Goal: Task Accomplishment & Management: Complete application form

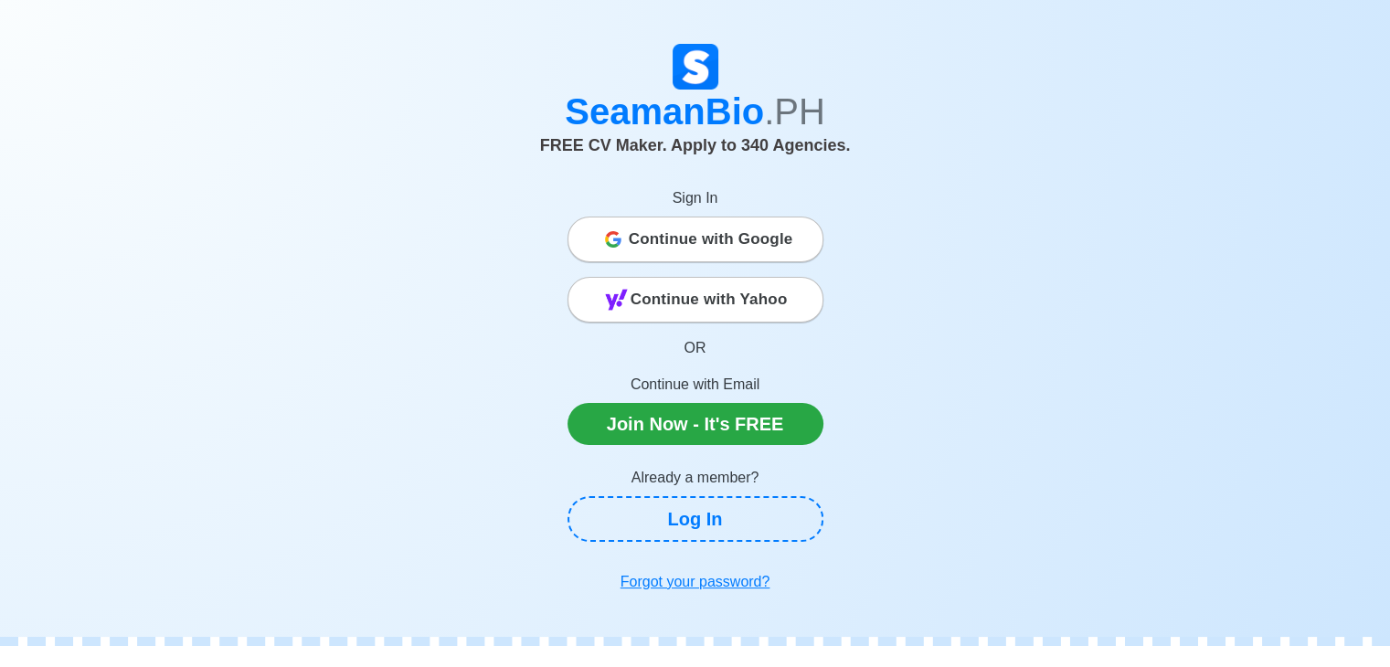
click at [780, 240] on span "Continue with Google" at bounding box center [711, 239] width 165 height 37
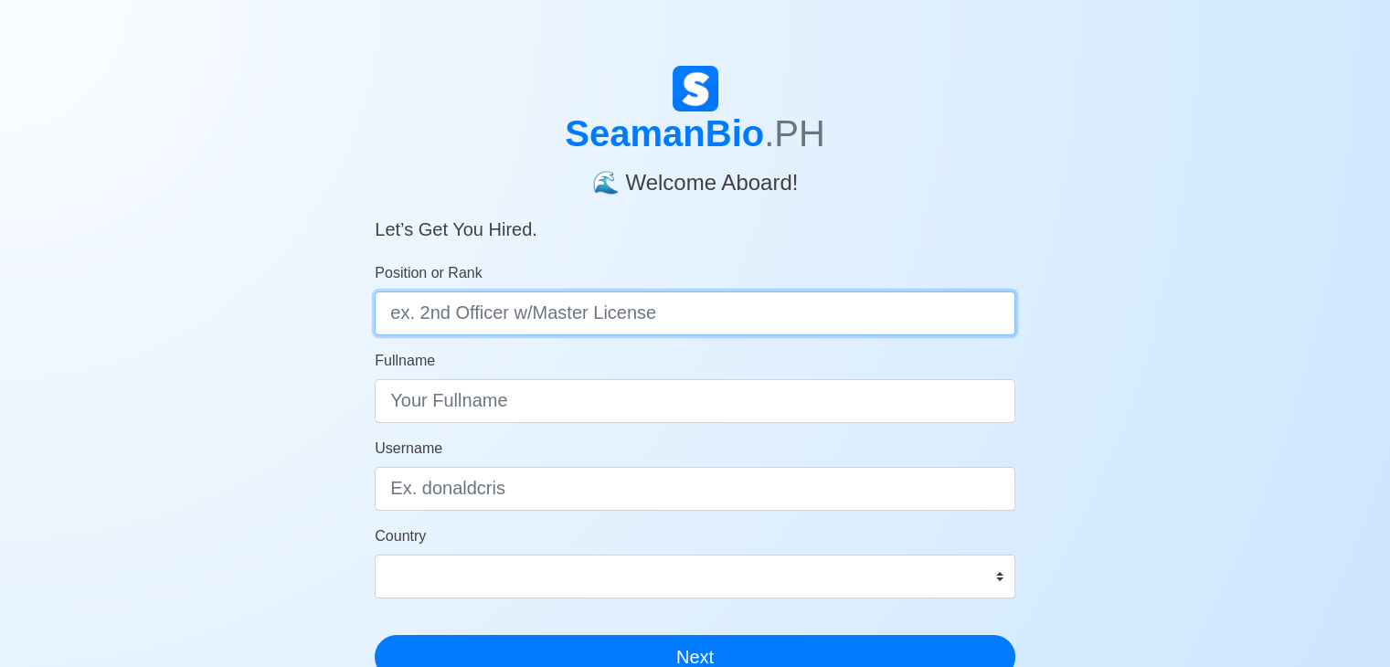
click at [688, 308] on input "Position or Rank" at bounding box center [695, 314] width 641 height 44
type input "3rd Officer"
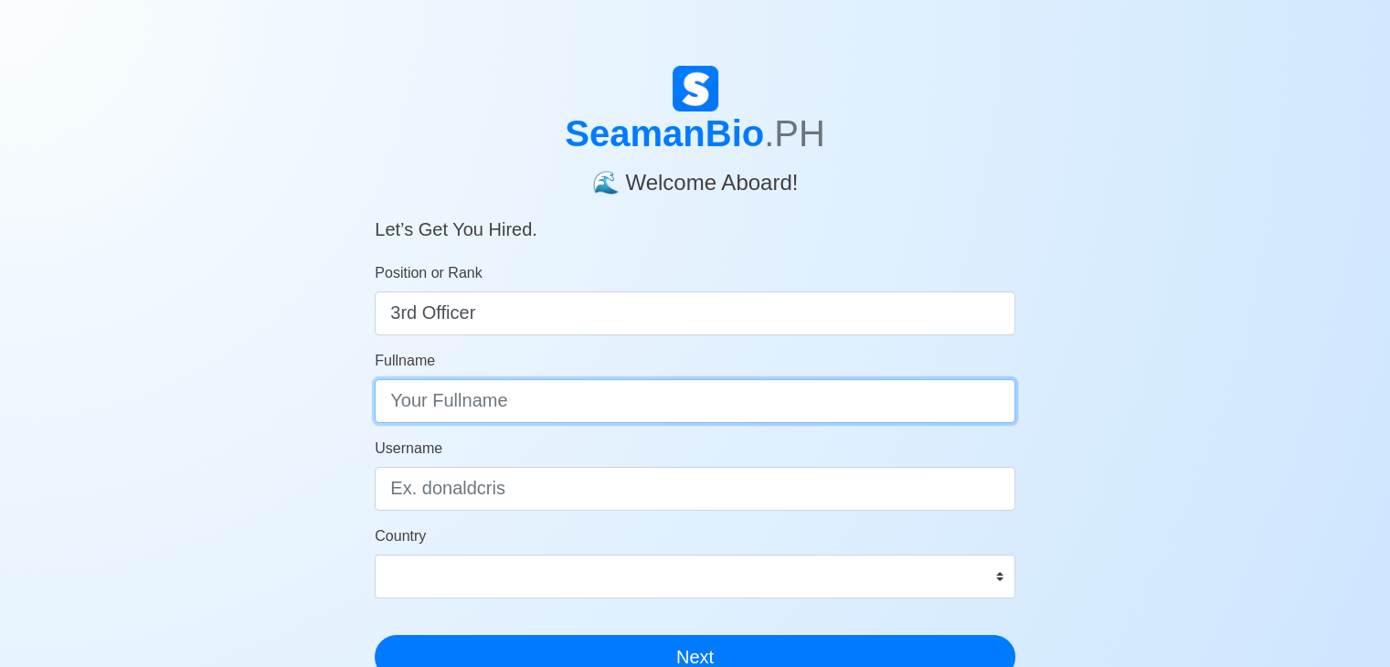
click at [579, 405] on input "Fullname" at bounding box center [695, 401] width 641 height 44
type input "Giorgio Parreno Cordero"
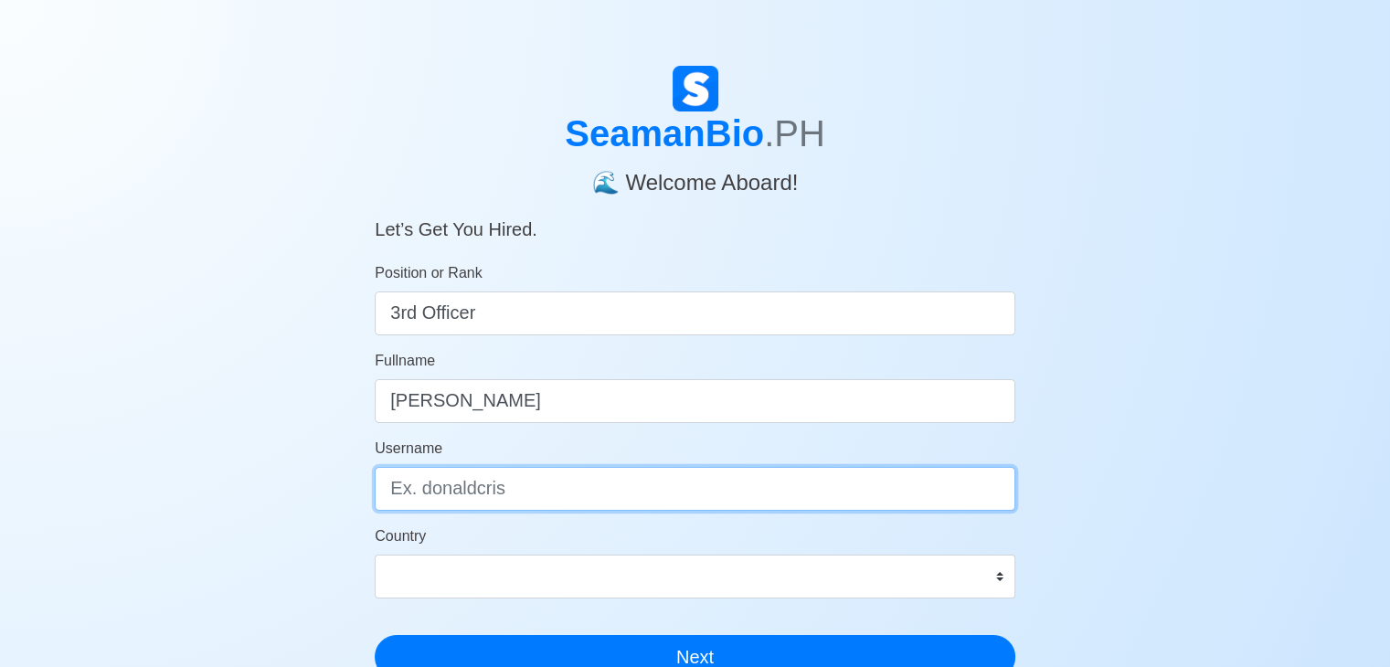
click at [554, 485] on input "Username" at bounding box center [695, 489] width 641 height 44
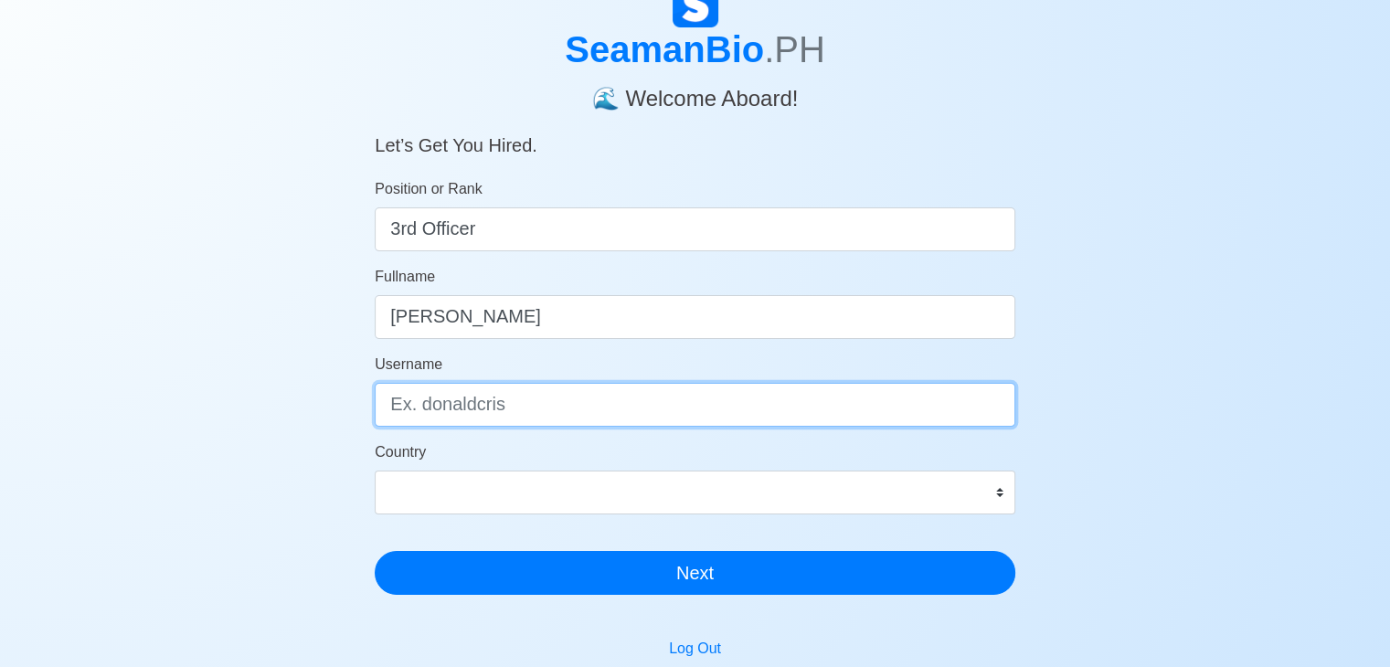
scroll to position [91, 0]
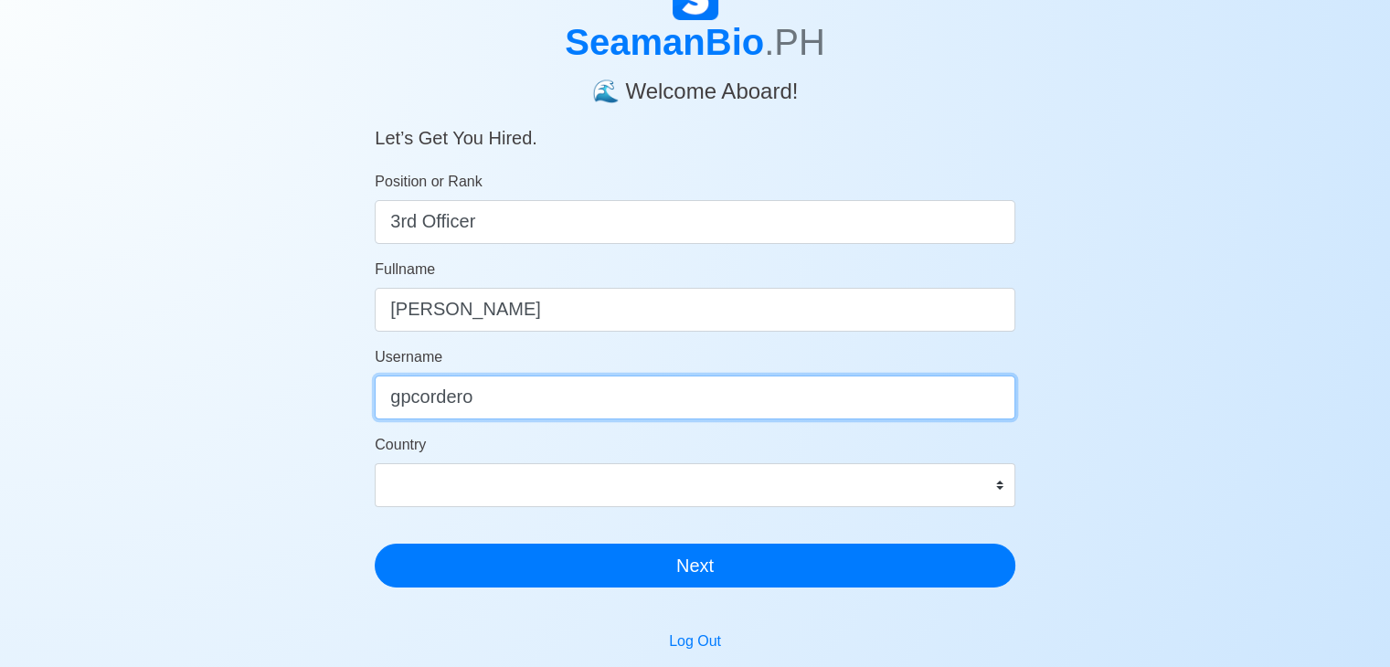
type input "gpcordero"
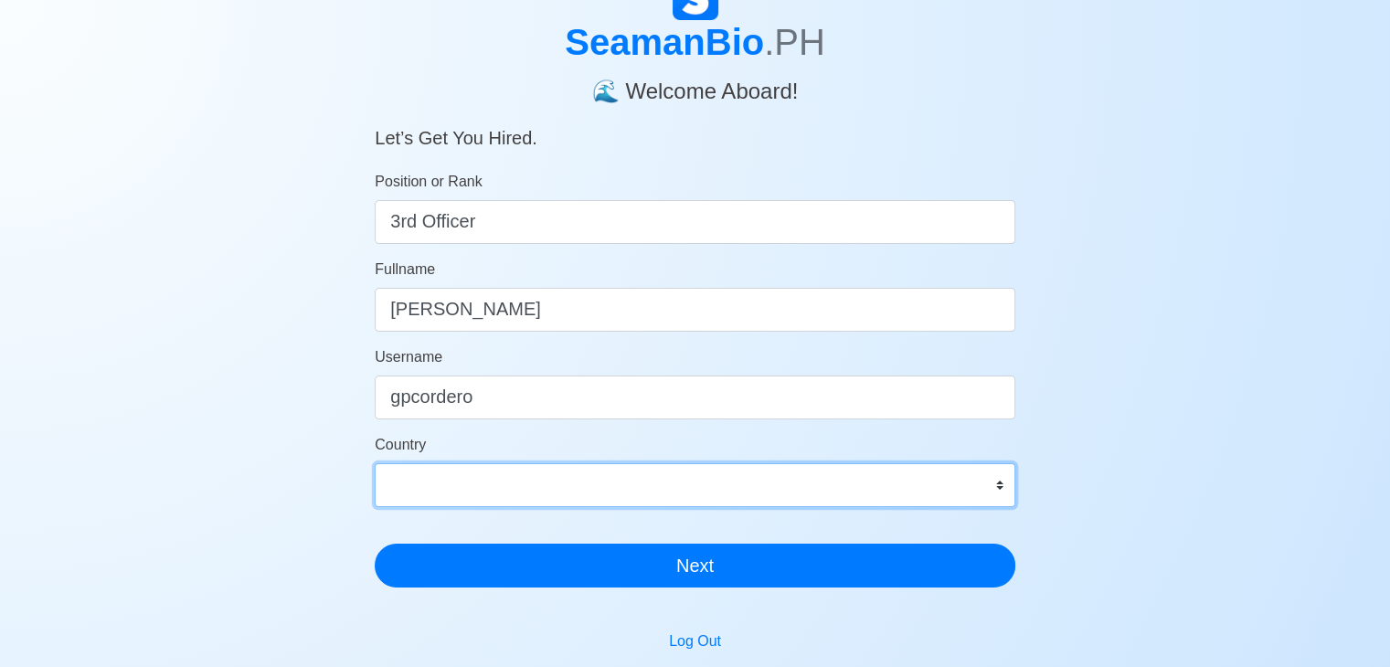
click at [949, 485] on select "Afghanistan Åland Islands Albania Algeria American Samoa Andorra Angola Anguill…" at bounding box center [695, 485] width 641 height 44
select select "PH"
click at [375, 463] on select "Afghanistan Åland Islands Albania Algeria American Samoa Andorra Angola Anguill…" at bounding box center [695, 485] width 641 height 44
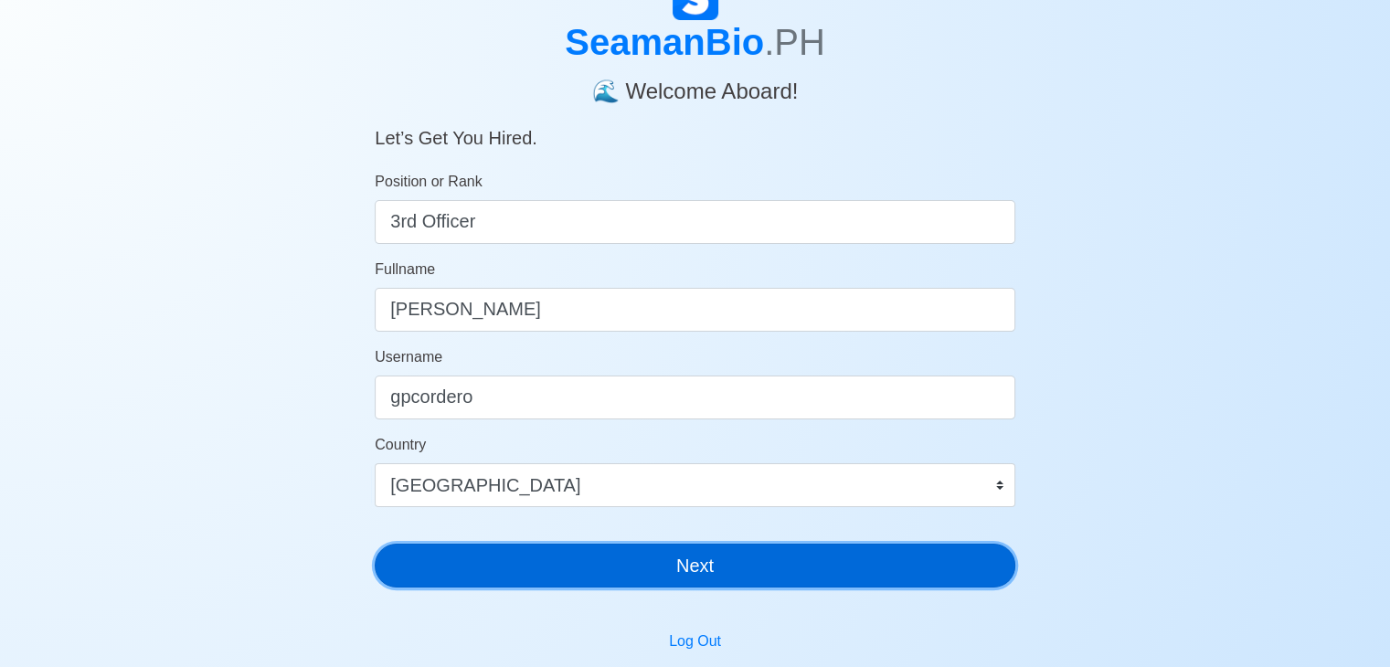
click at [734, 555] on button "Next" at bounding box center [695, 566] width 641 height 44
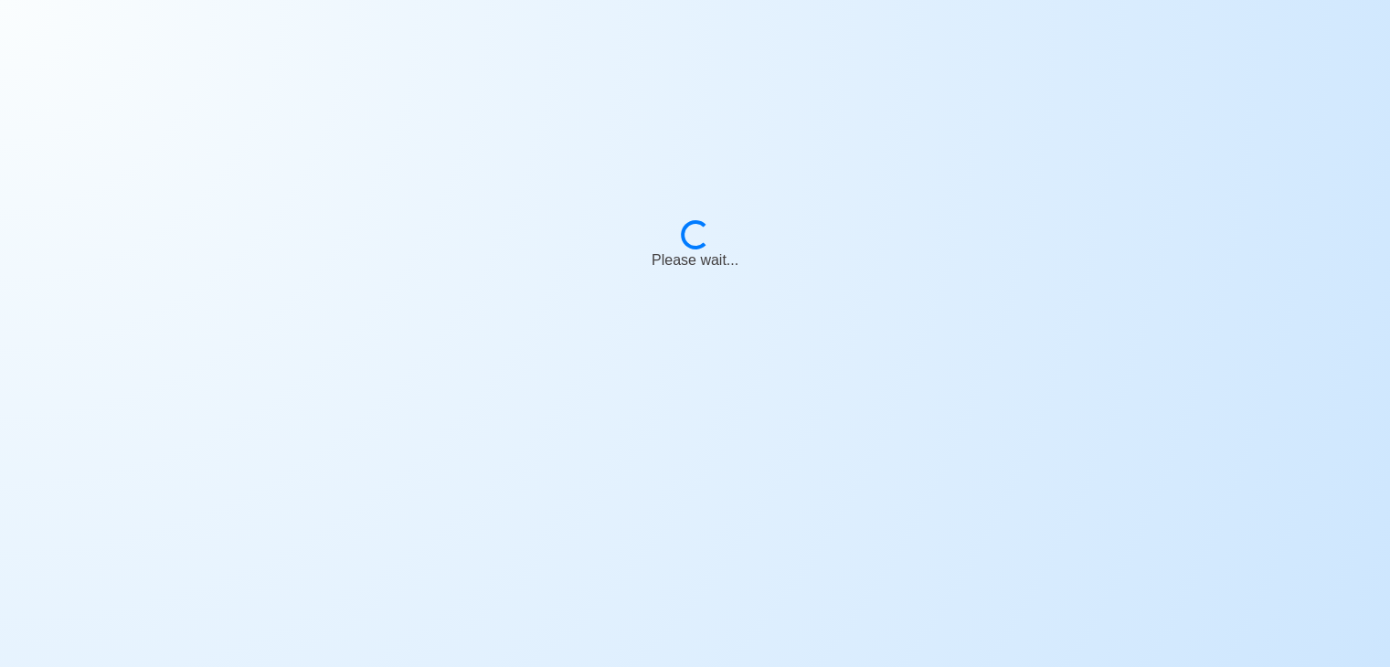
scroll to position [22, 0]
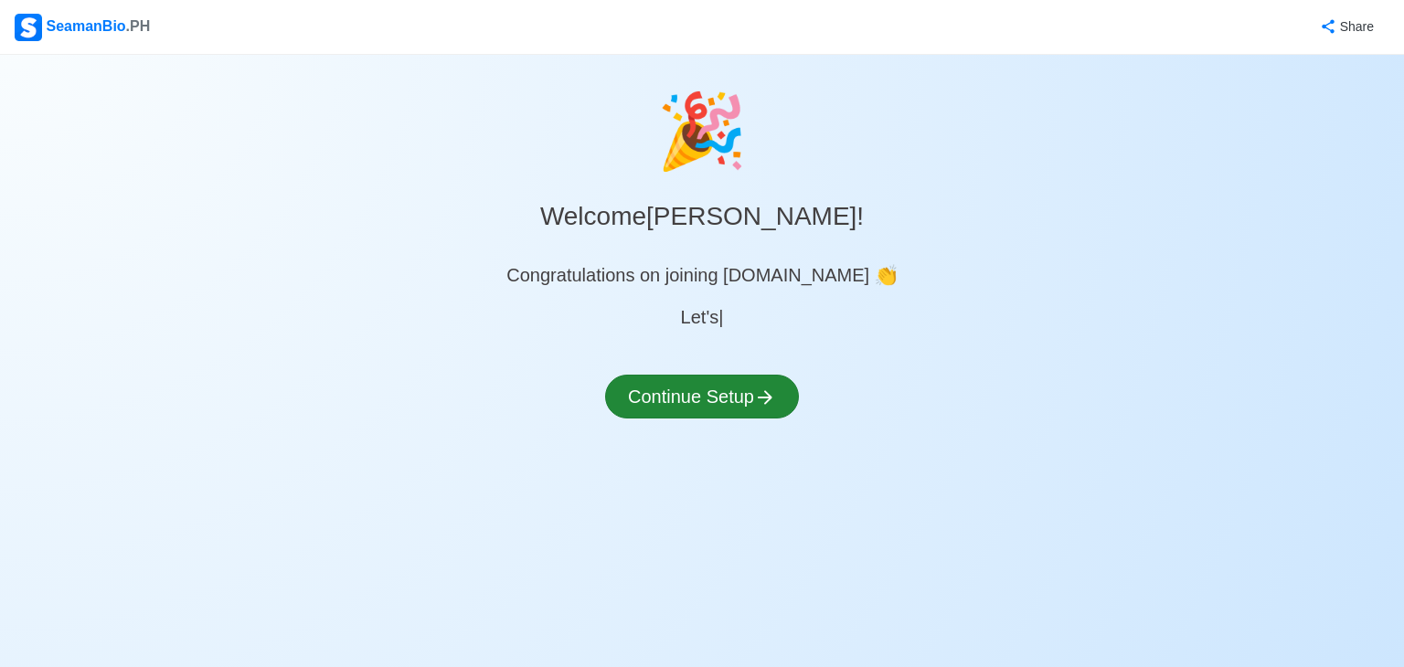
click at [682, 344] on div "🎉 Welcome Giorgio Parreno Cordero ! Congratulations on joining SeamanBio.PH 👏 L…" at bounding box center [702, 270] width 1404 height 386
click at [679, 389] on button "Continue Setup" at bounding box center [702, 397] width 194 height 44
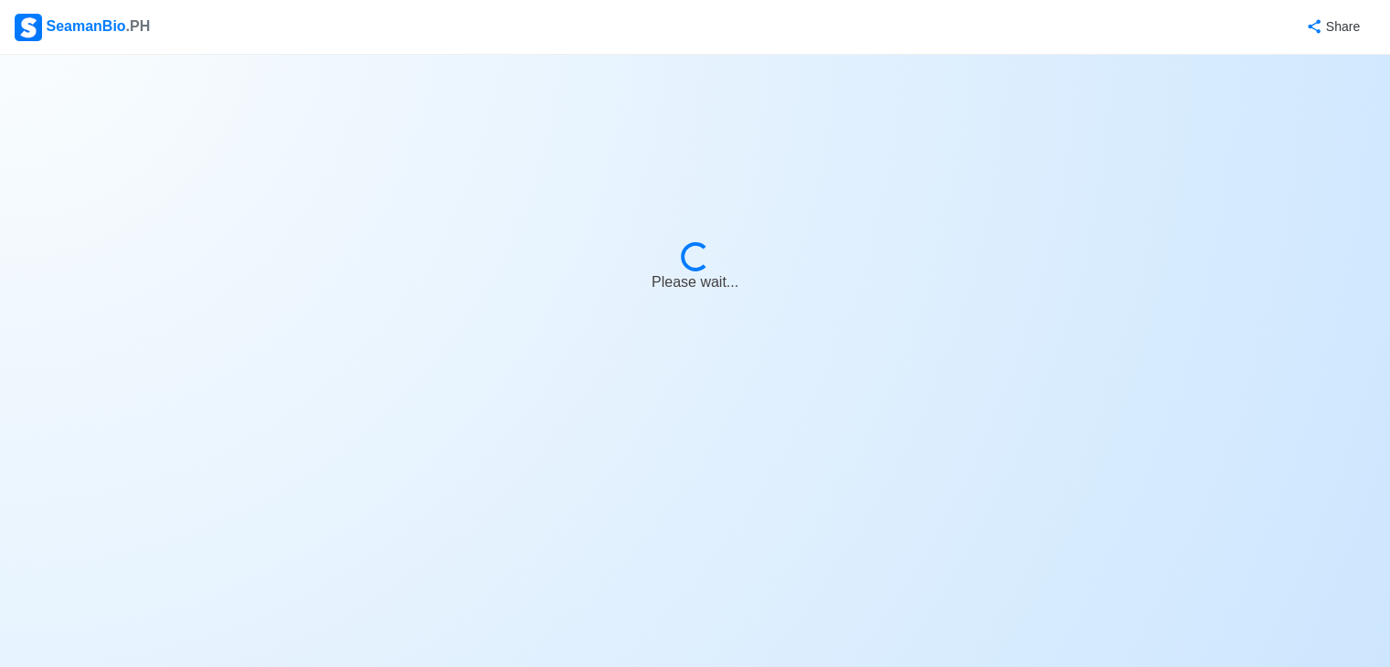
select select "Visible for Hiring"
select select "PH"
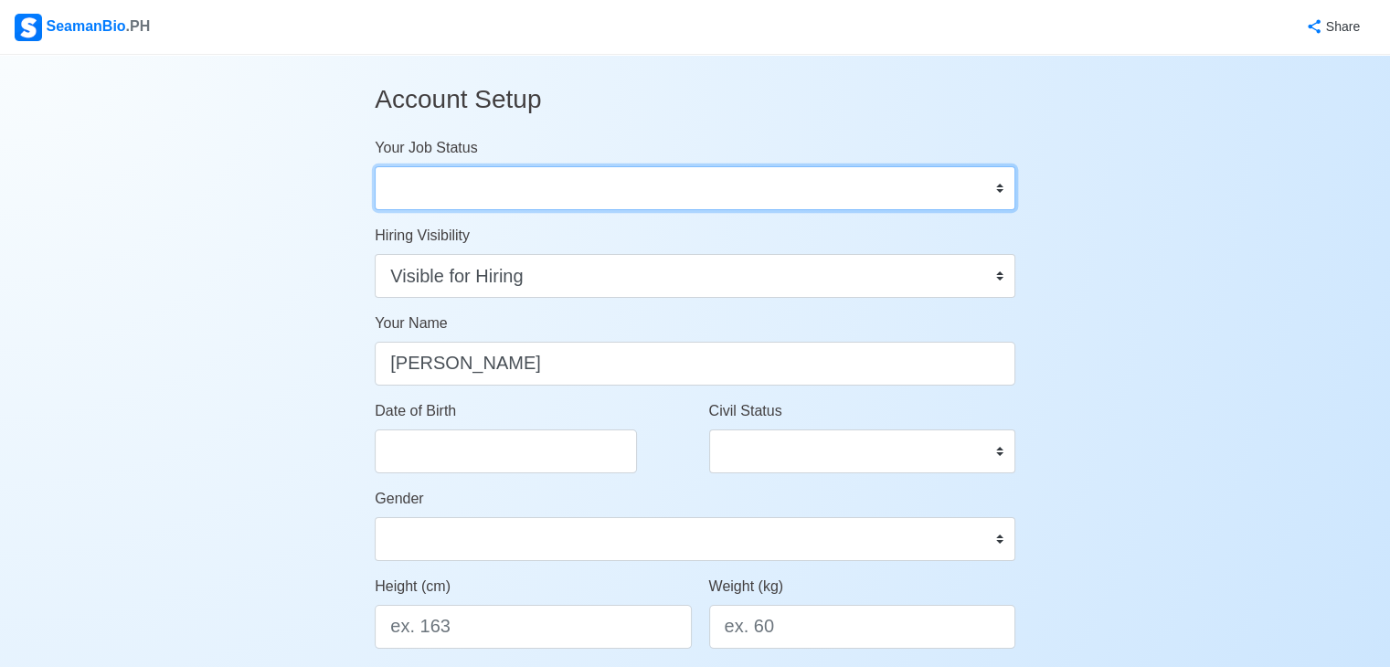
click at [880, 191] on select "Onboard Actively Looking for Job Not Looking for Job" at bounding box center [695, 188] width 641 height 44
select select "Actively Looking for Job"
click at [375, 166] on select "Onboard Actively Looking for Job Not Looking for Job" at bounding box center [695, 188] width 641 height 44
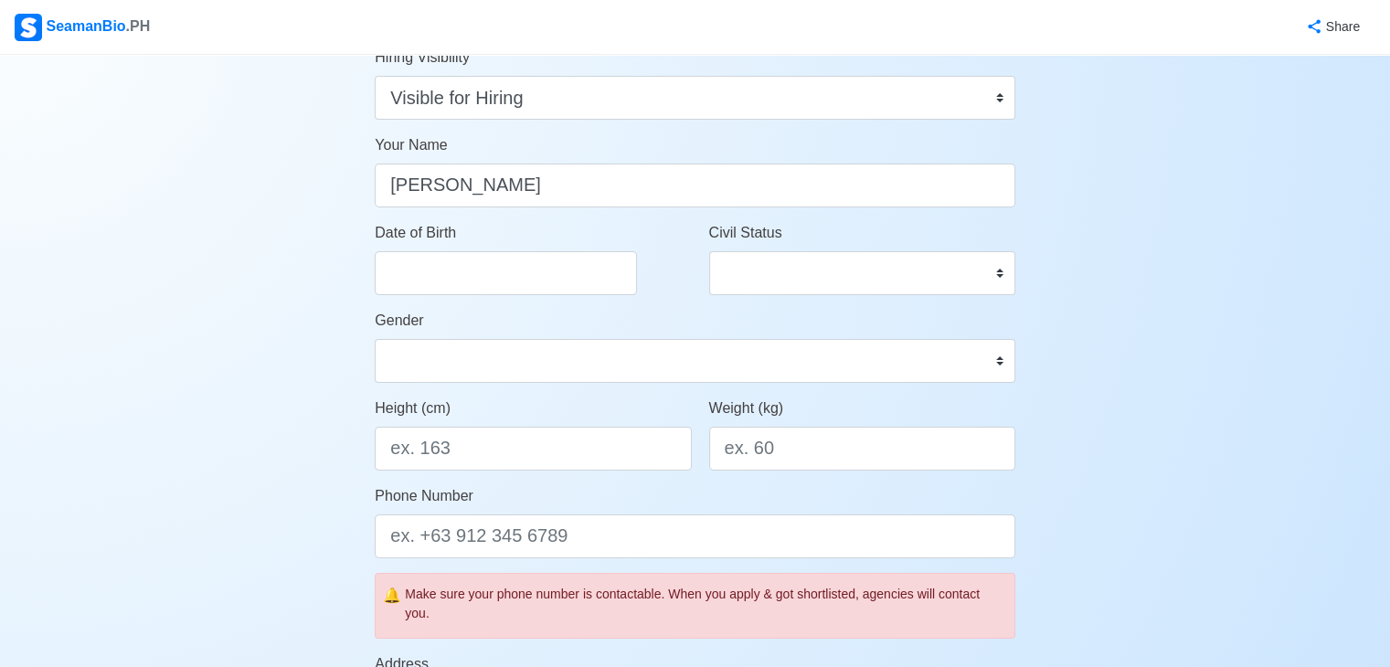
scroll to position [183, 0]
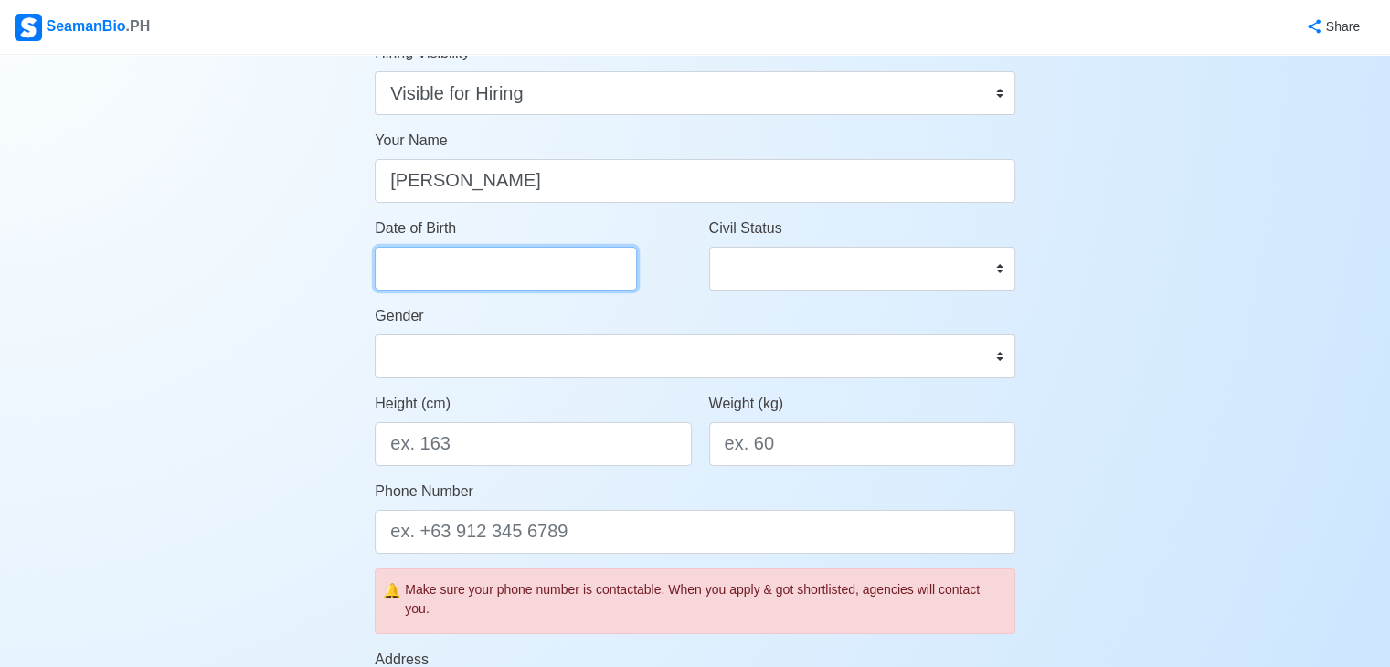
select select "****"
select select "*******"
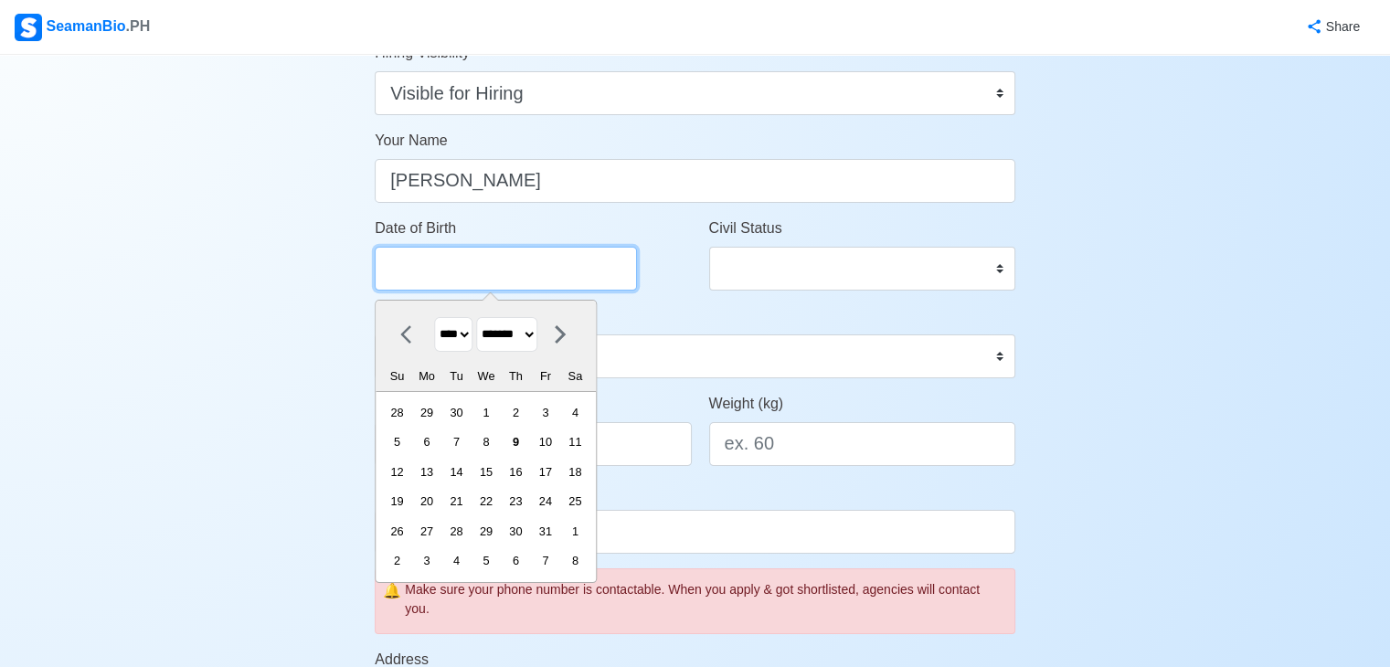
click at [567, 266] on input "Date of Birth" at bounding box center [506, 269] width 262 height 44
click at [468, 334] on select "**** **** **** **** **** **** **** **** **** **** **** **** **** **** **** ****…" at bounding box center [453, 335] width 38 height 36
select select "****"
click at [434, 317] on select "**** **** **** **** **** **** **** **** **** **** **** **** **** **** **** ****…" at bounding box center [453, 335] width 38 height 36
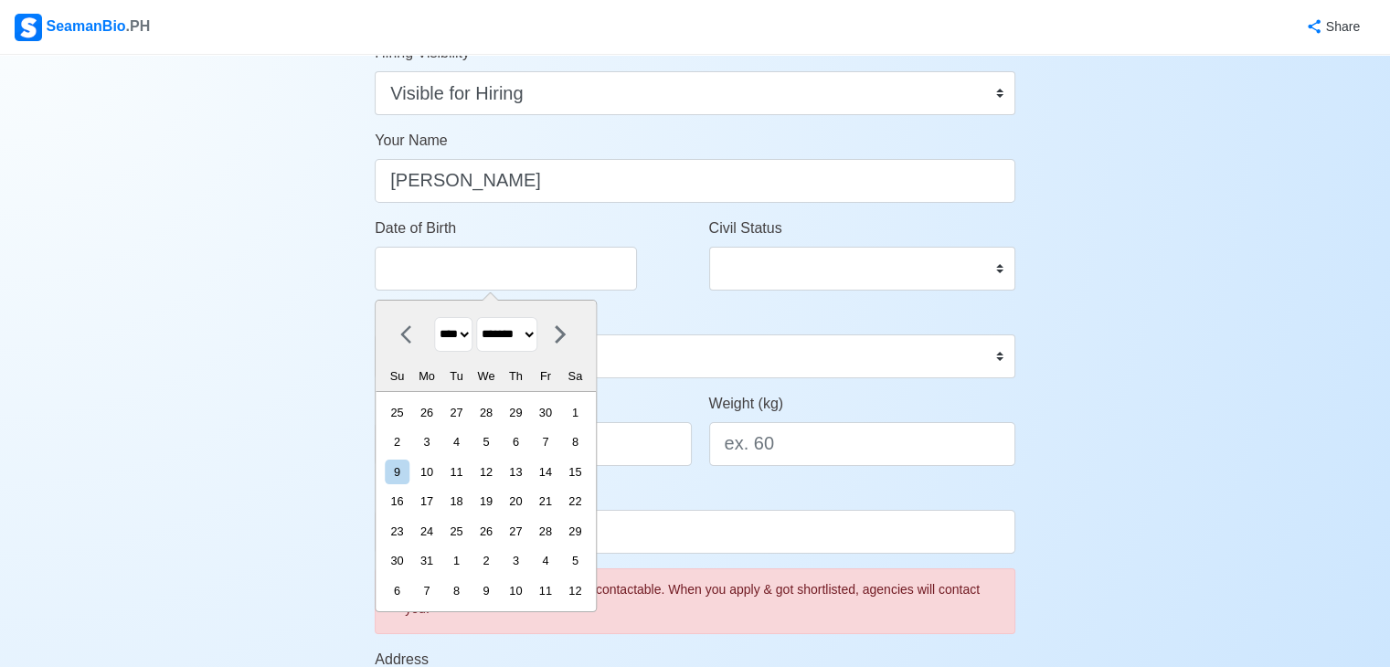
click at [537, 334] on select "******* ******** ***** ***** *** **** **** ****** ********* ******* ******** **…" at bounding box center [506, 335] width 61 height 36
select select "********"
click at [483, 317] on select "******* ******** ***** ***** *** **** **** ****** ********* ******* ******** **…" at bounding box center [506, 335] width 61 height 36
click at [527, 439] on div "10" at bounding box center [516, 442] width 25 height 25
type input "02/10/1977"
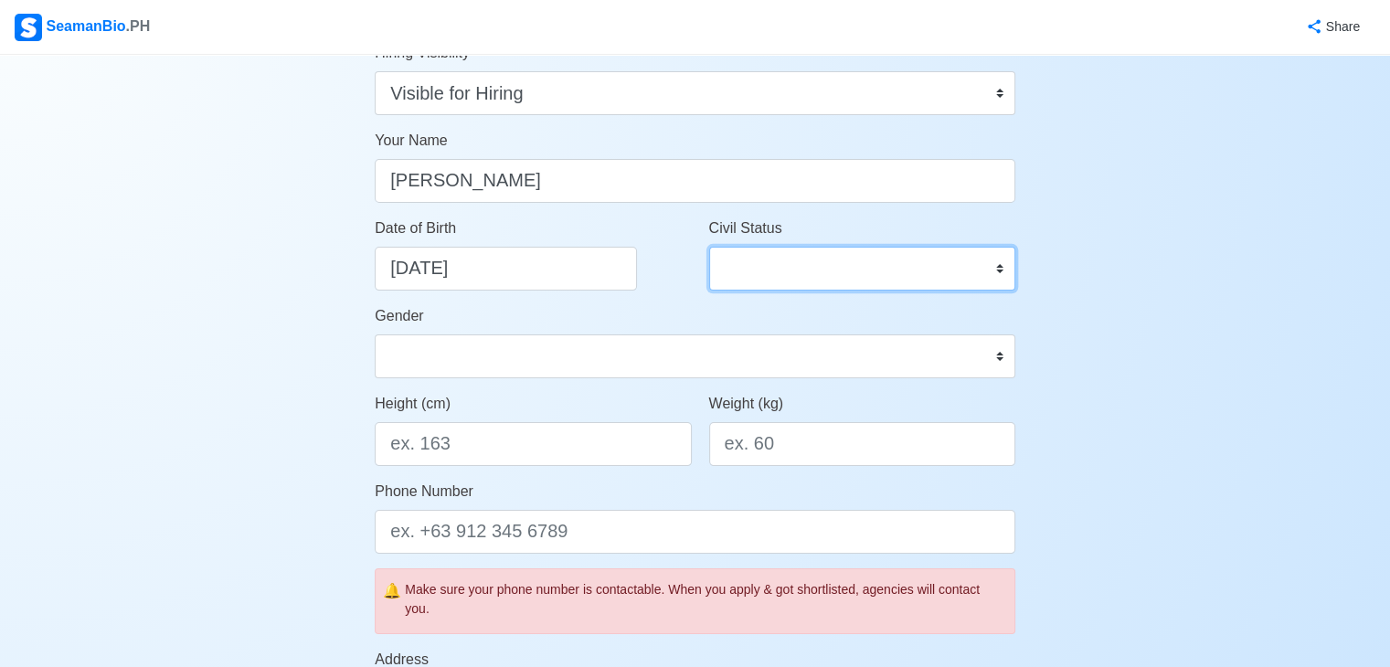
click at [998, 267] on select "Single Married Widowed Separated" at bounding box center [862, 269] width 306 height 44
select select "Married"
click at [709, 247] on select "Single Married Widowed Separated" at bounding box center [862, 269] width 306 height 44
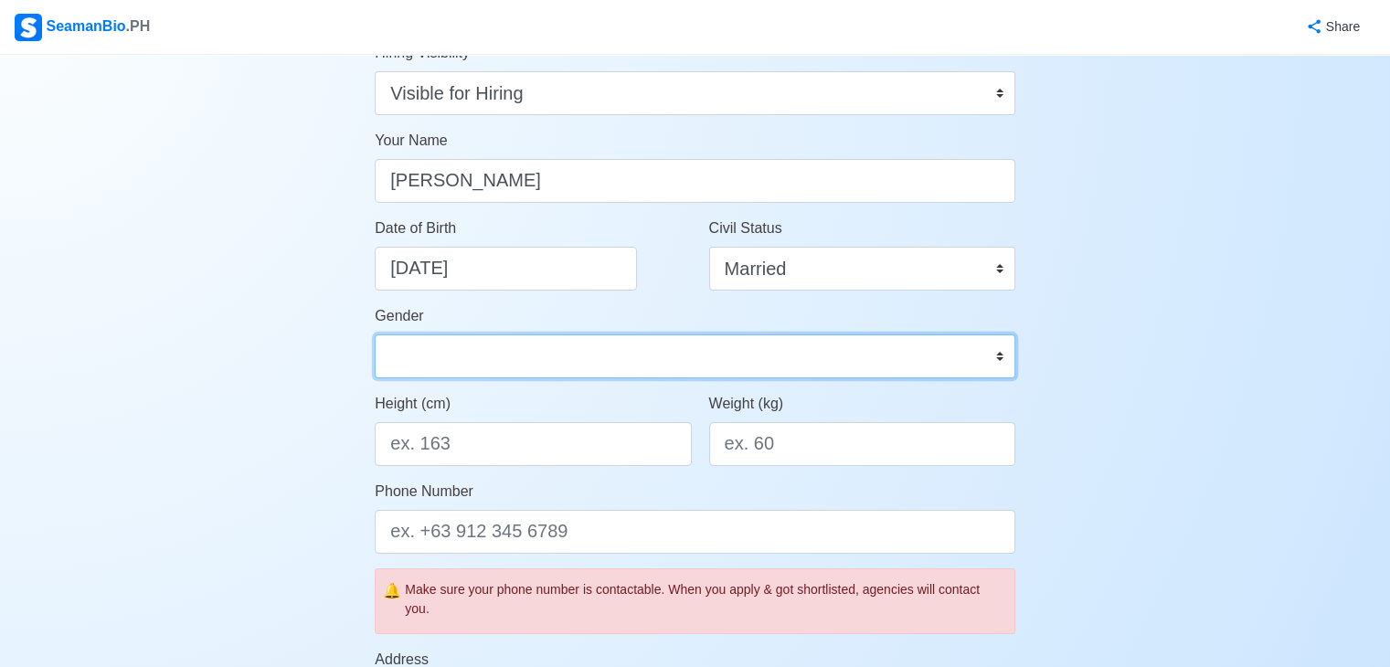
click at [995, 353] on select "Male Female" at bounding box center [695, 356] width 641 height 44
select select "[DEMOGRAPHIC_DATA]"
click at [375, 334] on select "Male Female" at bounding box center [695, 356] width 641 height 44
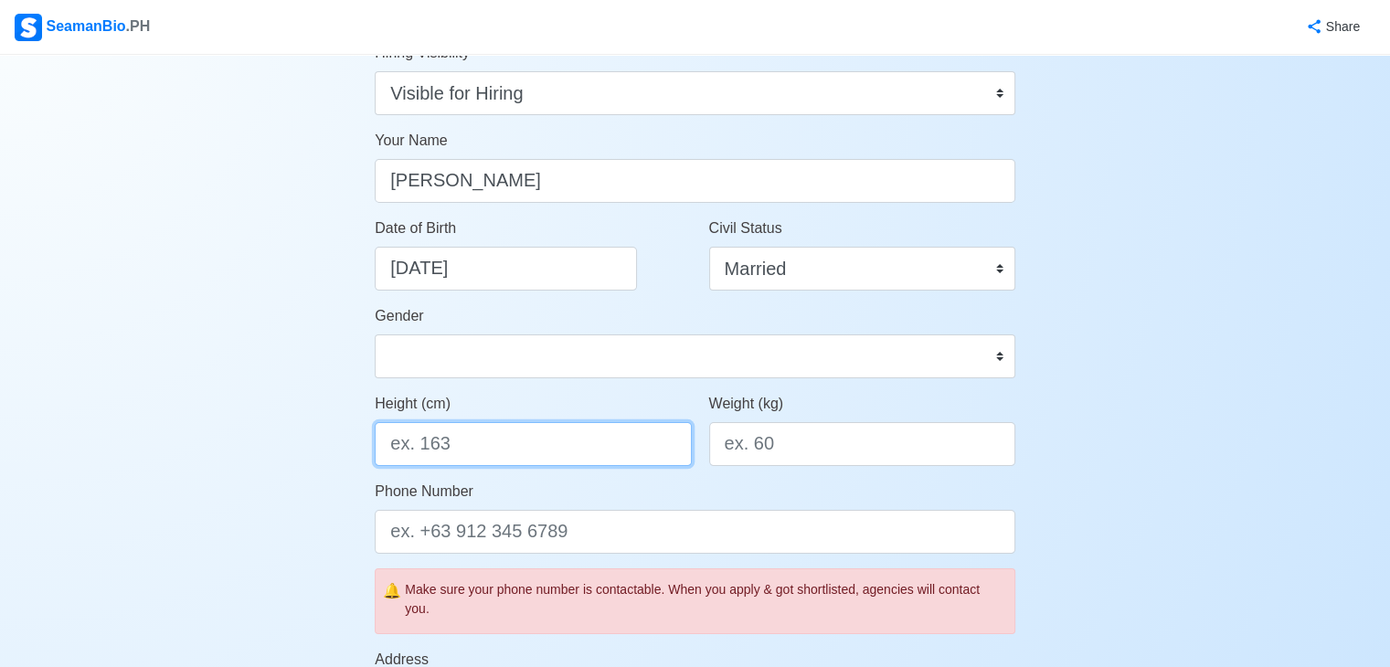
click at [673, 445] on input "Height (cm)" at bounding box center [533, 444] width 316 height 44
type input "165"
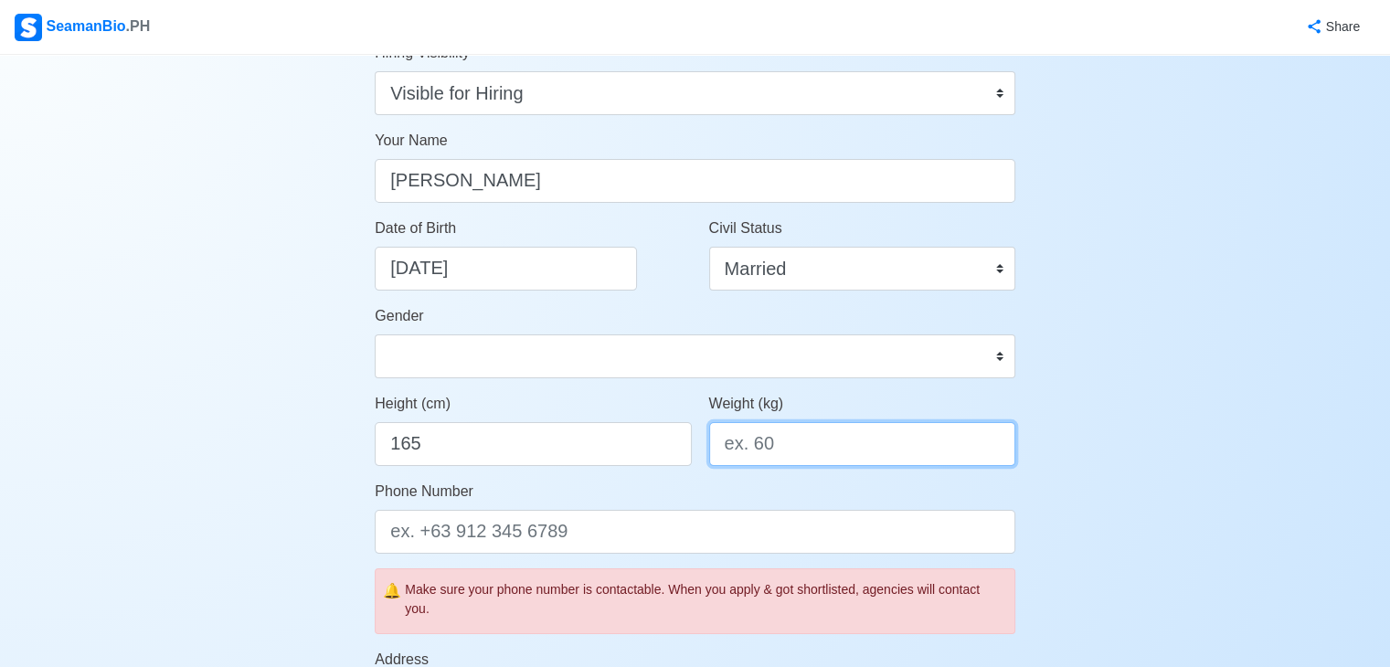
click at [815, 442] on input "Weight (kg)" at bounding box center [862, 444] width 306 height 44
type input "68"
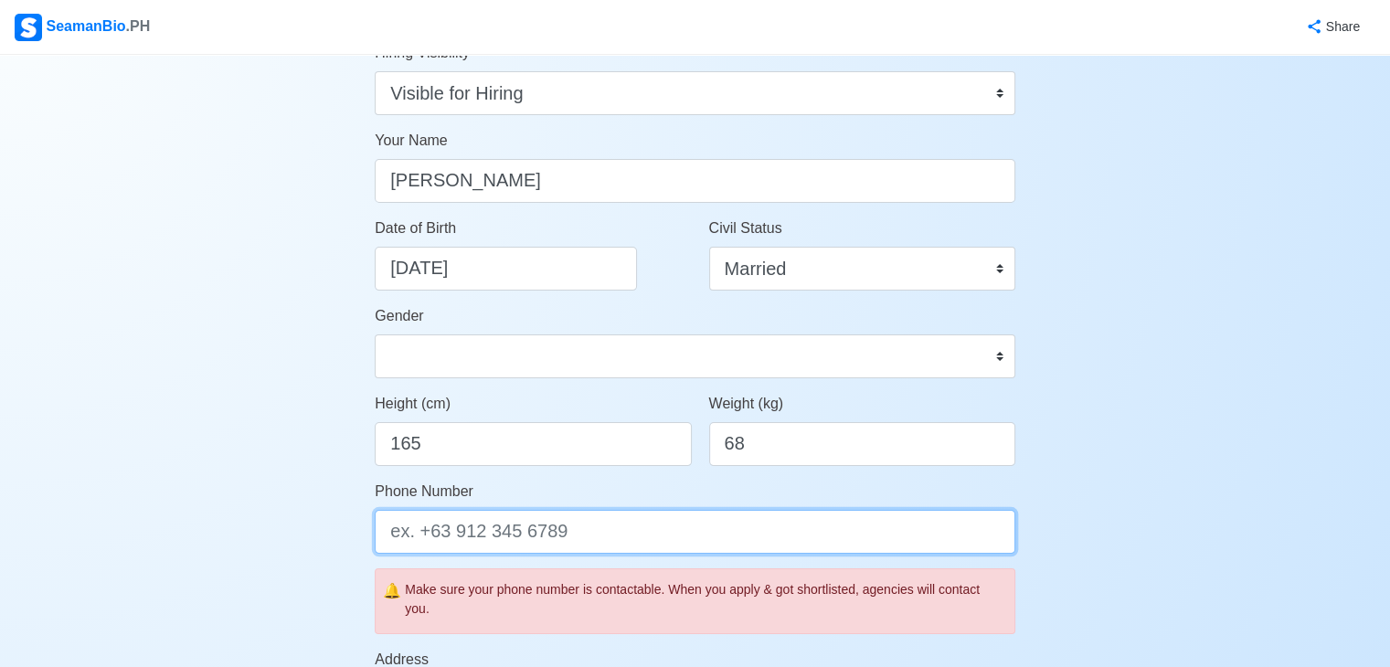
click at [634, 524] on input "Phone Number" at bounding box center [695, 532] width 641 height 44
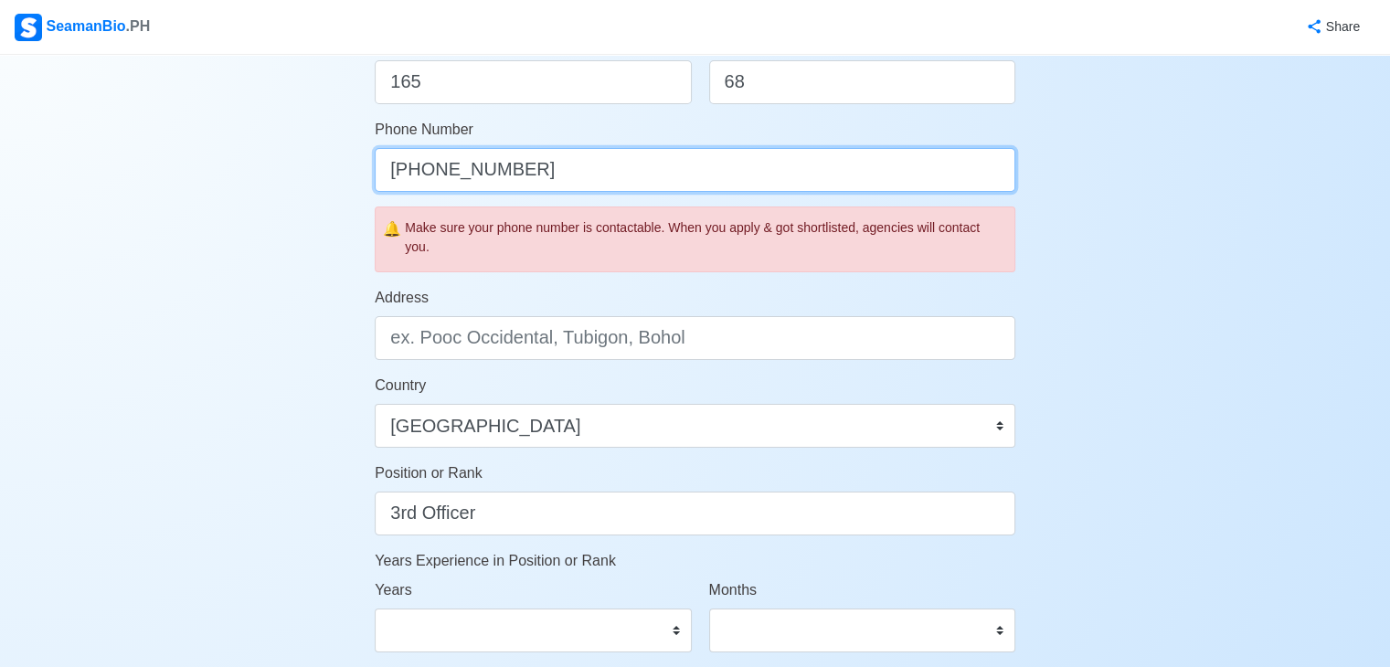
scroll to position [548, 0]
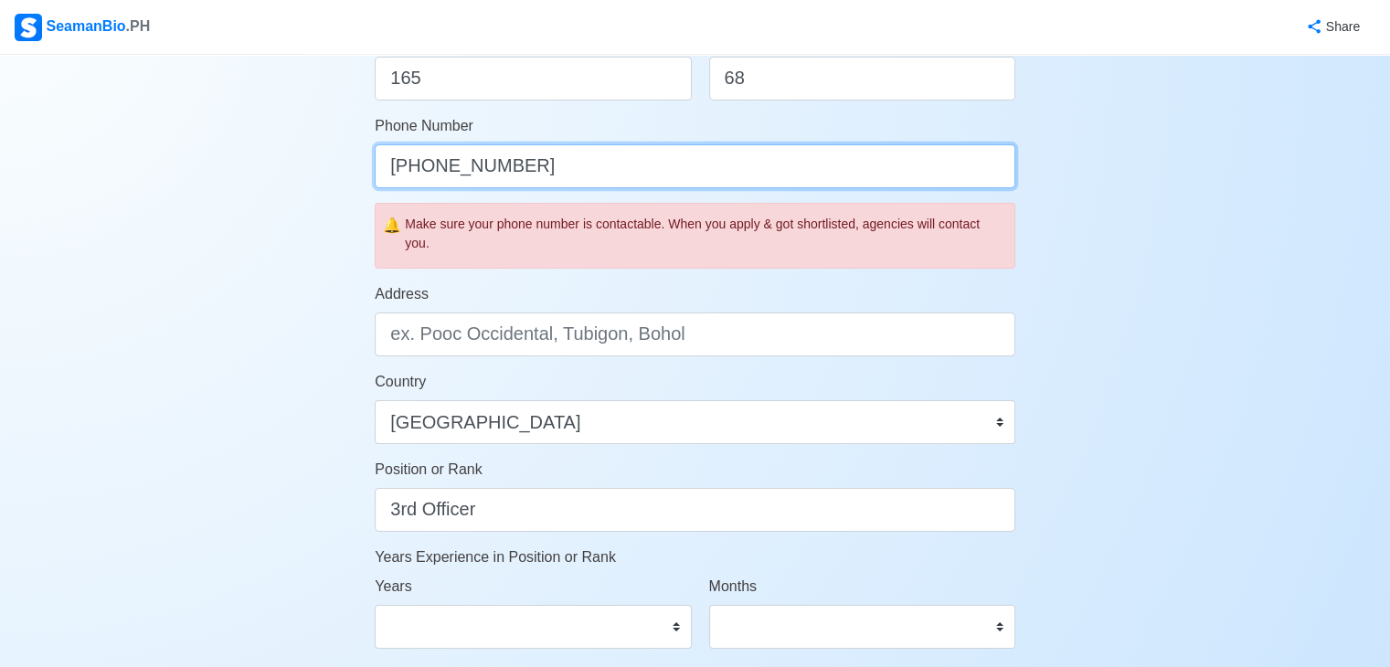
type input "[PHONE_NUMBER]"
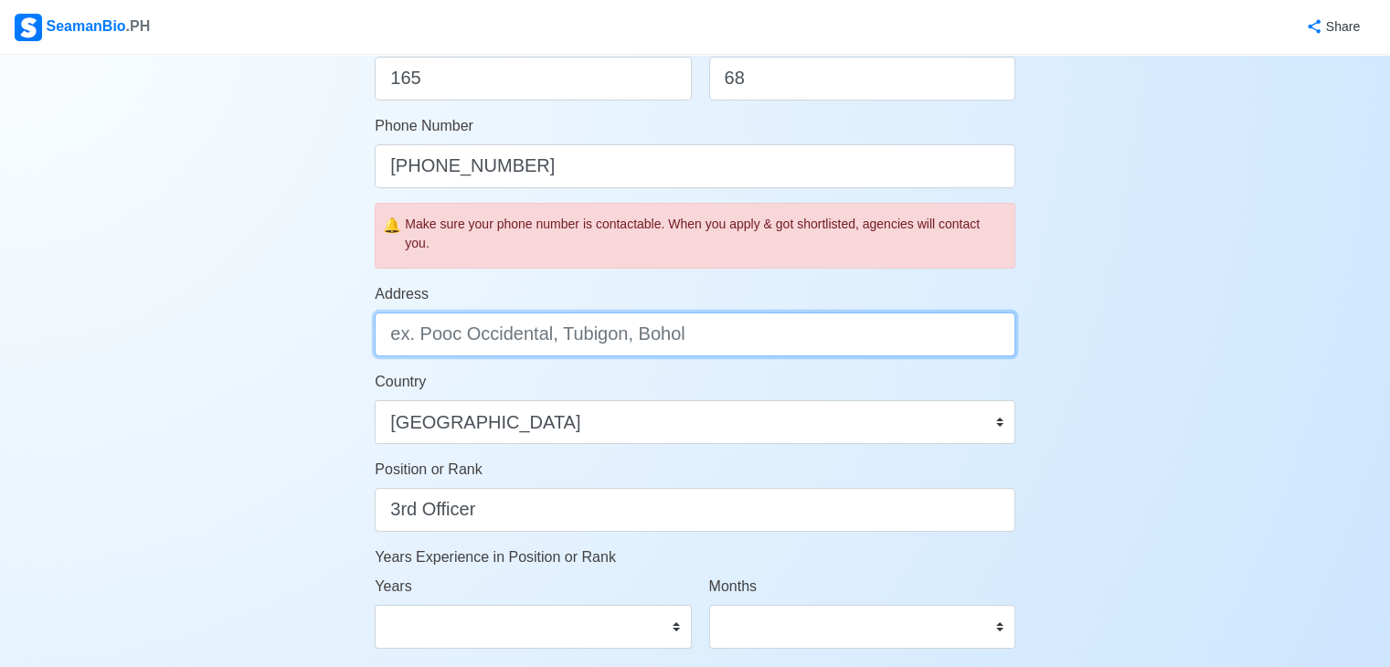
click at [754, 334] on input "Address" at bounding box center [695, 335] width 641 height 44
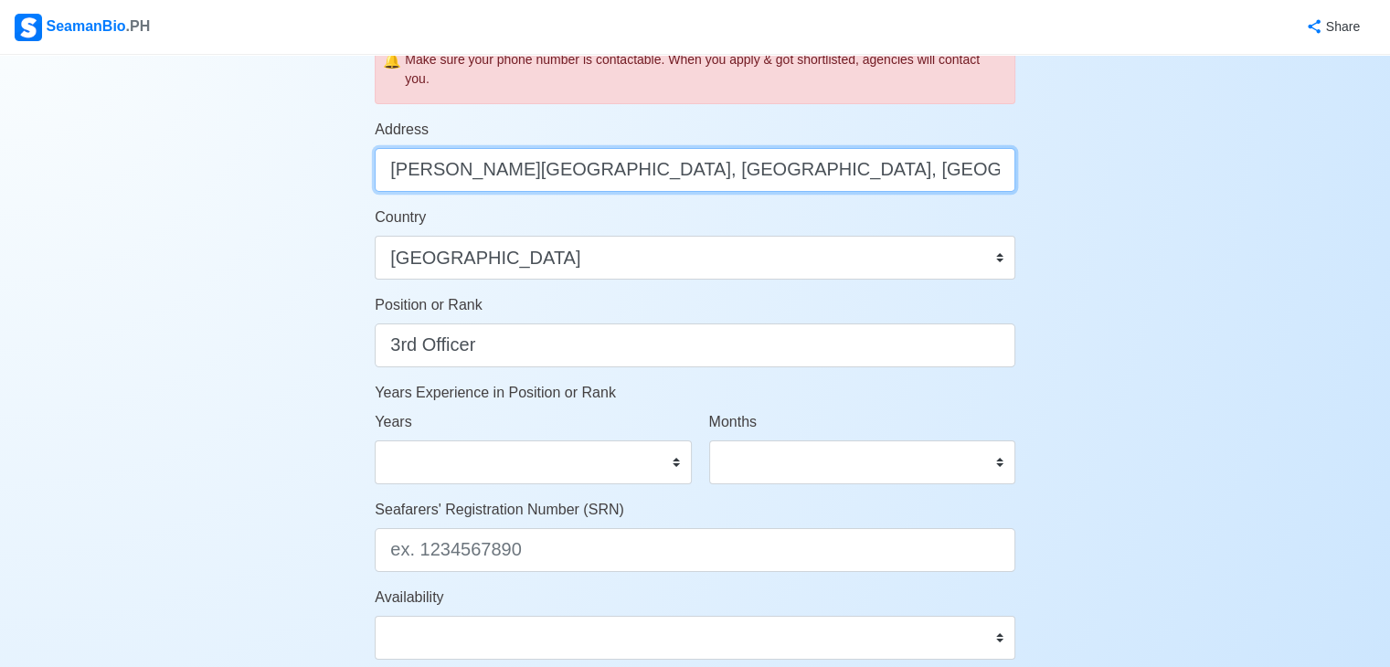
scroll to position [731, 0]
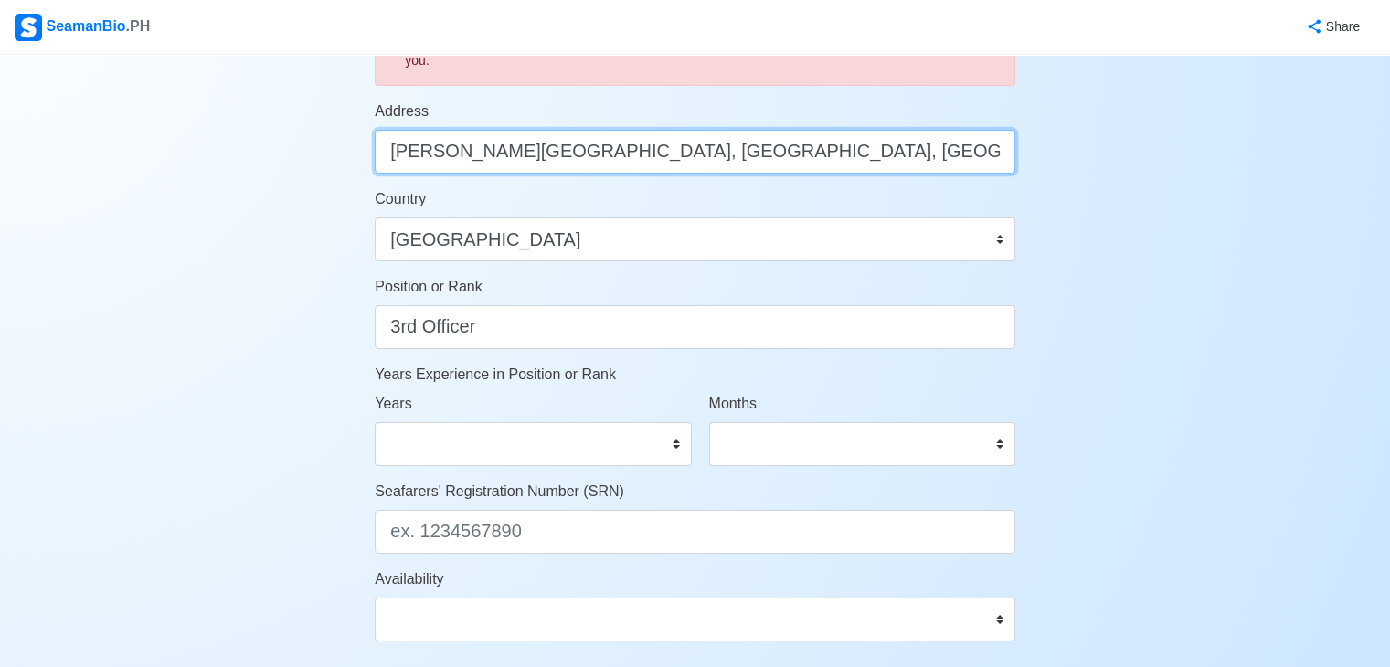
type input "Rosario Street, Poblacion Ilawod, San Enrique, Iloilo"
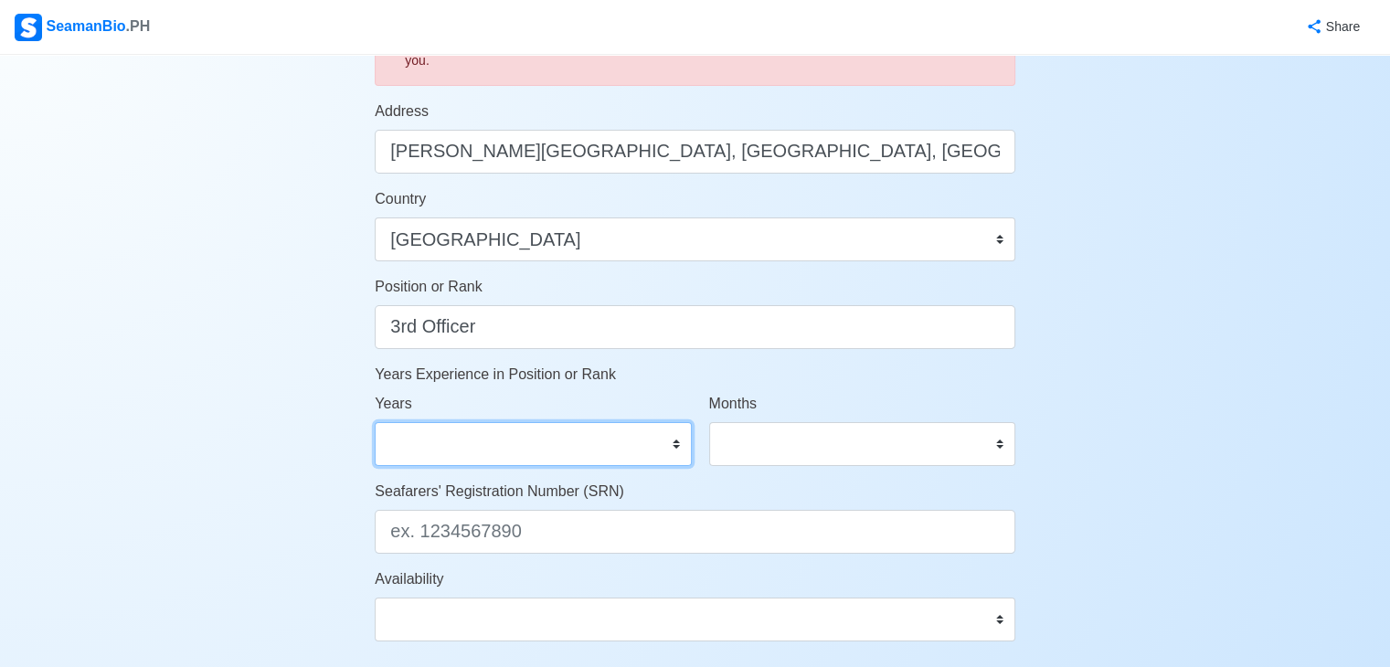
click at [675, 443] on select "0 1 2 3 4 5 6 7 8 9 10 11 12 13 14 15 16 17 18 19 20 21 22 23 24 25 26 27 28 29…" at bounding box center [533, 444] width 316 height 44
select select "8"
click at [375, 422] on select "0 1 2 3 4 5 6 7 8 9 10 11 12 13 14 15 16 17 18 19 20 21 22 23 24 25 26 27 28 29…" at bounding box center [533, 444] width 316 height 44
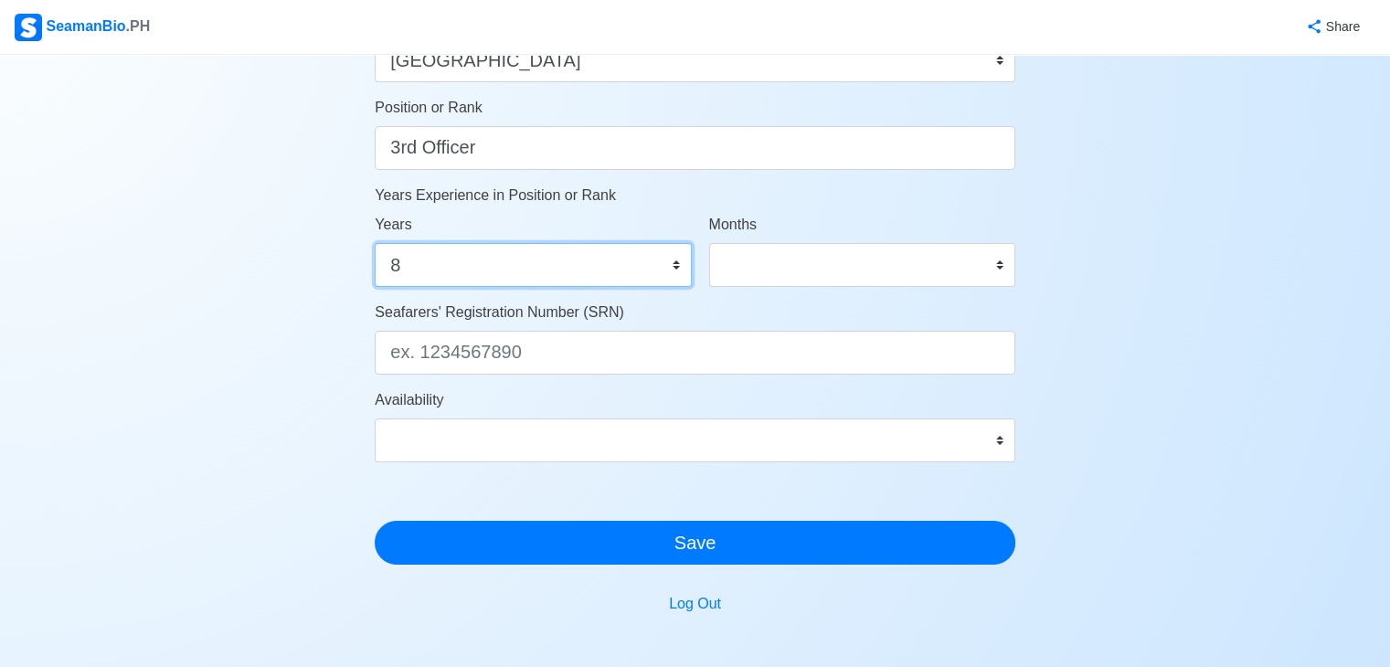
scroll to position [914, 0]
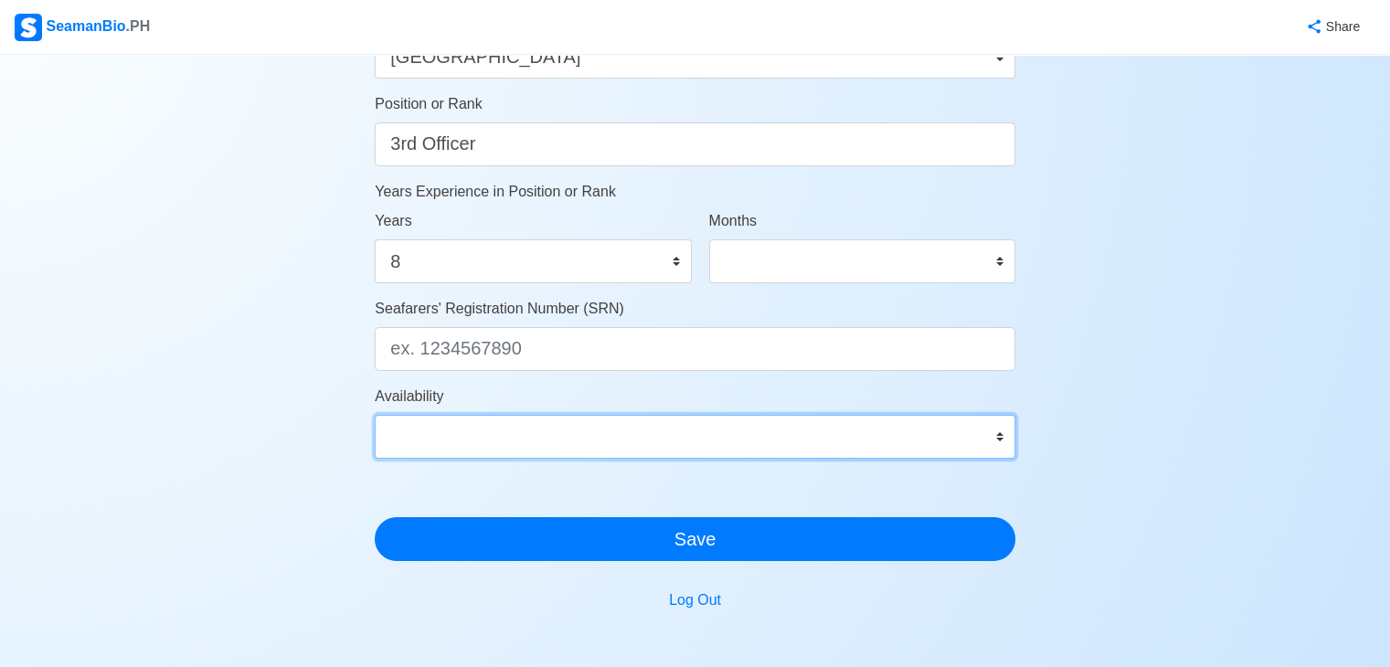
click at [997, 435] on select "Immediate Nov 2025 Dec 2025 Jan 2026 Feb 2026 Mar 2026 Apr 2026 May 2026 Jun 20…" at bounding box center [695, 437] width 641 height 44
select select "1761926400000"
click at [375, 415] on select "Immediate Nov 2025 Dec 2025 Jan 2026 Feb 2026 Mar 2026 Apr 2026 May 2026 Jun 20…" at bounding box center [695, 437] width 641 height 44
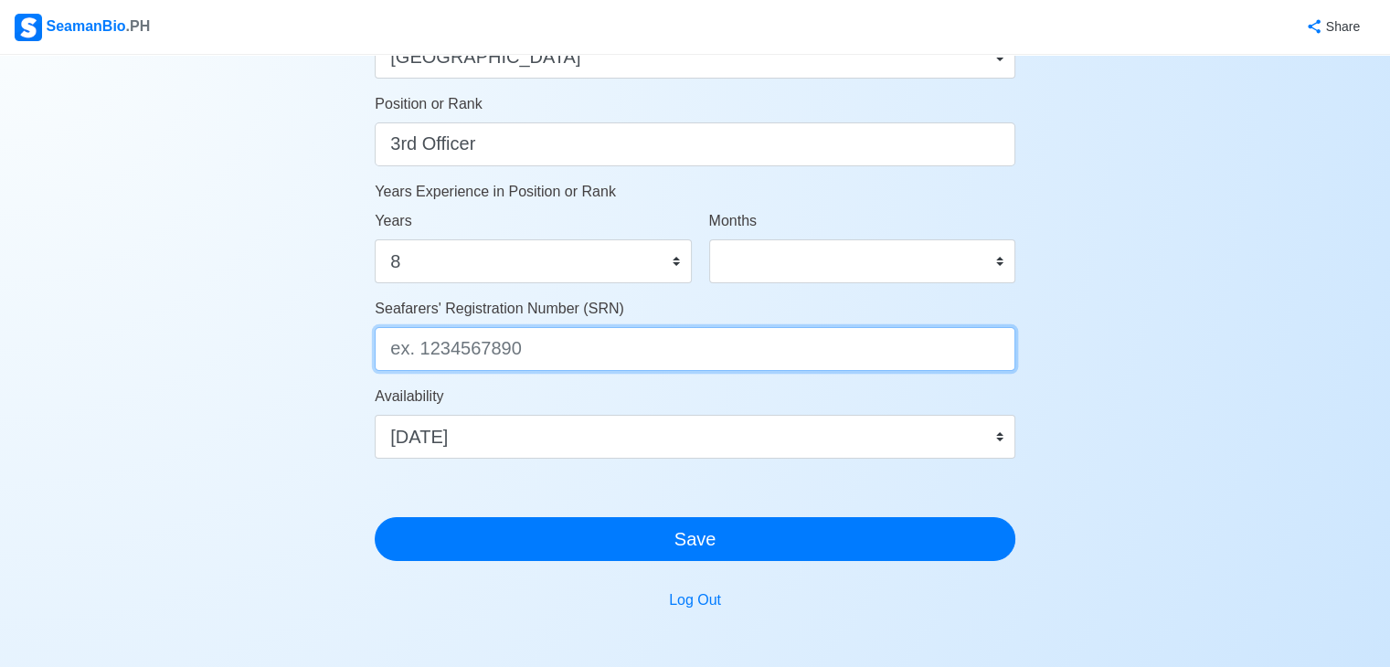
click at [932, 345] on input "Seafarers' Registration Number (SRN)" at bounding box center [695, 349] width 641 height 44
type input "7702100037"
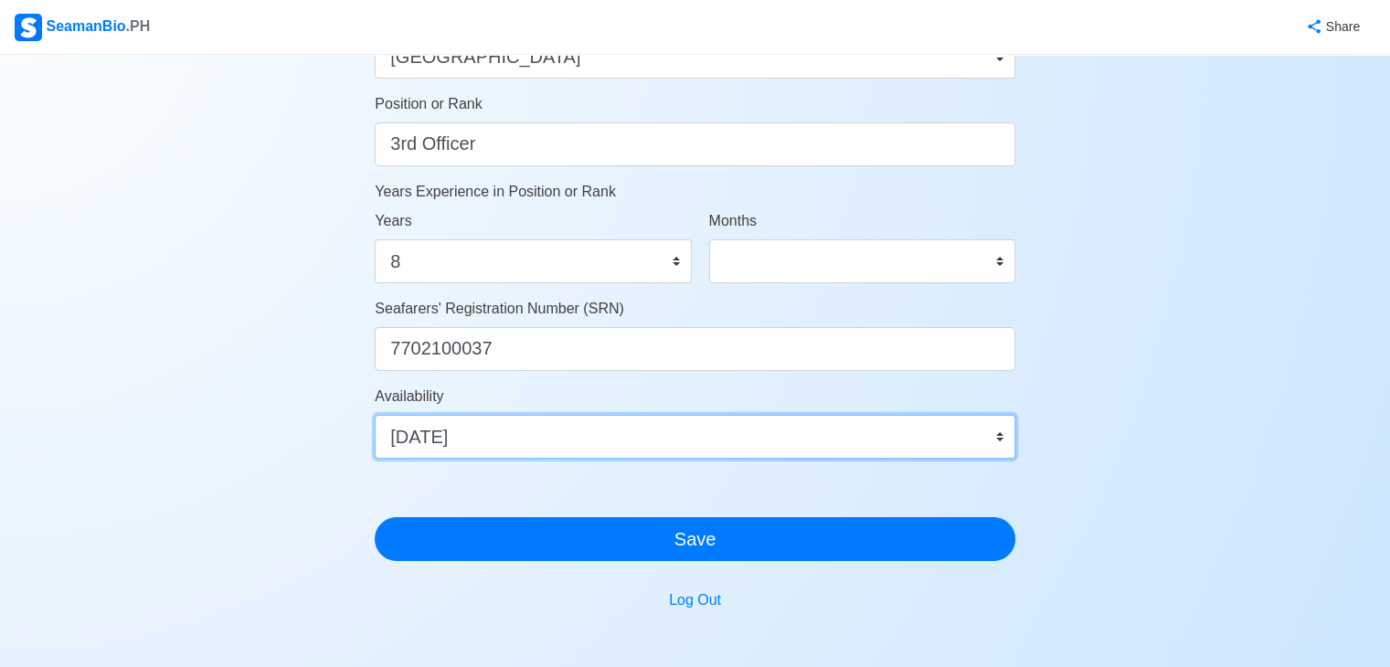
click at [998, 436] on select "Immediate Nov 2025 Dec 2025 Jan 2026 Feb 2026 Mar 2026 Apr 2026 May 2026 Jun 20…" at bounding box center [695, 437] width 641 height 44
select select "4102416000000"
click at [375, 415] on select "Immediate Nov 2025 Dec 2025 Jan 2026 Feb 2026 Mar 2026 Apr 2026 May 2026 Jun 20…" at bounding box center [695, 437] width 641 height 44
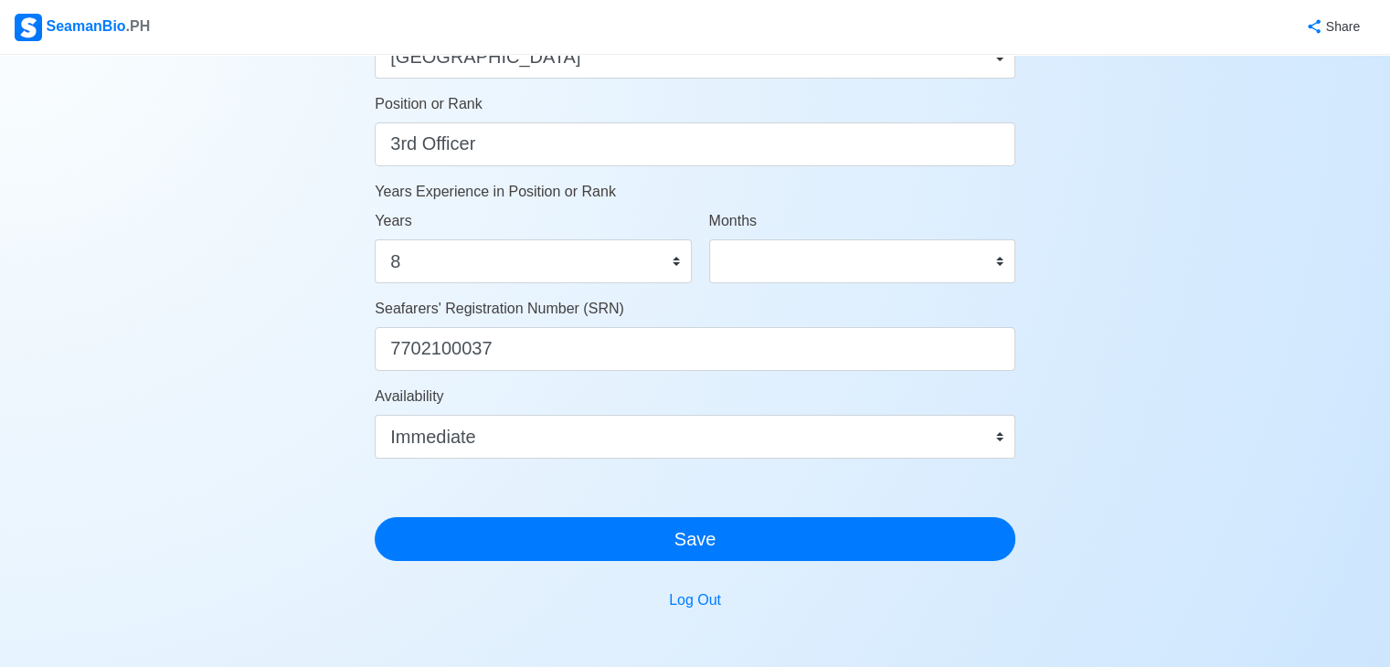
drag, startPoint x: 1151, startPoint y: 311, endPoint x: 1164, endPoint y: 343, distance: 34.8
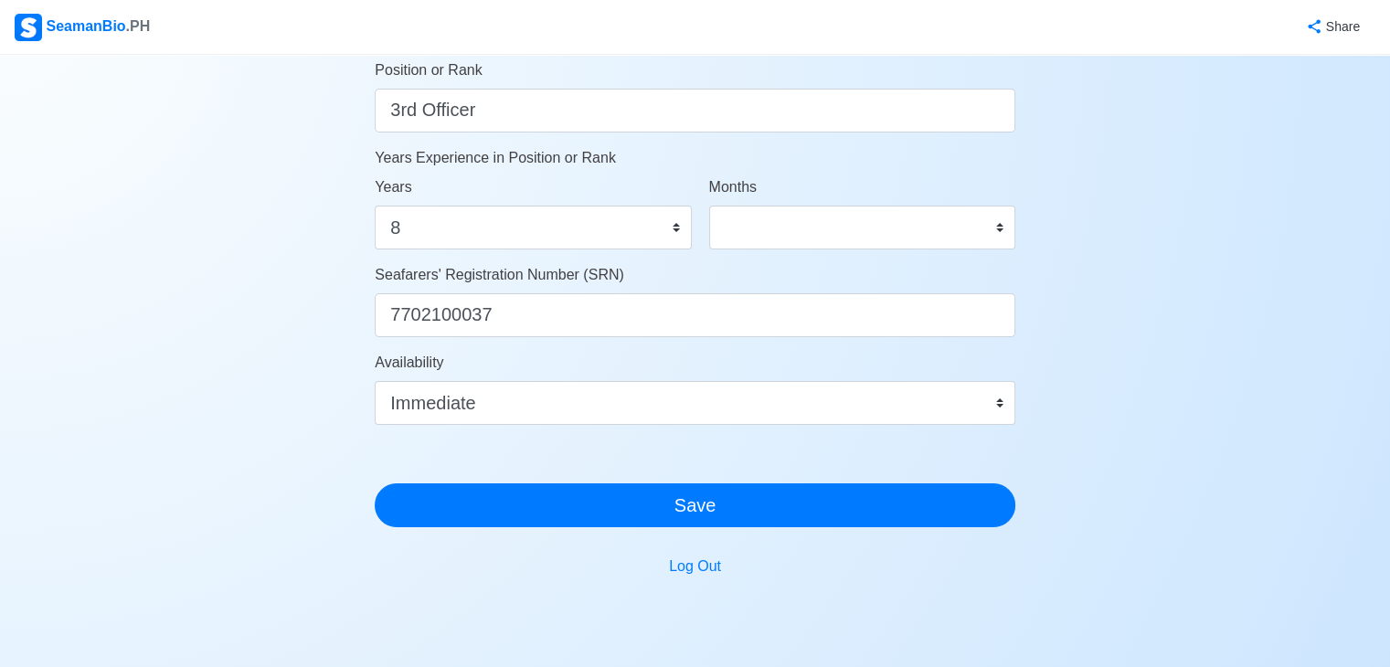
scroll to position [1031, 0]
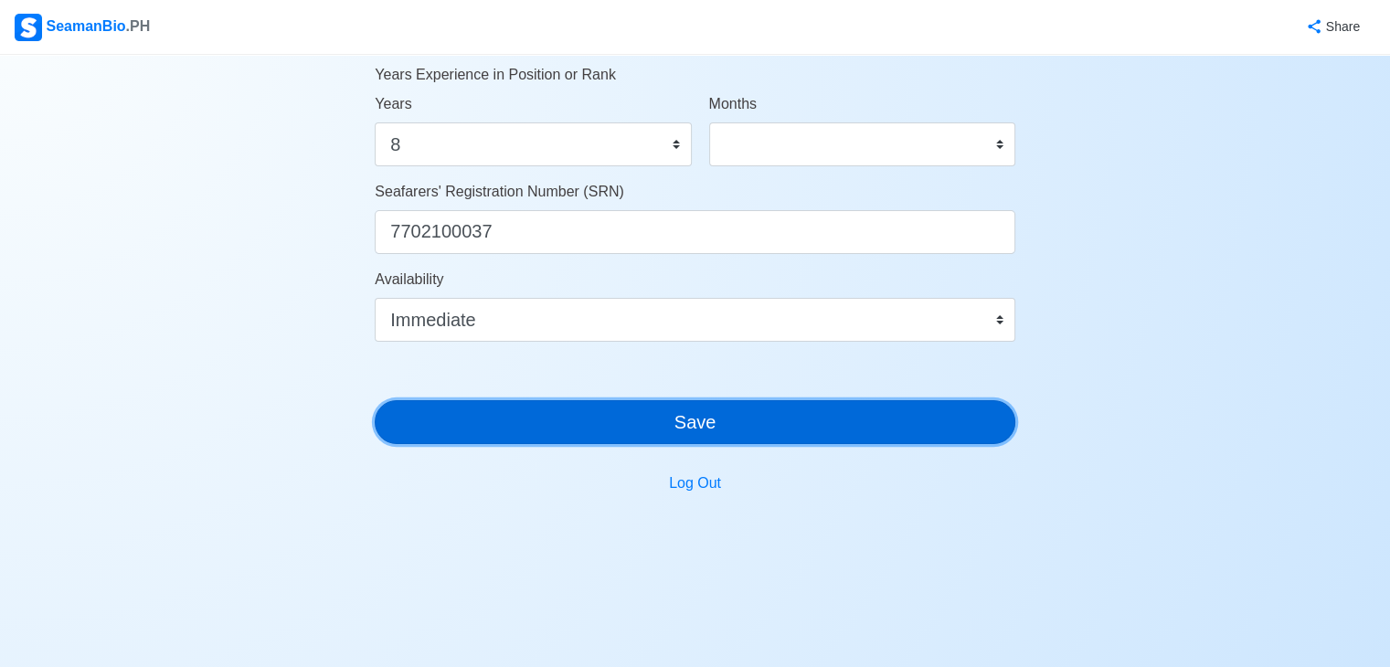
click at [950, 414] on button "Save" at bounding box center [695, 422] width 641 height 44
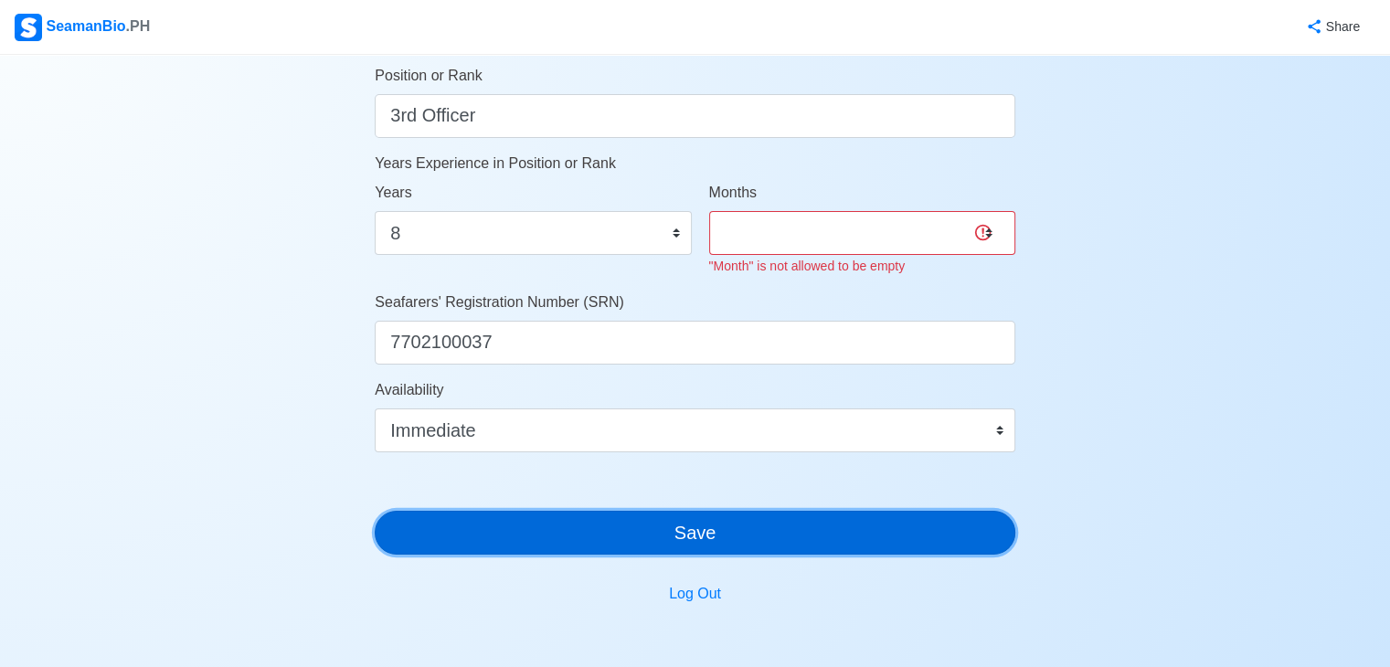
scroll to position [940, 0]
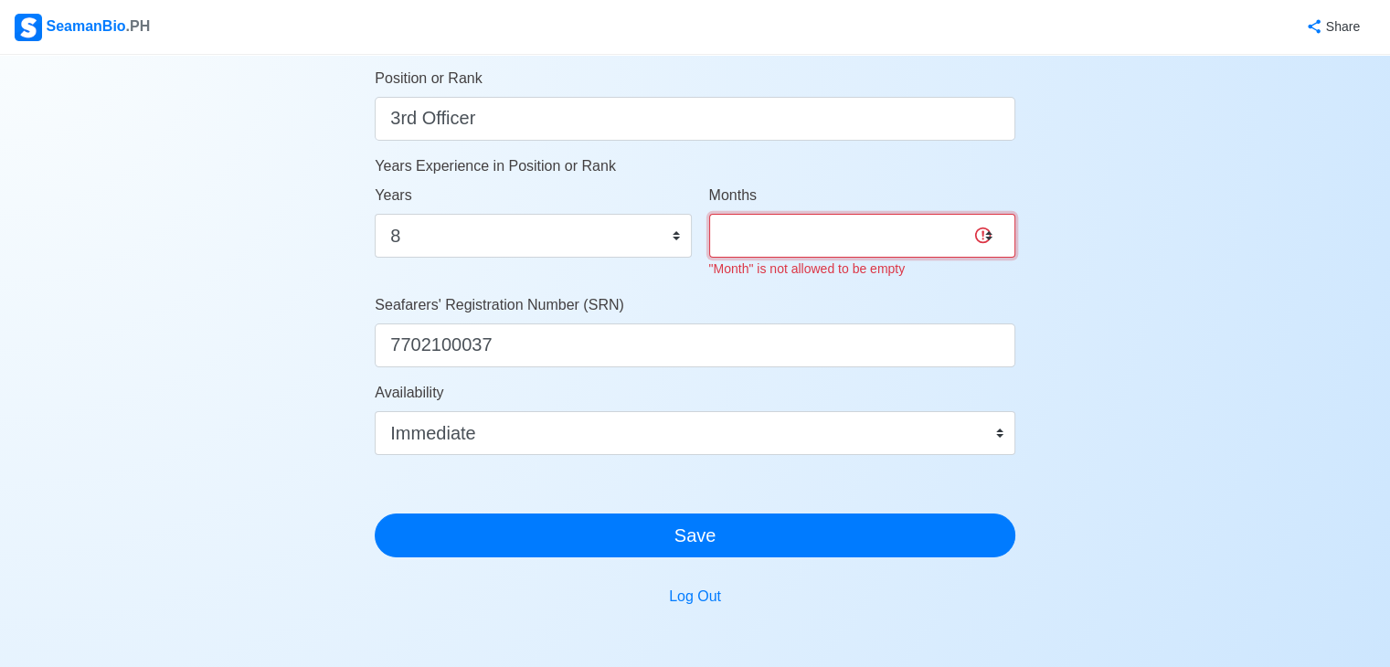
click at [987, 234] on select "0 1 2 3 4 5 6 7 8 9 10 11" at bounding box center [862, 236] width 306 height 44
select select "0"
click at [709, 214] on select "0 1 2 3 4 5 6 7 8 9 10 11" at bounding box center [862, 236] width 306 height 44
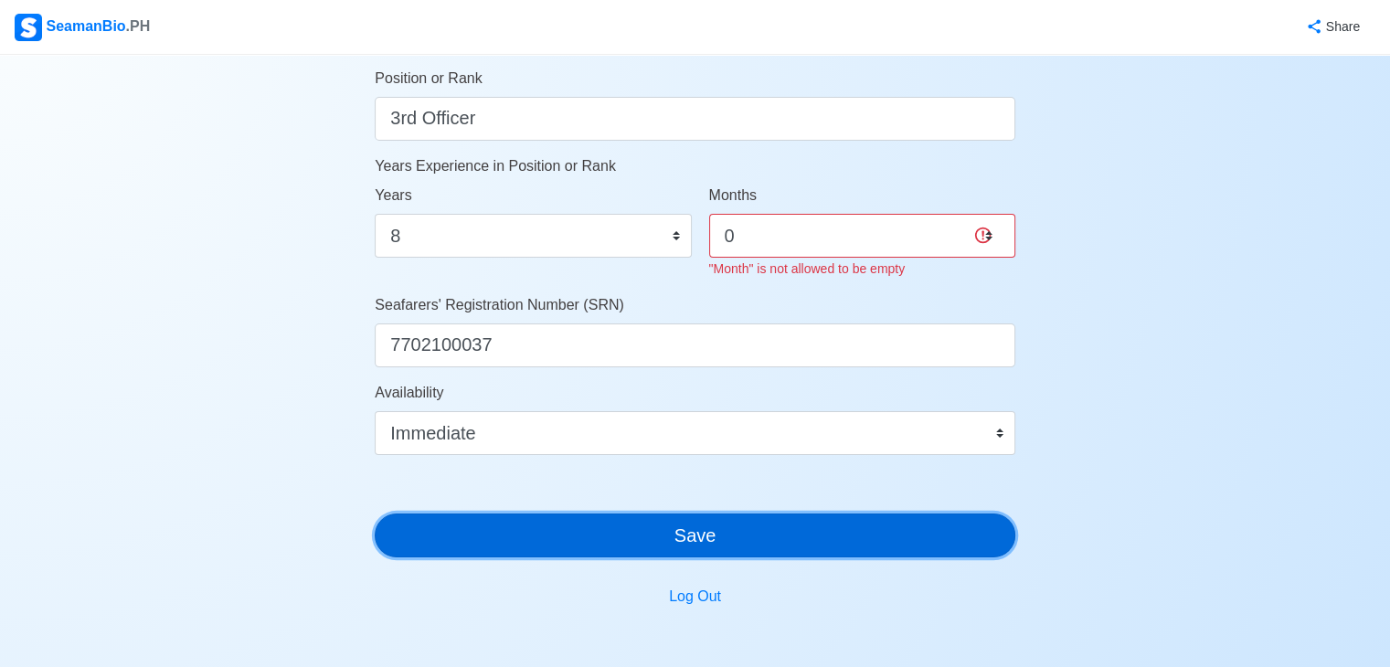
click at [908, 528] on button "Save" at bounding box center [695, 536] width 641 height 44
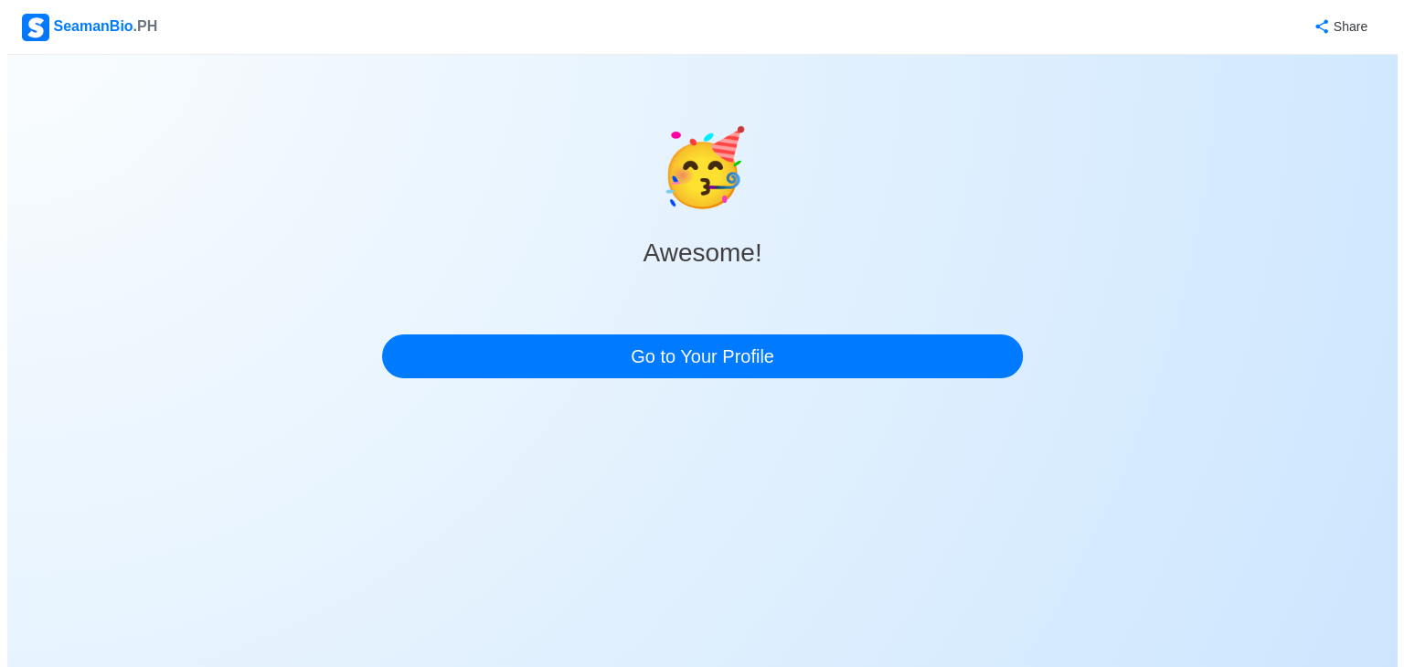
scroll to position [0, 0]
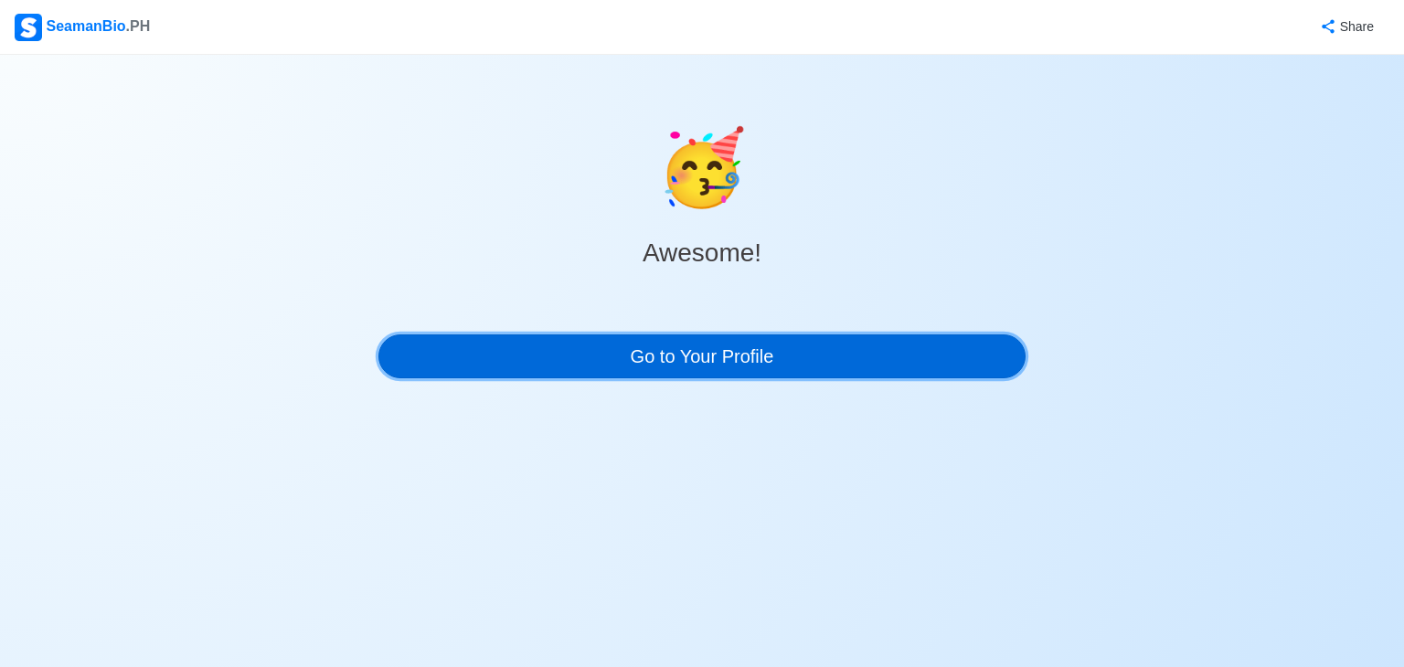
click at [812, 354] on link "Go to Your Profile" at bounding box center [701, 356] width 647 height 44
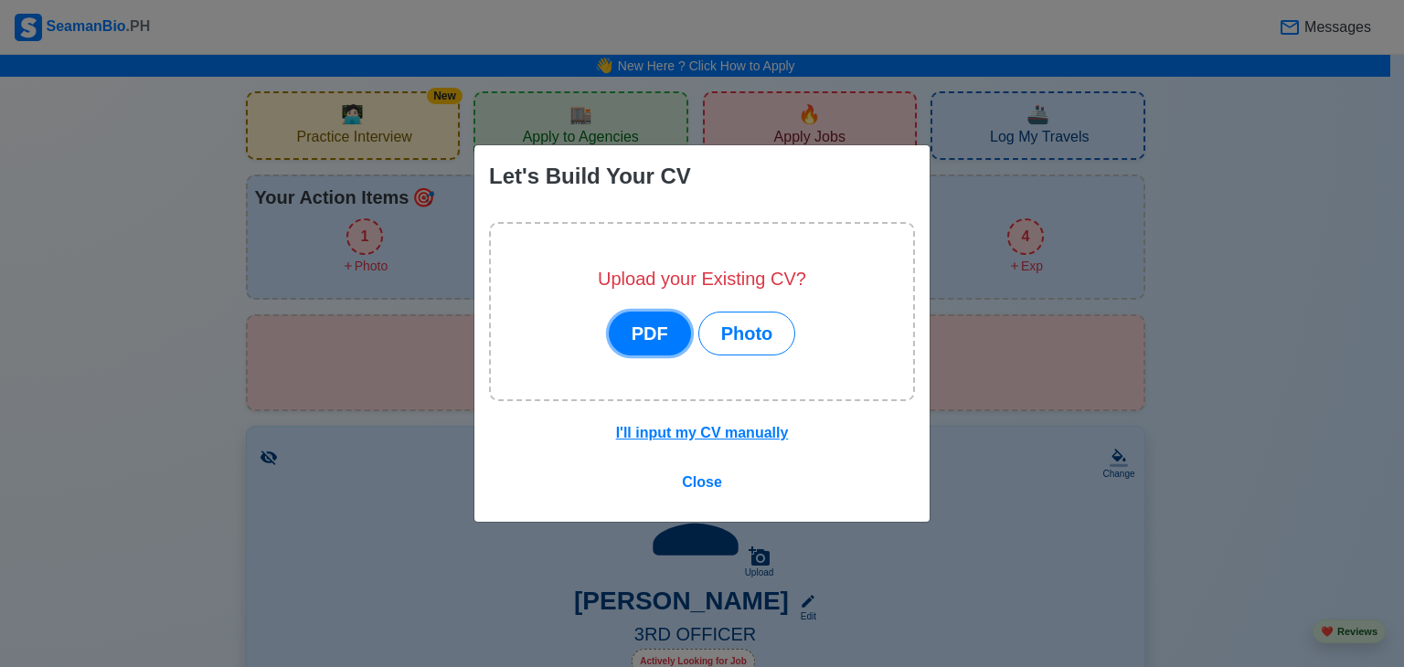
click at [658, 335] on button "PDF" at bounding box center [650, 334] width 82 height 44
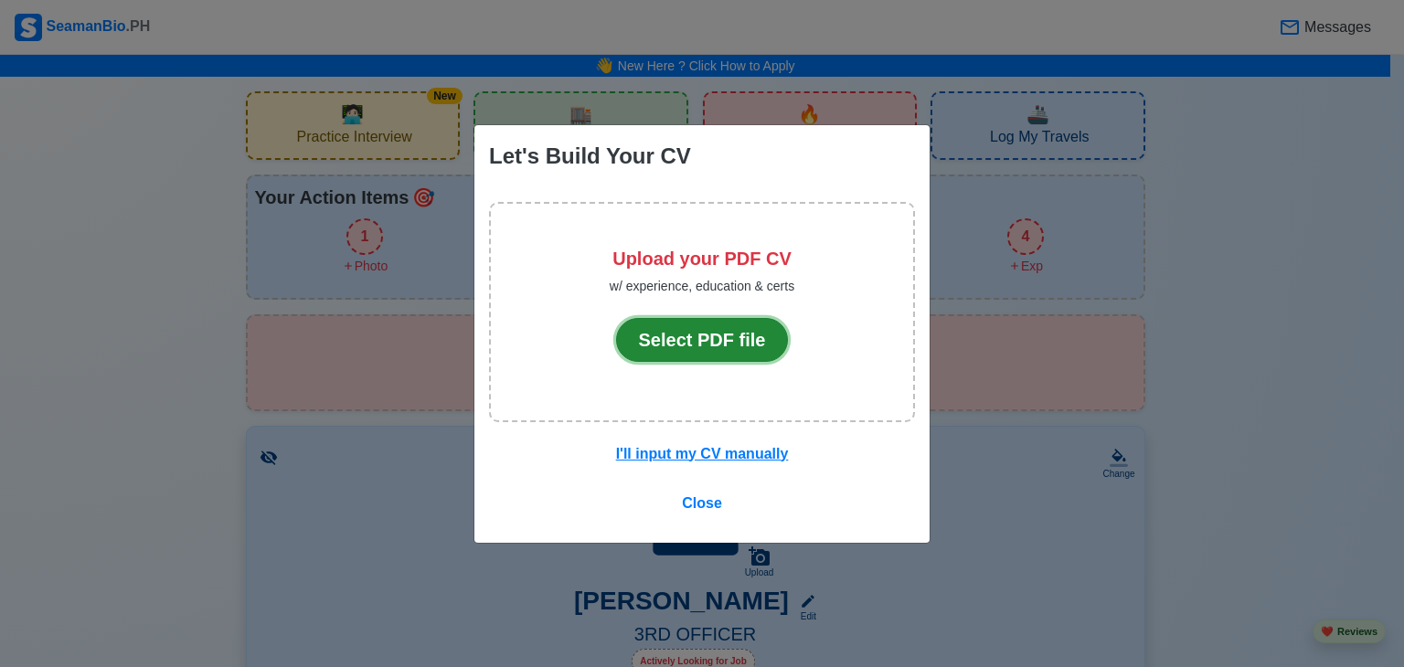
click at [719, 338] on button "Select PDF file" at bounding box center [702, 340] width 173 height 44
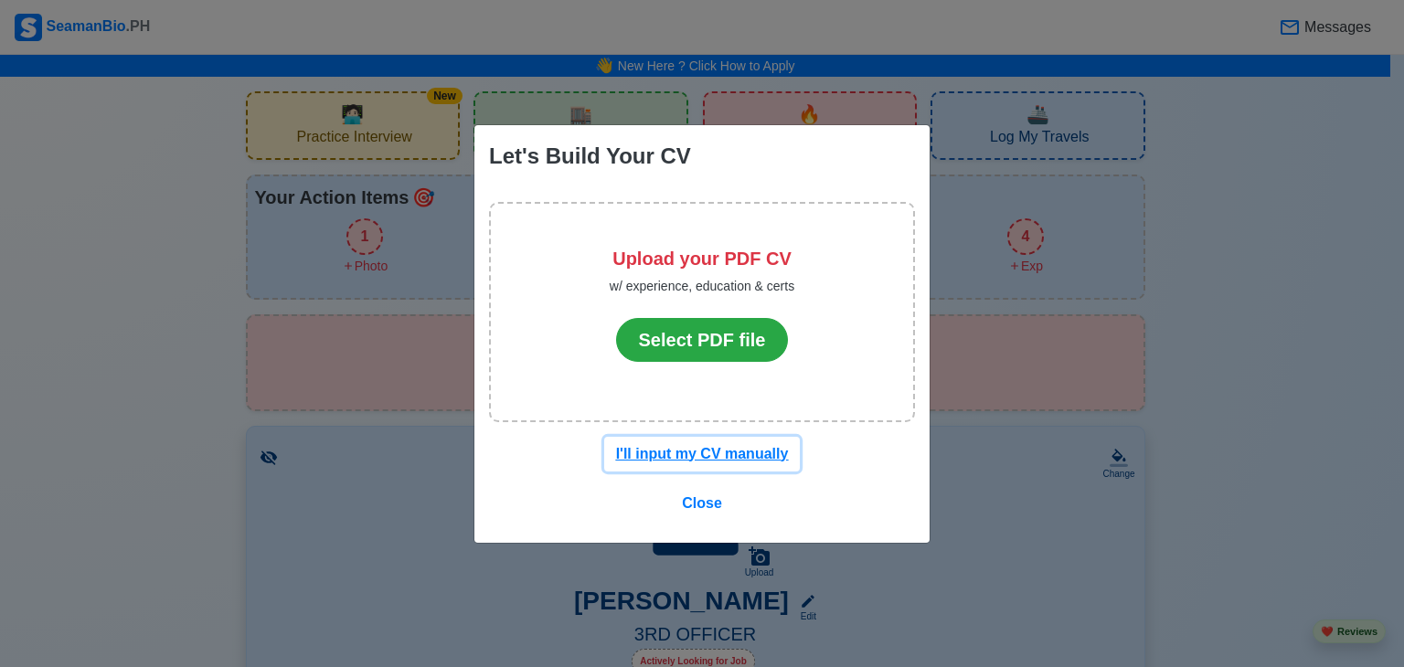
click at [727, 451] on u "I'll input my CV manually" at bounding box center [702, 454] width 173 height 16
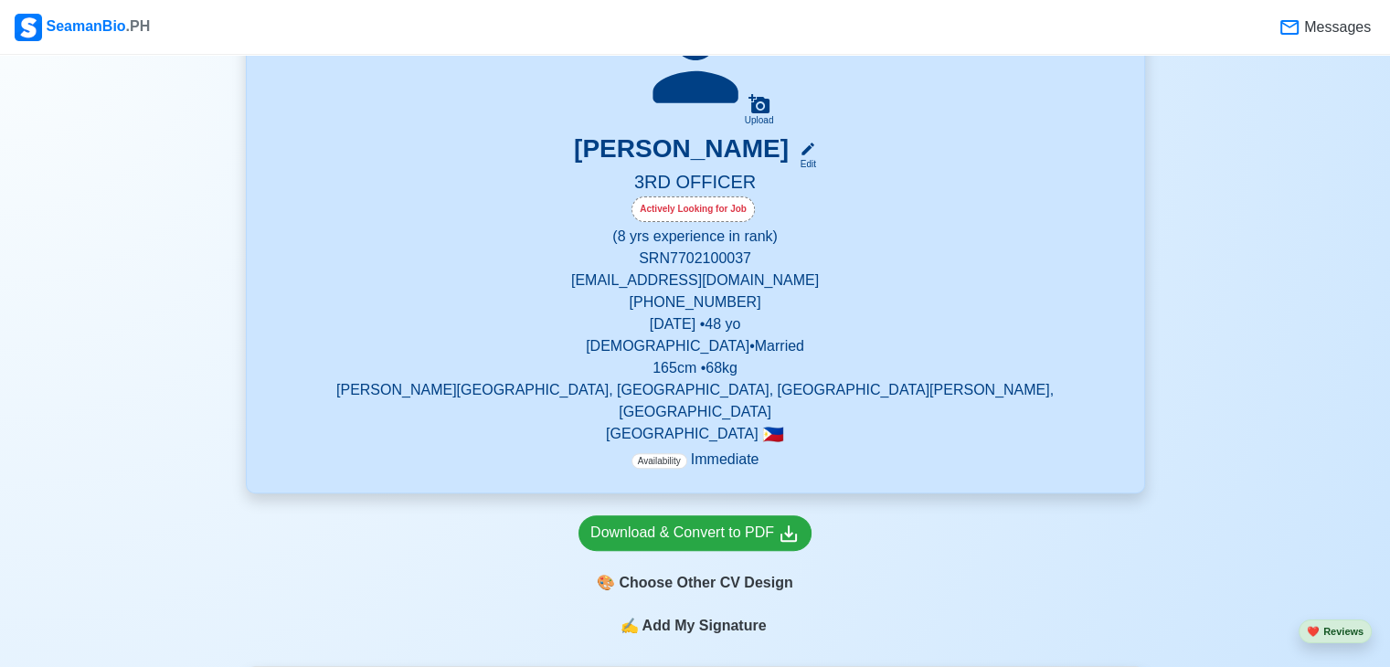
scroll to position [457, 0]
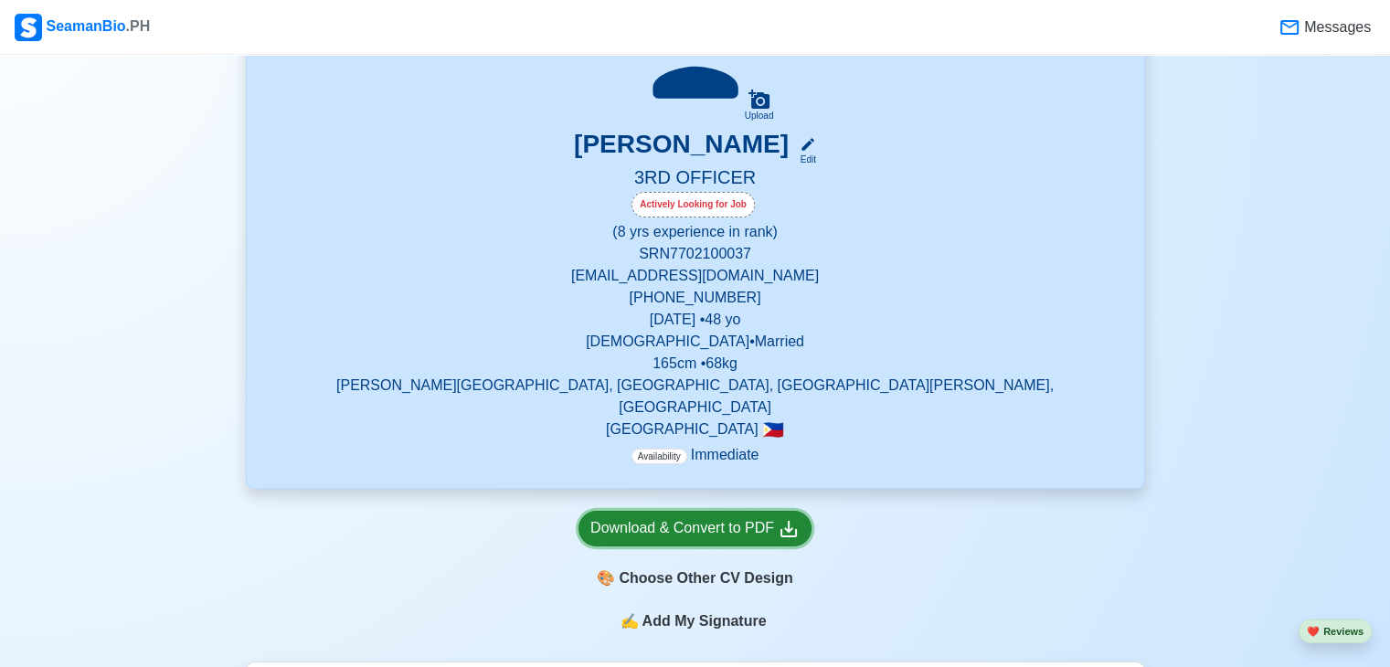
click at [728, 517] on div "Download & Convert to PDF" at bounding box center [694, 528] width 209 height 23
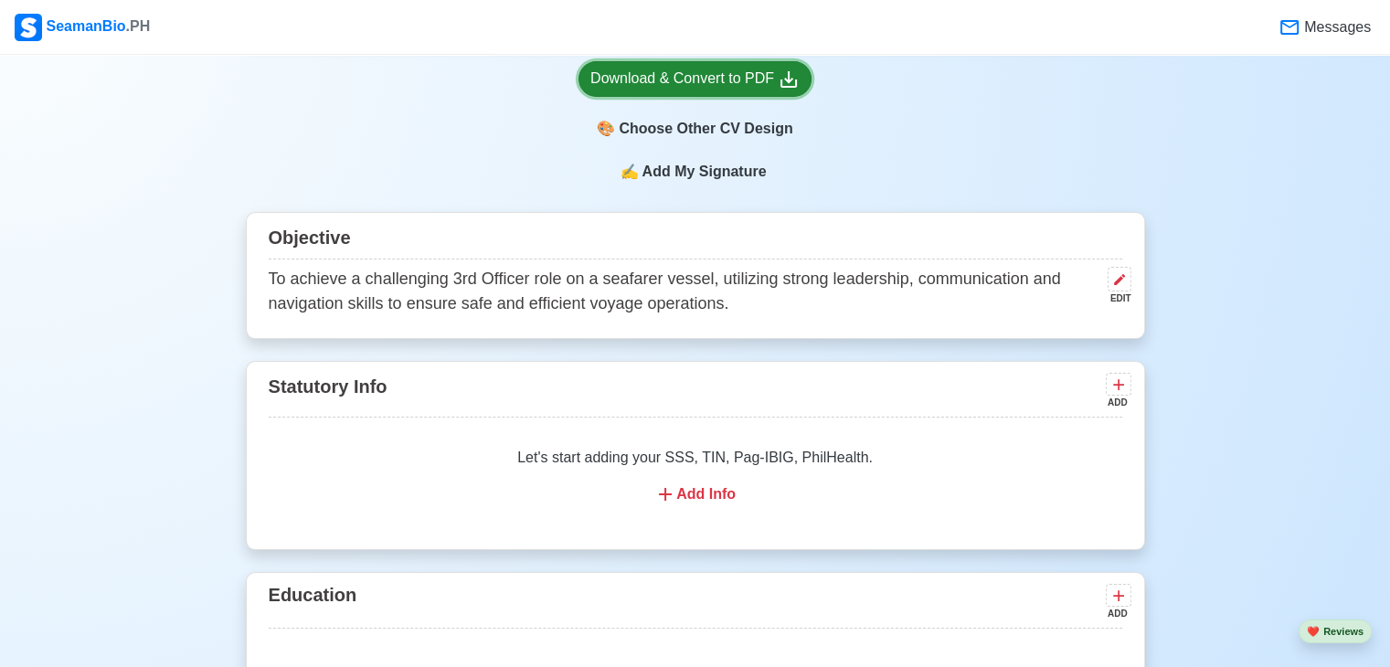
scroll to position [914, 0]
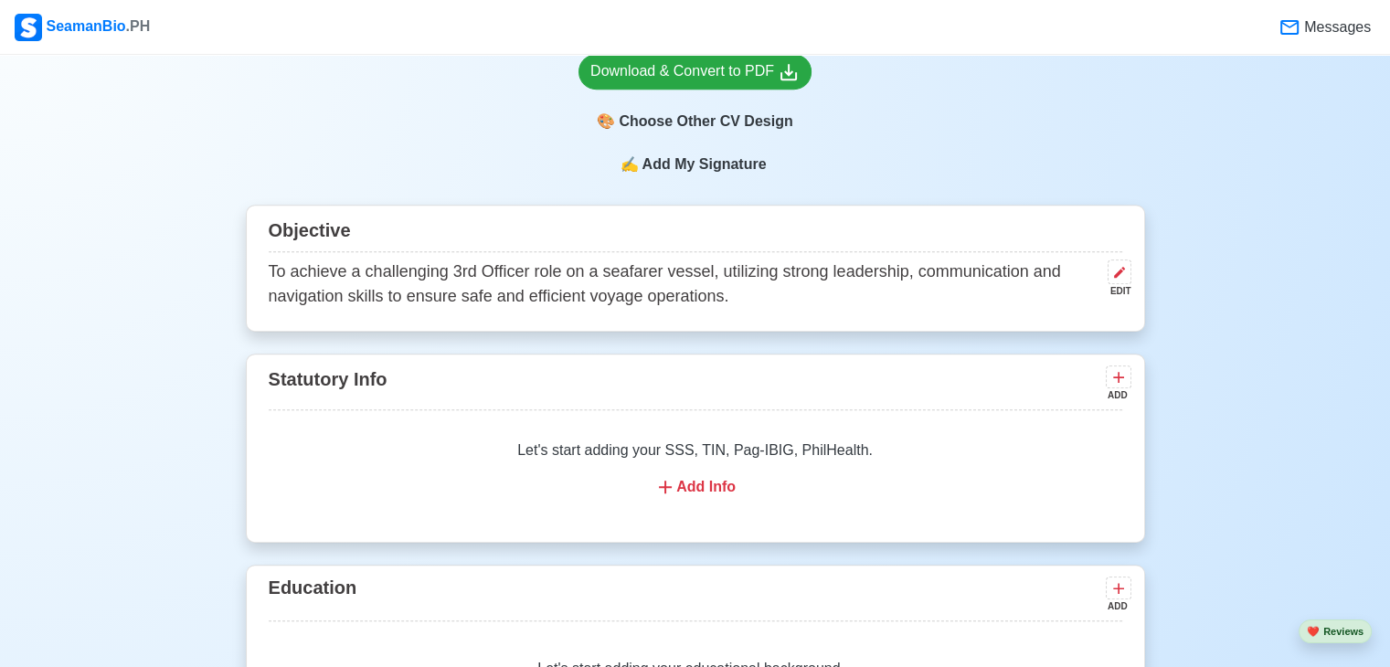
click at [712, 476] on div "Add Info" at bounding box center [696, 487] width 810 height 22
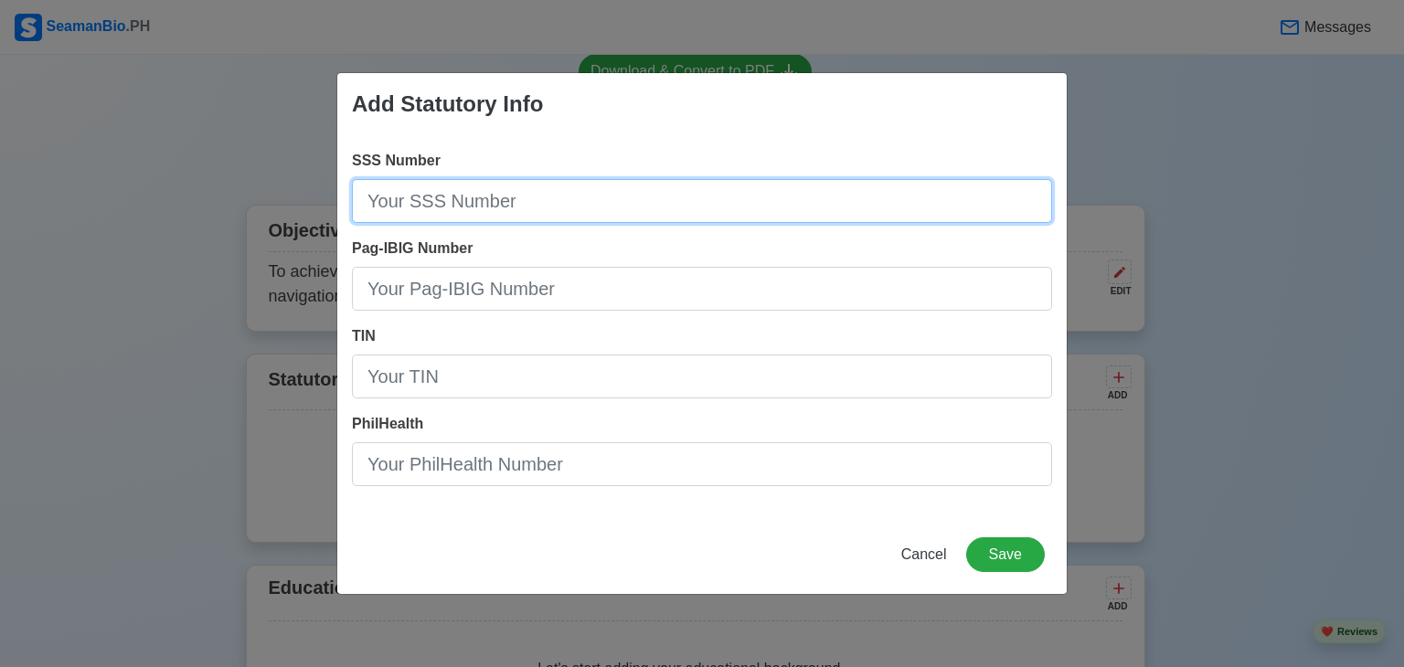
click at [669, 196] on input "SSS Number" at bounding box center [702, 201] width 700 height 44
type input "720534131"
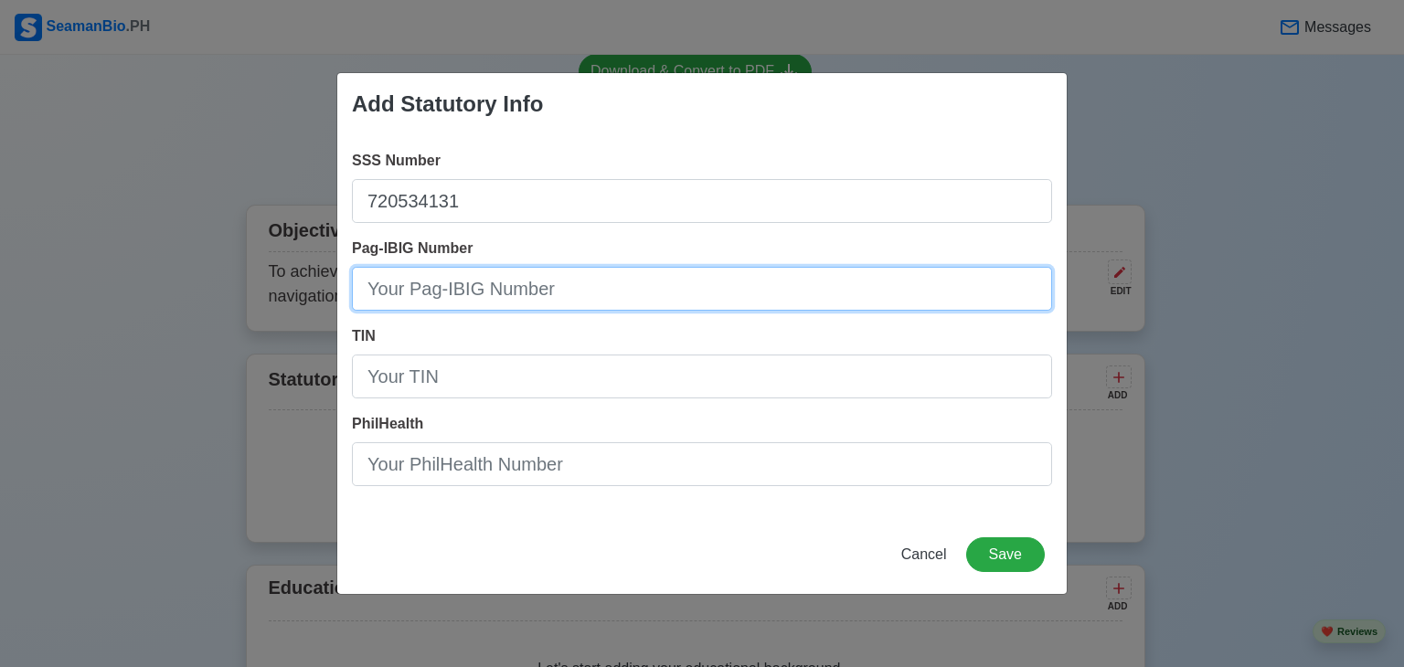
click at [632, 283] on input "Pag-IBIG Number" at bounding box center [702, 289] width 700 height 44
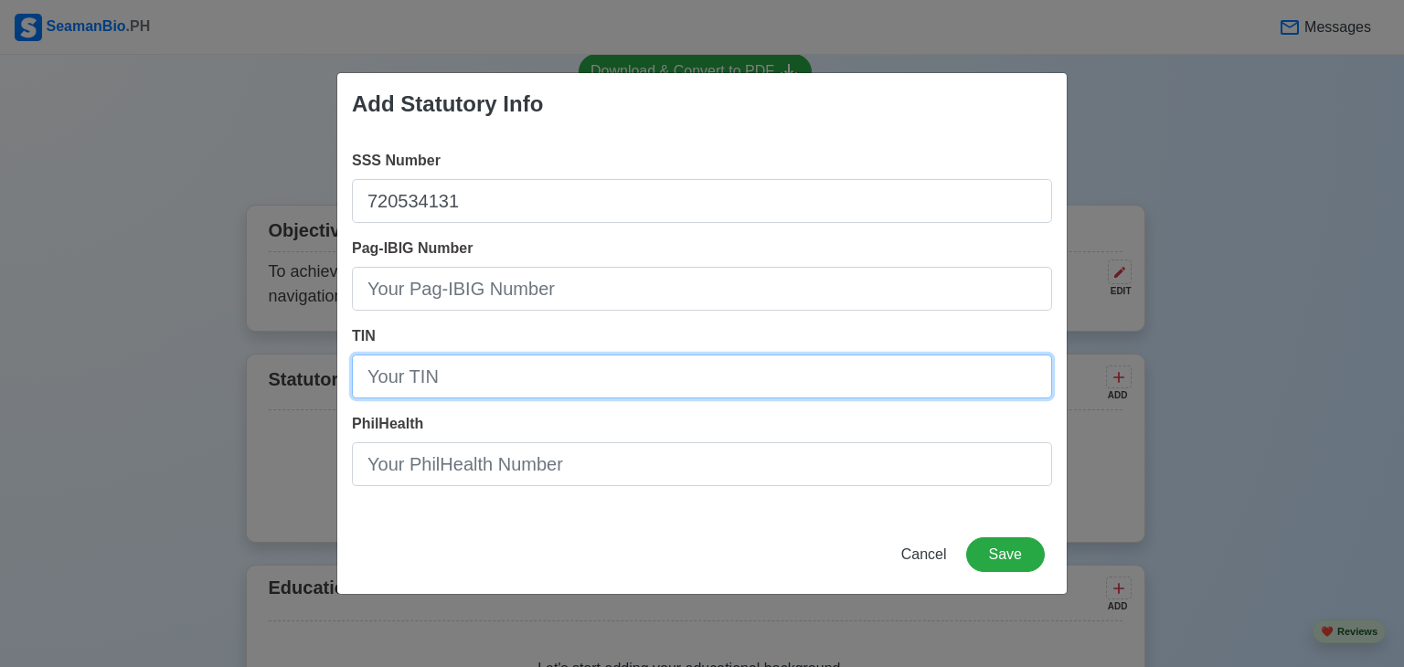
click at [547, 367] on input "TIN" at bounding box center [702, 377] width 700 height 44
type input "909093071000"
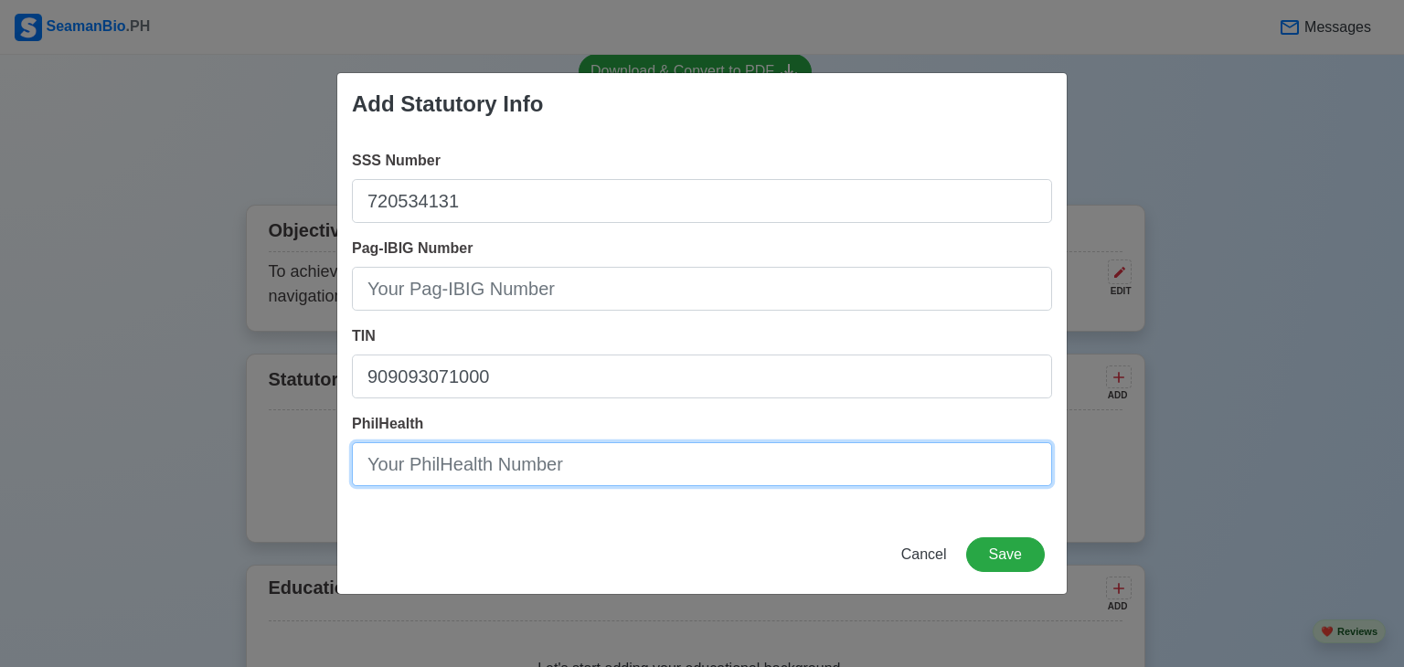
click at [614, 467] on input "PhilHealth" at bounding box center [702, 464] width 700 height 44
type input "190510434432"
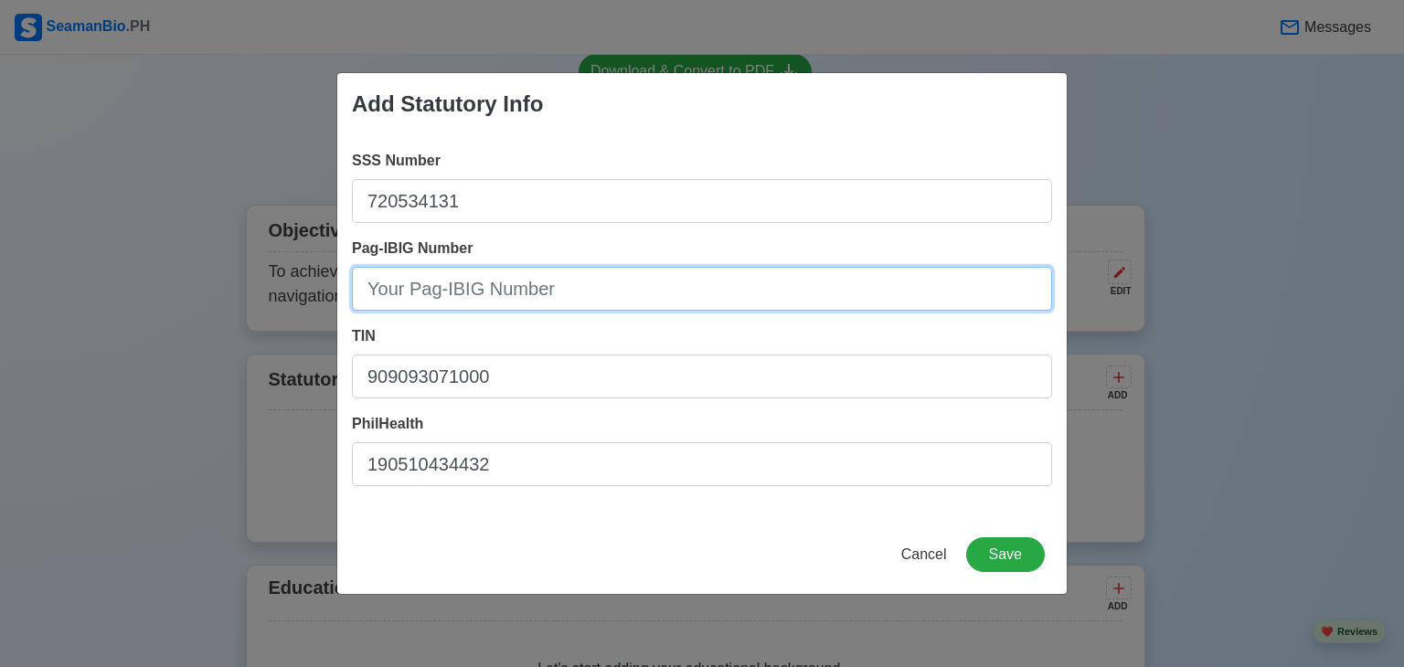
click at [642, 288] on input "Pag-IBIG Number" at bounding box center [702, 289] width 700 height 44
click at [599, 280] on input "Pag-IBIG Number" at bounding box center [702, 289] width 700 height 44
type input "914065106378"
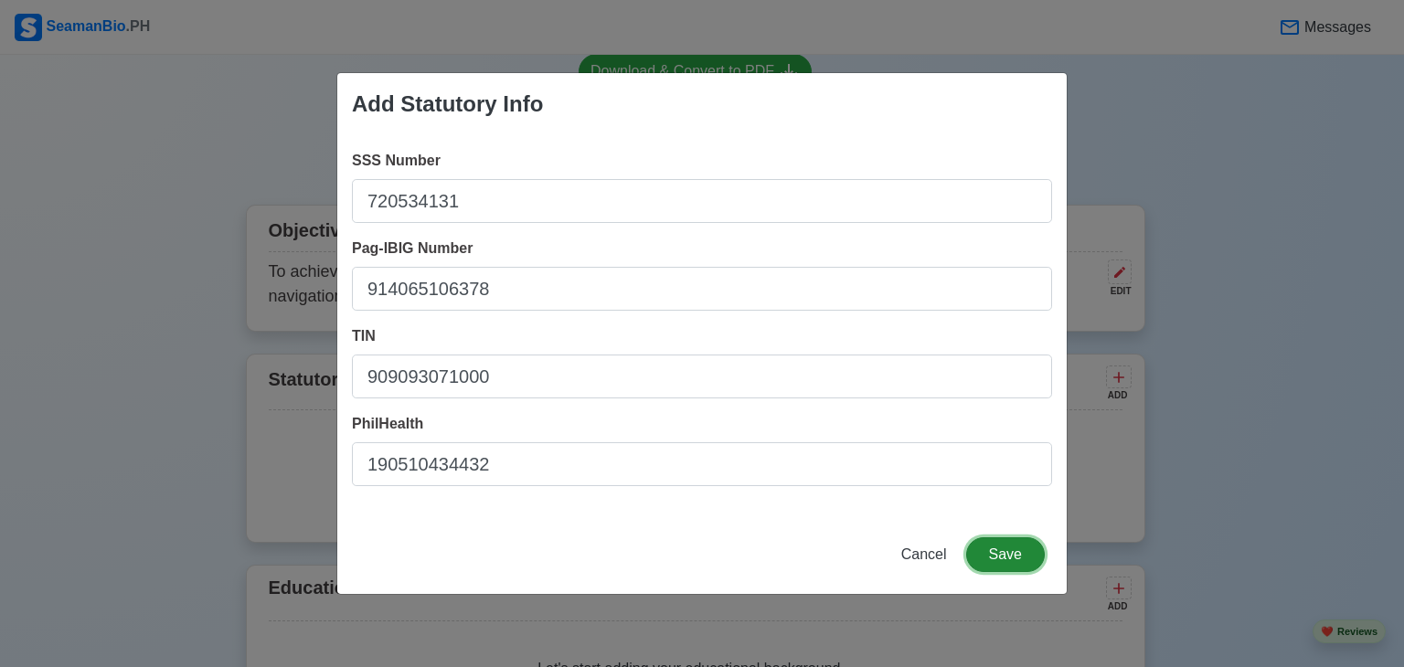
click at [1017, 552] on button "Save" at bounding box center [1005, 554] width 79 height 35
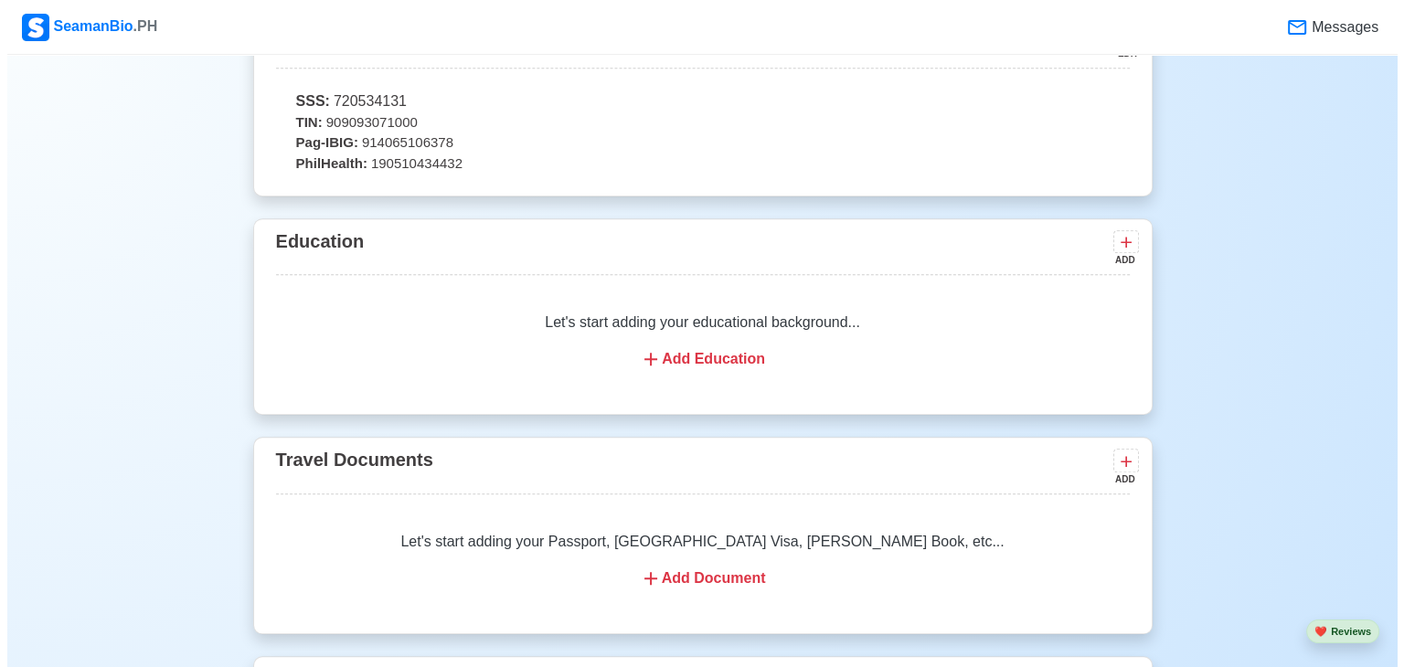
scroll to position [1279, 0]
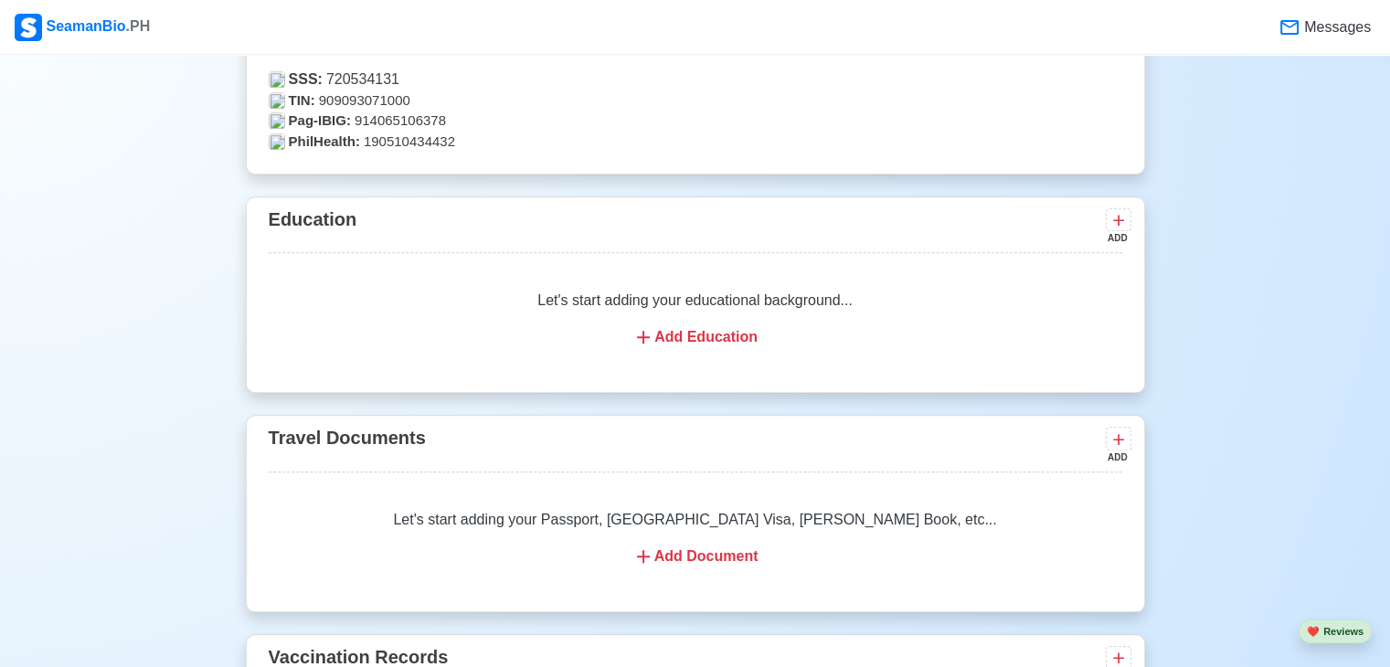
click at [725, 326] on div "Add Education" at bounding box center [696, 337] width 810 height 22
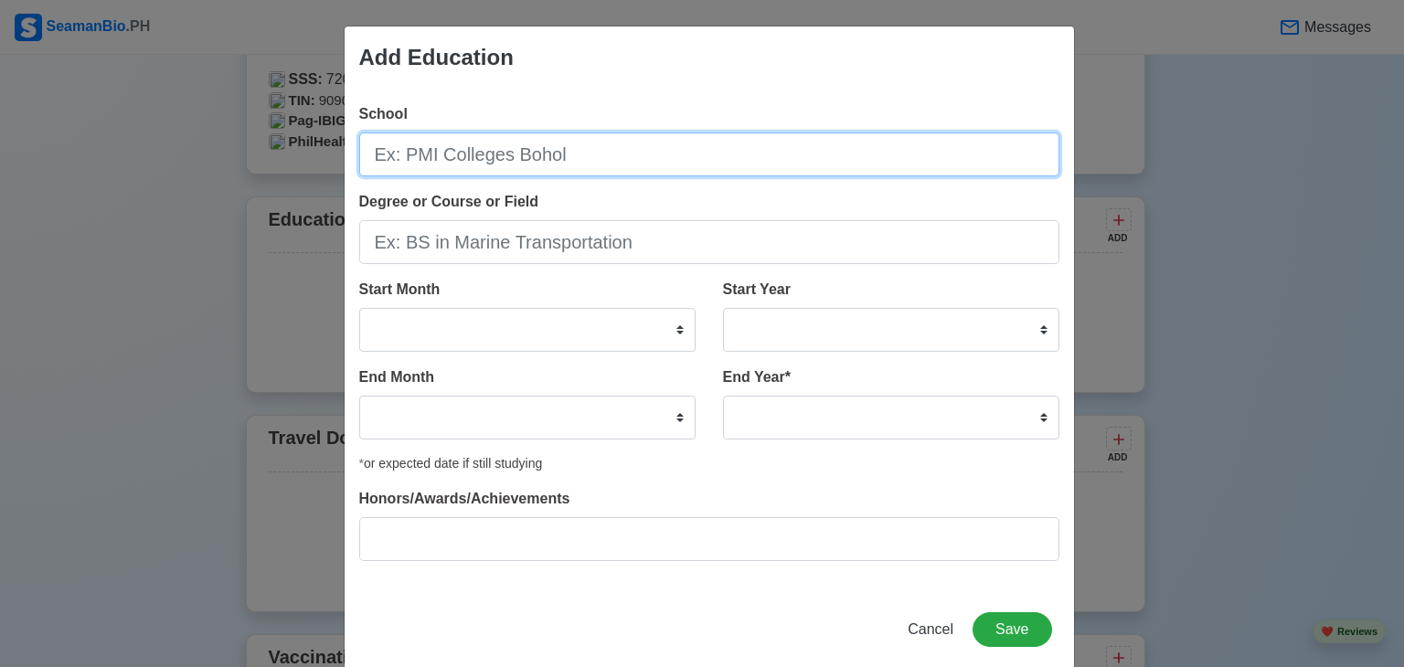
click at [642, 154] on input "School" at bounding box center [709, 155] width 700 height 44
type input "JBLCF-[PERSON_NAME] Inc."
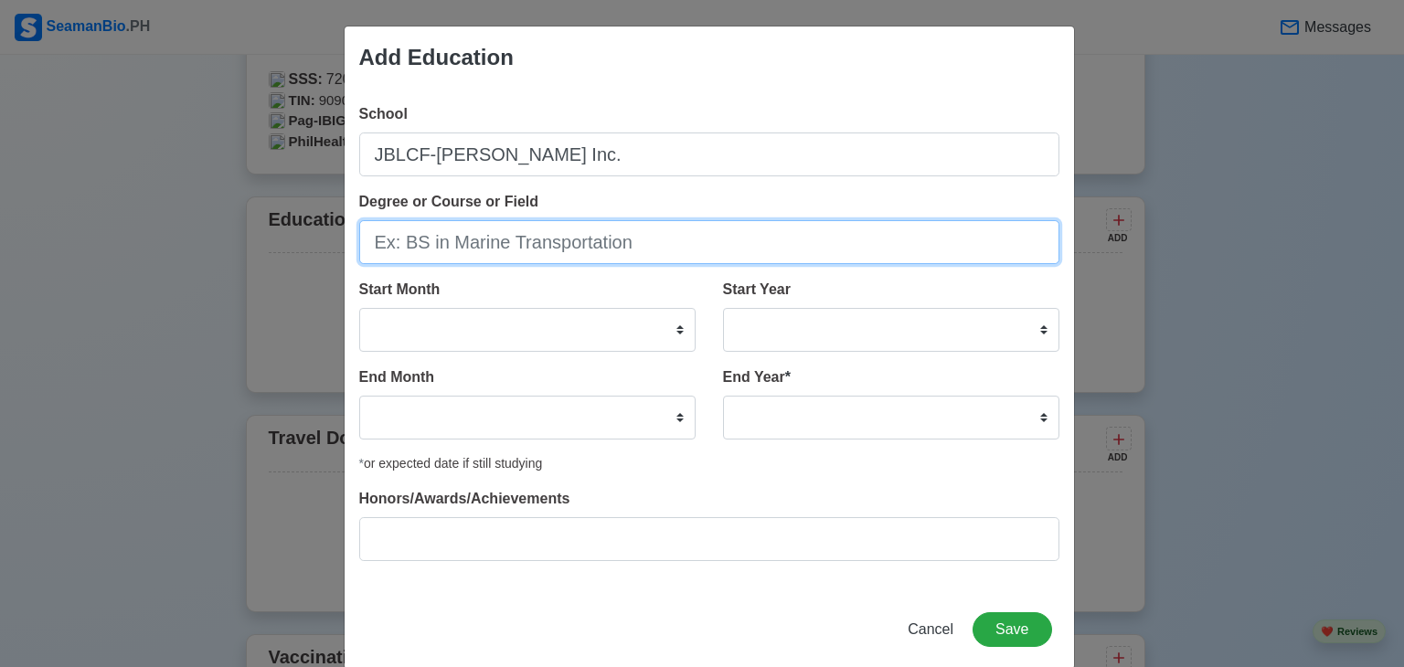
click at [685, 243] on input "Degree or Course or Field" at bounding box center [709, 242] width 700 height 44
type input "BS in Marine Transportation"
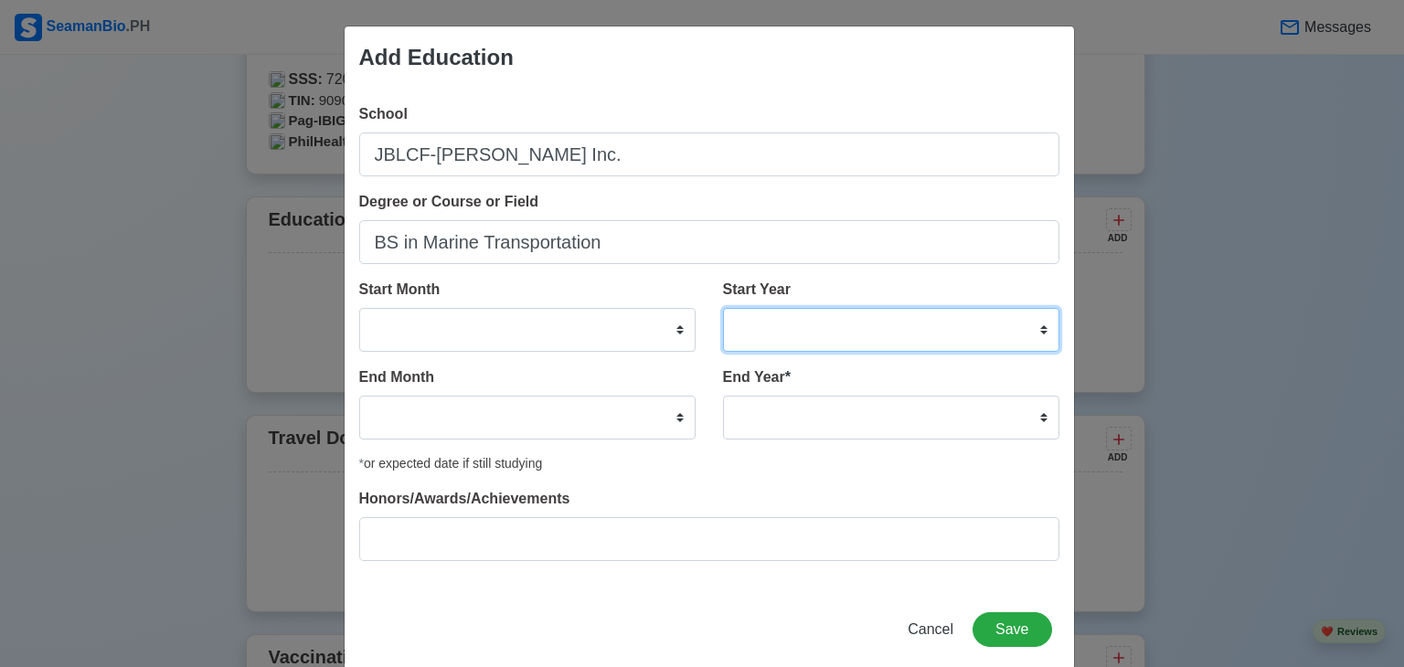
click at [1035, 330] on select "2025 2024 2023 2022 2021 2020 2019 2018 2017 2016 2015 2014 2013 2012 2011 2010…" at bounding box center [891, 330] width 336 height 44
select select "1994"
click at [723, 308] on select "2025 2024 2023 2022 2021 2020 2019 2018 2017 2016 2015 2014 2013 2012 2011 2010…" at bounding box center [891, 330] width 336 height 44
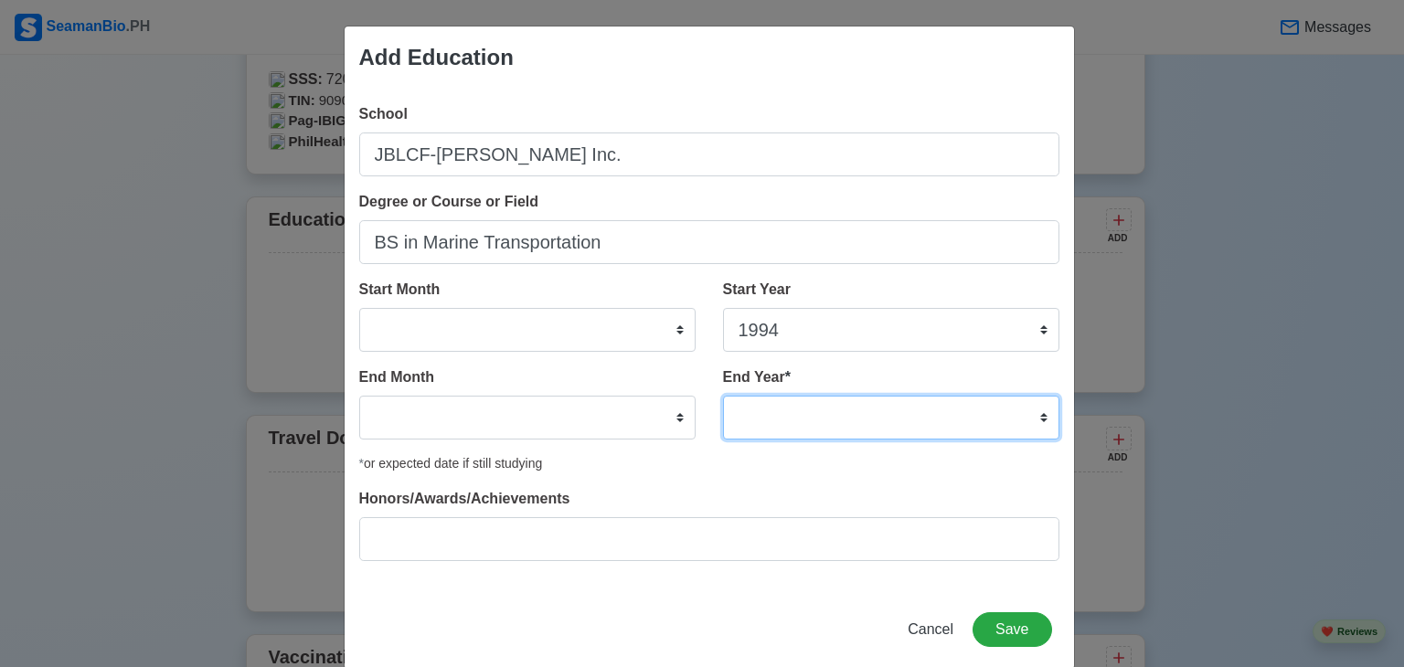
click at [1035, 418] on select "2035 2034 2033 2032 2031 2030 2029 2028 2027 2026 2025 2024 2023 2022 2021 2020…" at bounding box center [891, 418] width 336 height 44
select select "1998"
click at [723, 396] on select "2035 2034 2033 2032 2031 2030 2029 2028 2027 2026 2025 2024 2023 2022 2021 2020…" at bounding box center [891, 418] width 336 height 44
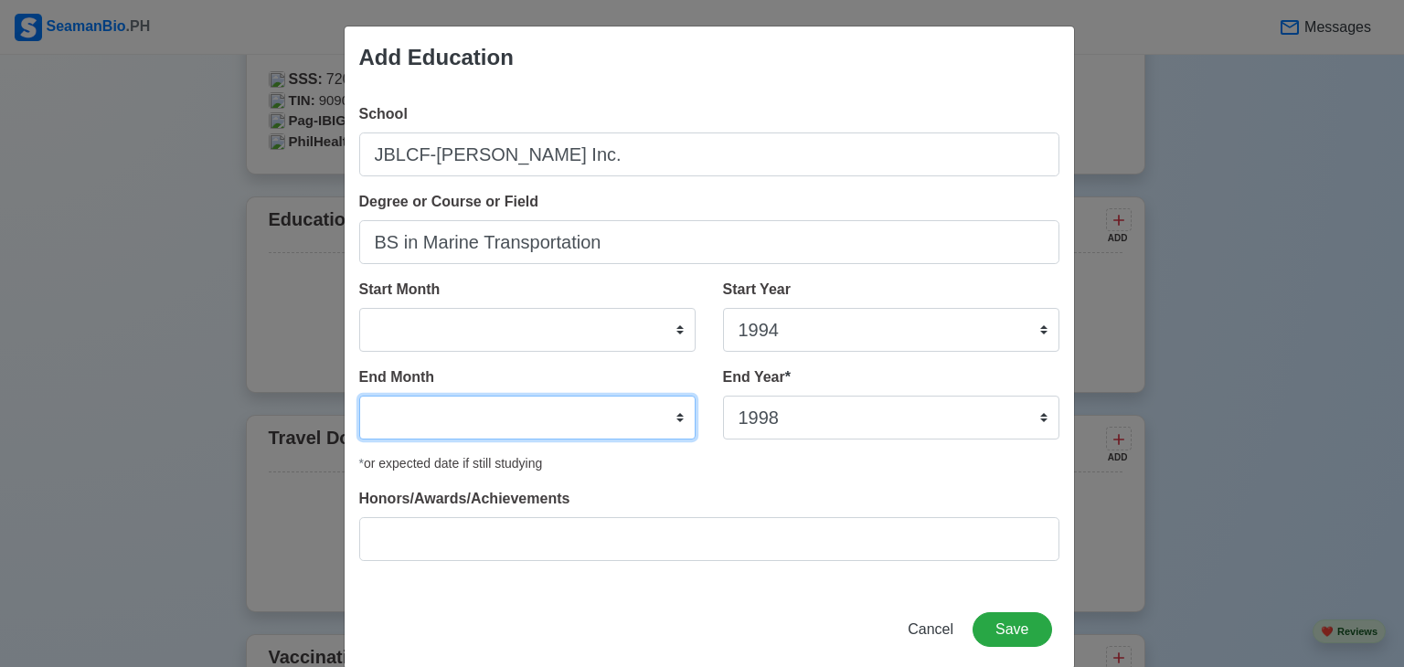
click at [673, 417] on select "January February March April May June July August September October November De…" at bounding box center [527, 418] width 336 height 44
select select "November"
click at [359, 396] on select "January February March April May June July August September October November De…" at bounding box center [527, 418] width 336 height 44
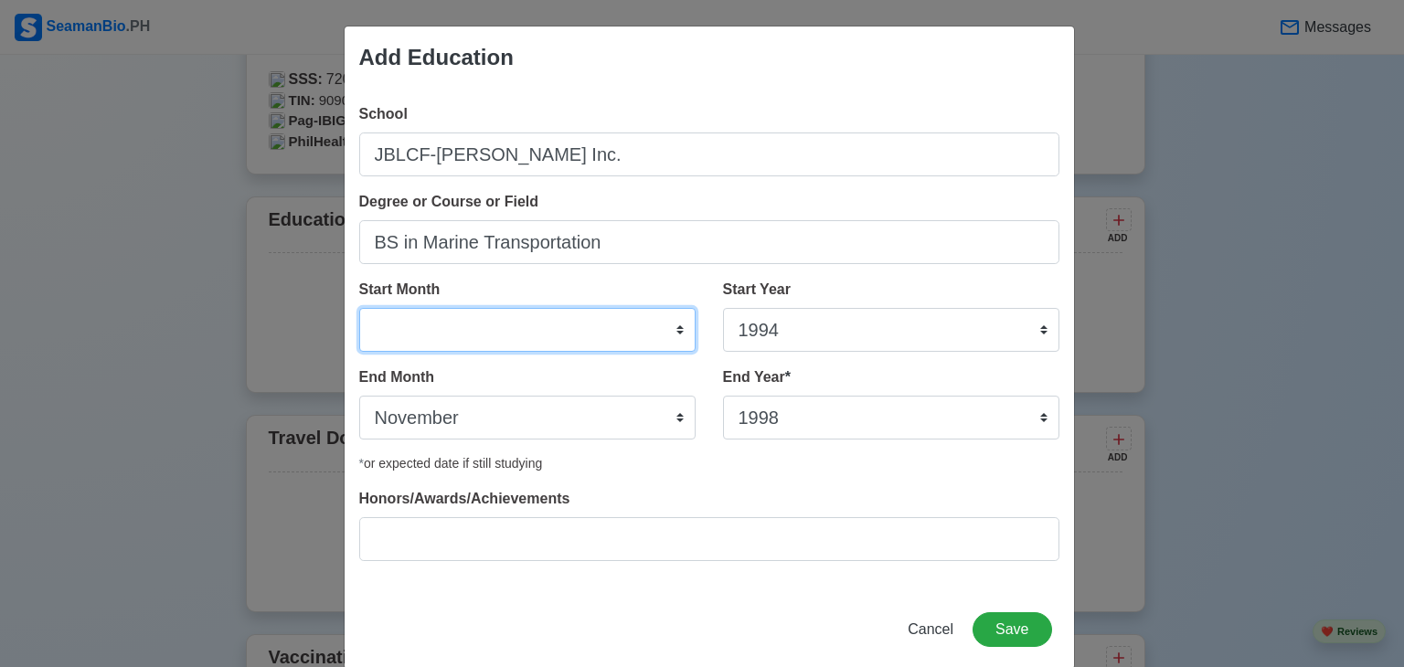
click at [672, 325] on select "January February March April May June July August September October November De…" at bounding box center [527, 330] width 336 height 44
select select "June"
click at [359, 308] on select "January February March April May June July August September October November De…" at bounding box center [527, 330] width 336 height 44
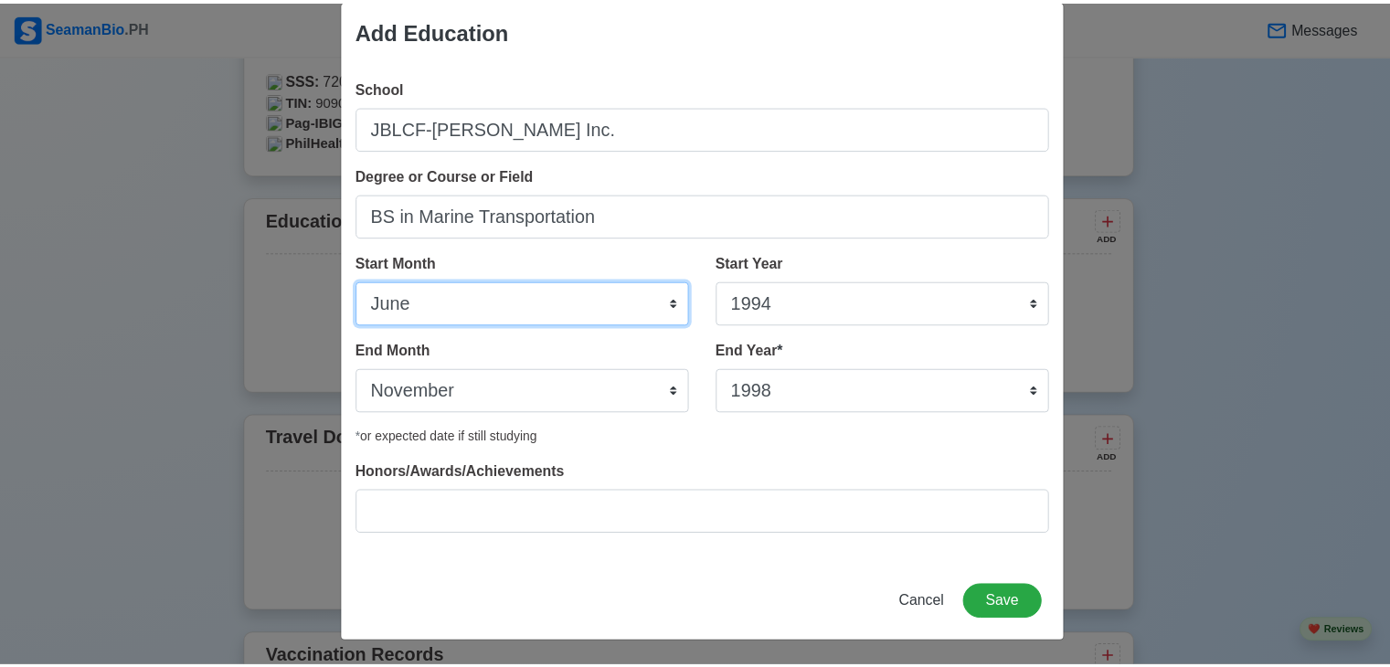
scroll to position [27, 0]
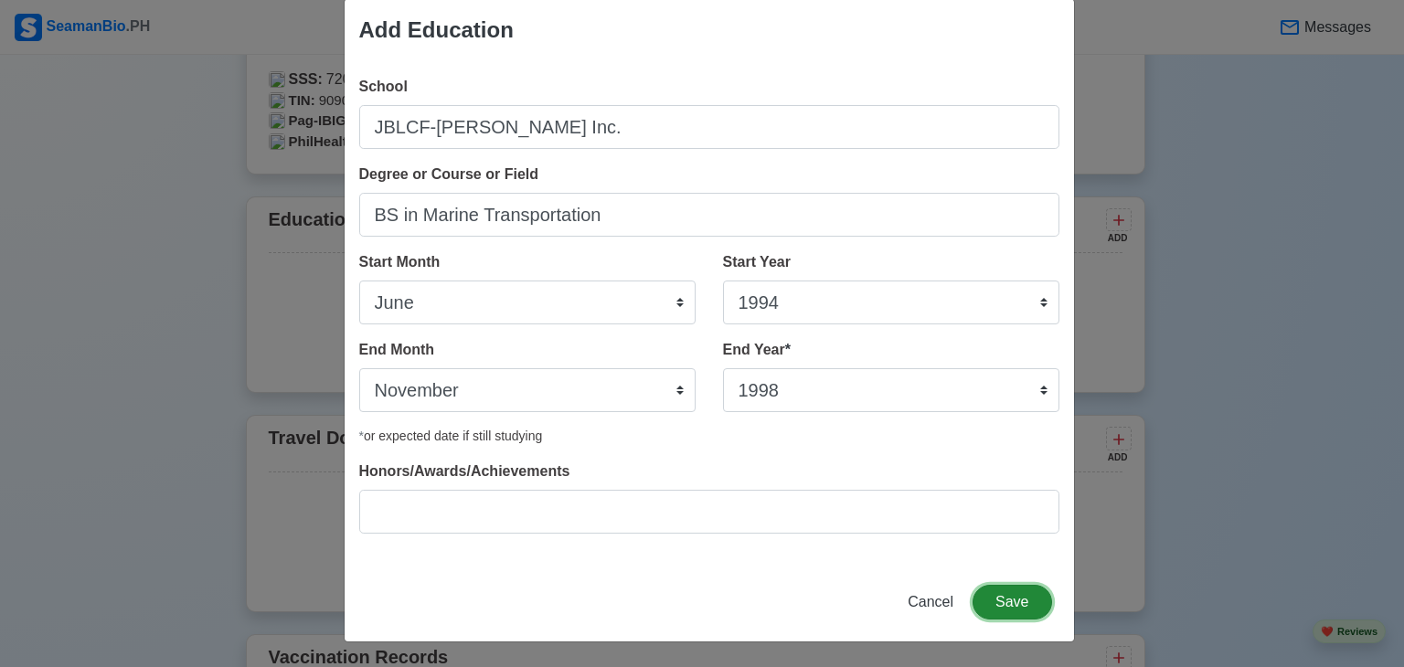
click at [1018, 593] on button "Save" at bounding box center [1011, 602] width 79 height 35
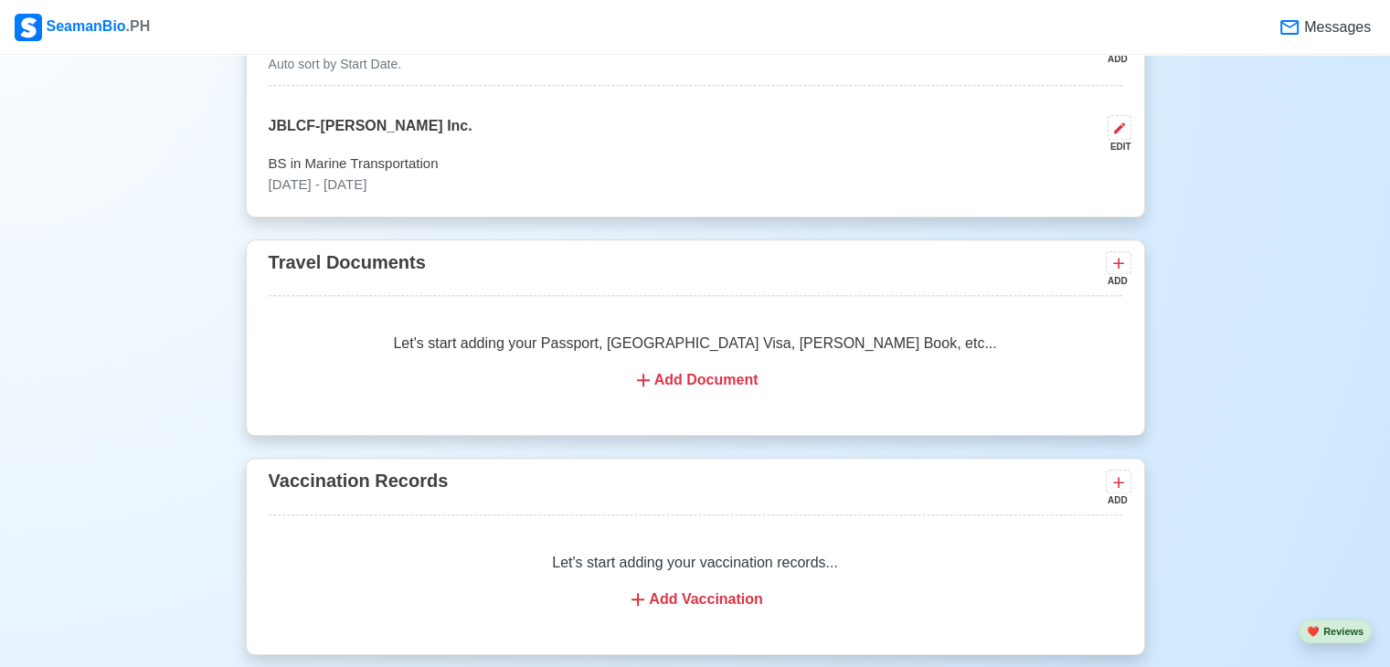
scroll to position [1462, 0]
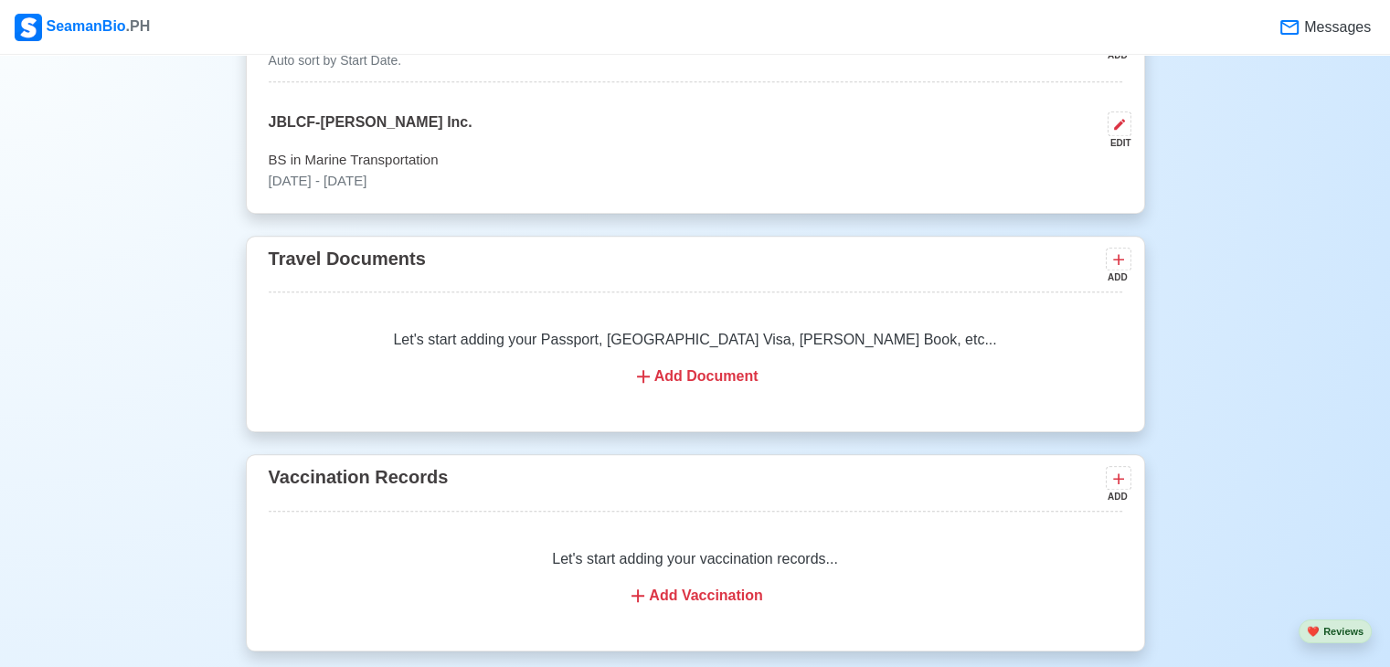
click at [690, 366] on div "Add Document" at bounding box center [696, 377] width 810 height 22
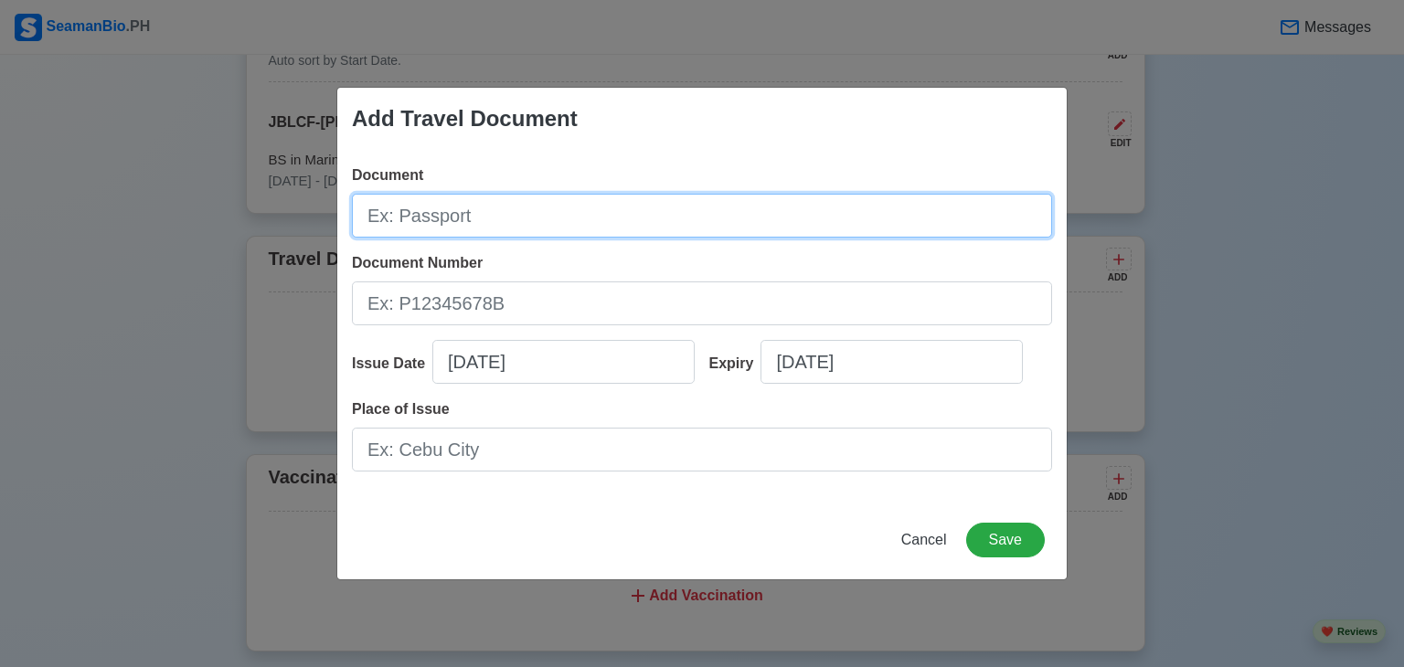
click at [635, 213] on input "Document" at bounding box center [702, 216] width 700 height 44
type input "Passport"
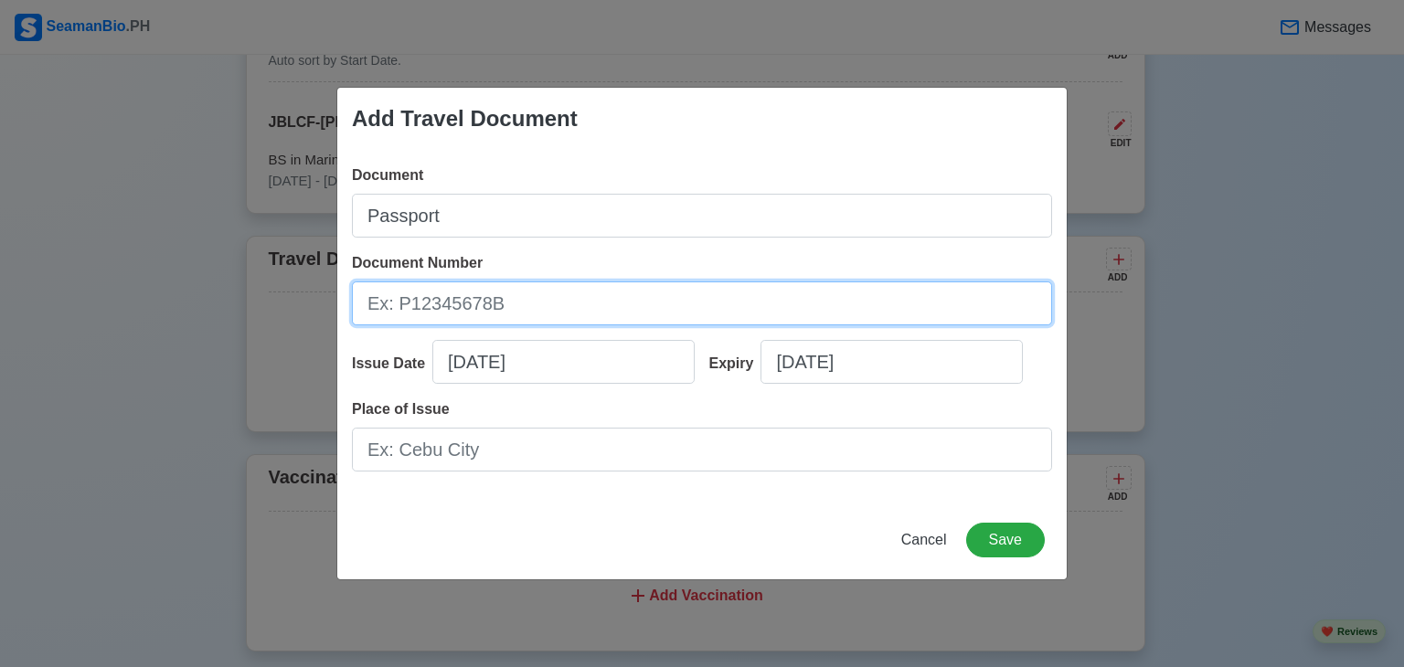
click at [576, 312] on input "Document Number" at bounding box center [702, 303] width 700 height 44
type input "p"
type input "P7645756A"
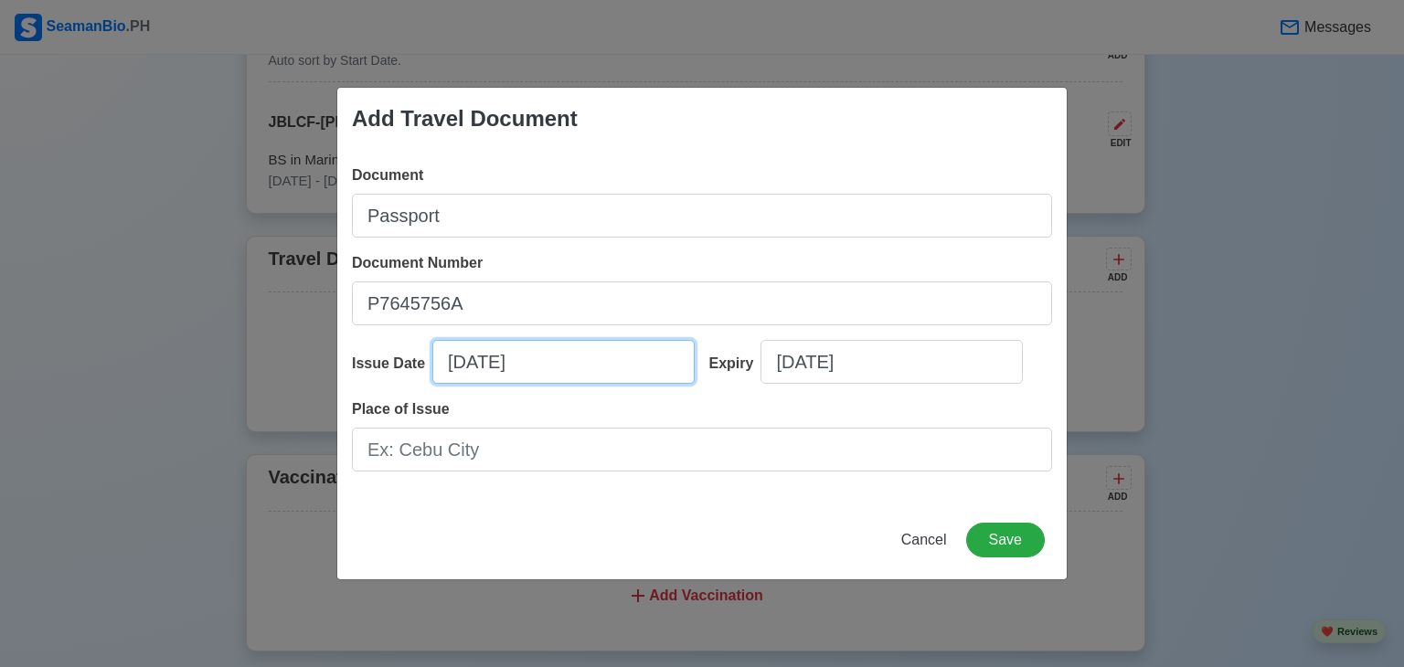
click at [587, 357] on input "[DATE]" at bounding box center [563, 362] width 262 height 44
select select "****"
select select "*******"
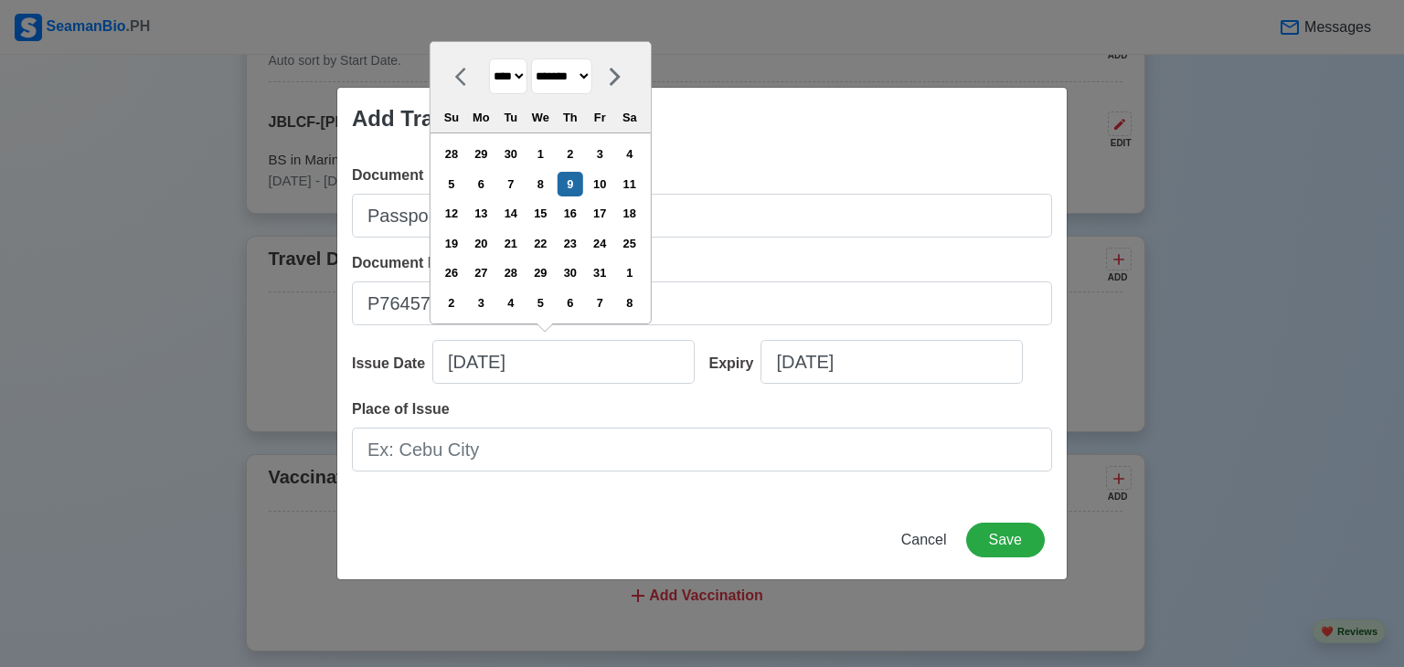
click at [525, 79] on select "**** **** **** **** **** **** **** **** **** **** **** **** **** **** **** ****…" at bounding box center [508, 76] width 38 height 36
select select "****"
click at [489, 58] on select "**** **** **** **** **** **** **** **** **** **** **** **** **** **** **** ****…" at bounding box center [508, 76] width 38 height 36
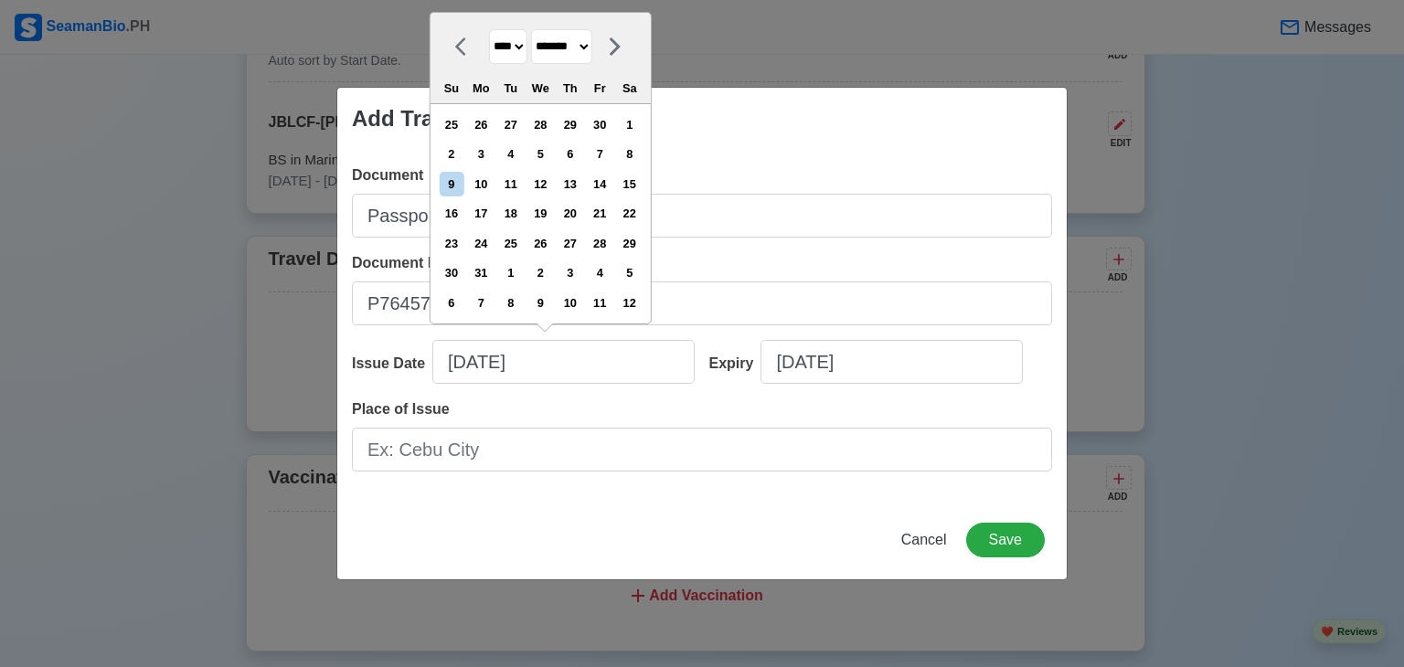
click at [592, 47] on select "******* ******** ***** ***** *** **** **** ****** ********* ******* ******** **…" at bounding box center [561, 47] width 61 height 36
select select "****"
click at [537, 59] on select "******* ******** ***** ***** *** **** **** ****** ********* ******* ******** **…" at bounding box center [561, 47] width 61 height 36
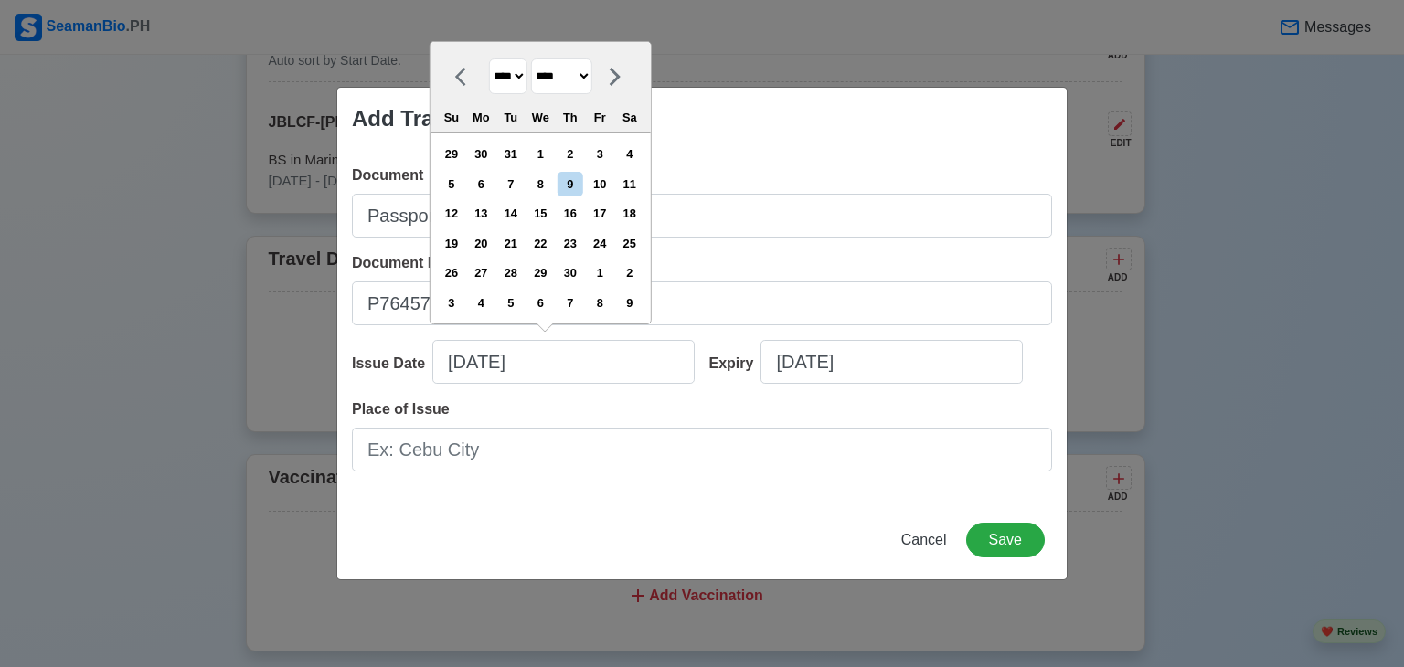
click at [525, 76] on select "**** **** **** **** **** **** **** **** **** **** **** **** **** **** **** ****…" at bounding box center [508, 76] width 38 height 36
select select "****"
click at [489, 59] on select "**** **** **** **** **** **** **** **** **** **** **** **** **** **** **** ****…" at bounding box center [508, 76] width 38 height 36
click at [609, 239] on div "22" at bounding box center [600, 243] width 25 height 25
type input "06/22/2018"
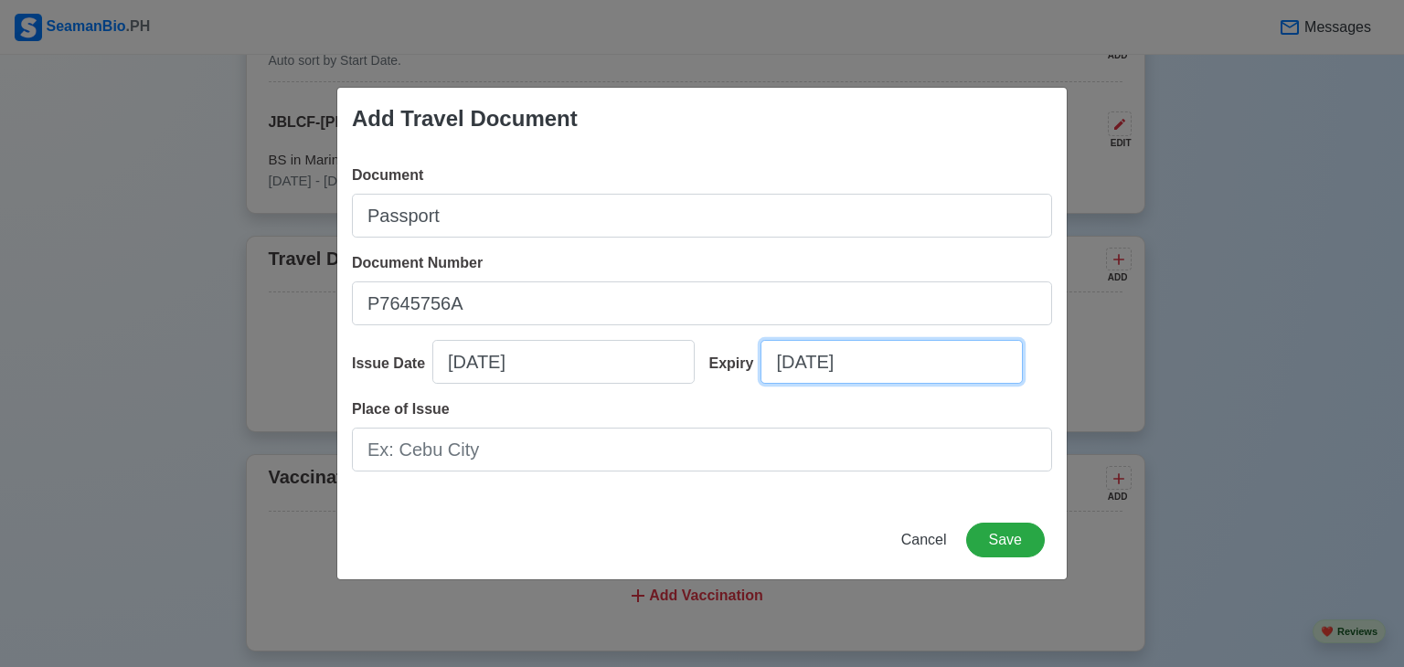
select select "****"
select select "*******"
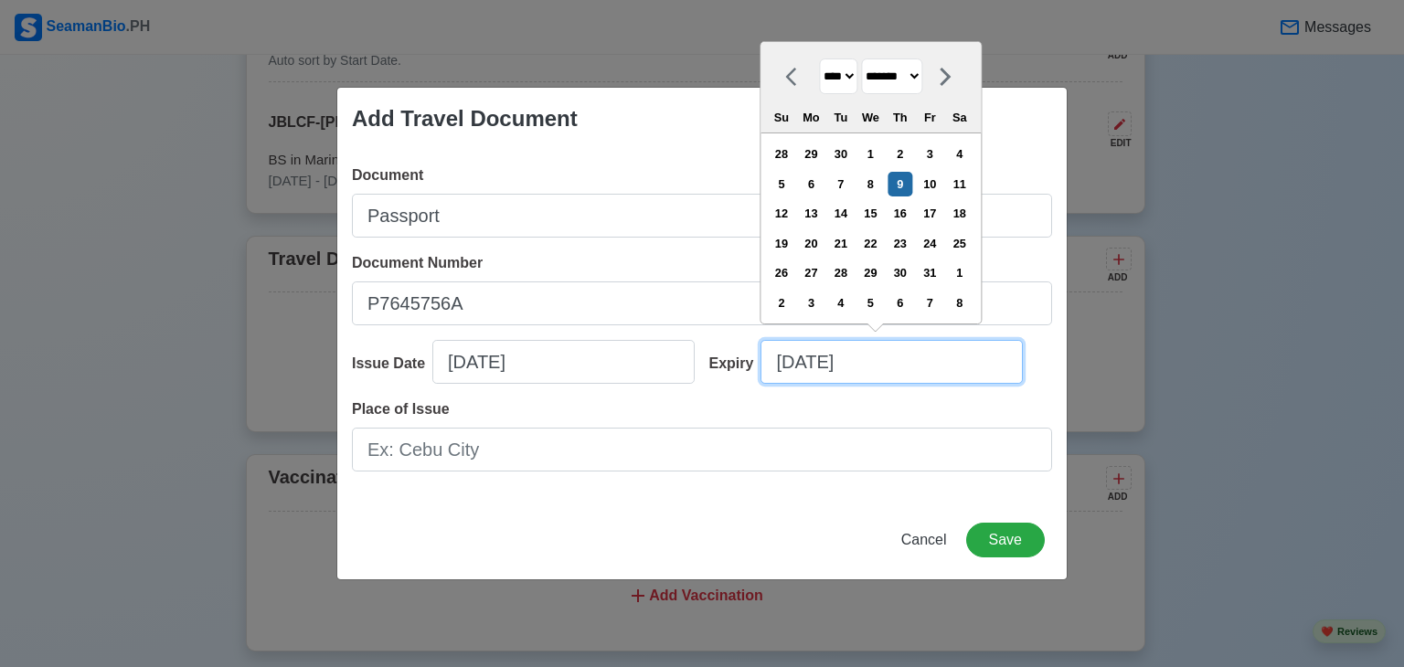
click at [900, 358] on input "[DATE]" at bounding box center [891, 362] width 262 height 44
click at [855, 76] on select "**** **** **** **** **** **** **** **** **** **** **** **** **** **** **** ****…" at bounding box center [838, 76] width 38 height 36
select select "****"
click at [819, 59] on select "**** **** **** **** **** **** **** **** **** **** **** **** **** **** **** ****…" at bounding box center [838, 76] width 38 height 36
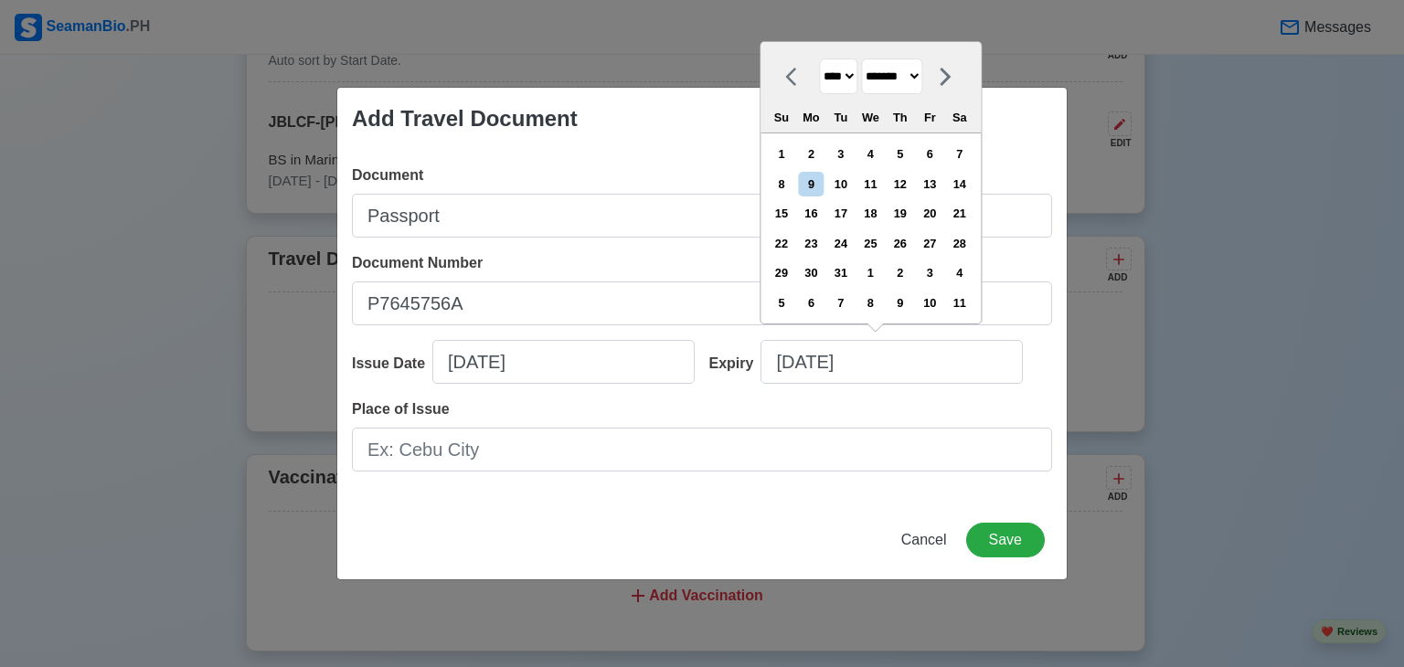
click at [922, 76] on select "******* ******** ***** ***** *** **** **** ****** ********* ******* ******** **…" at bounding box center [891, 76] width 61 height 36
select select "****"
click at [867, 59] on select "******* ******** ***** ***** *** **** **** ****** ********* ******* ******** **…" at bounding box center [891, 76] width 61 height 36
click at [881, 239] on div "21" at bounding box center [870, 243] width 25 height 25
type input "06/21/2028"
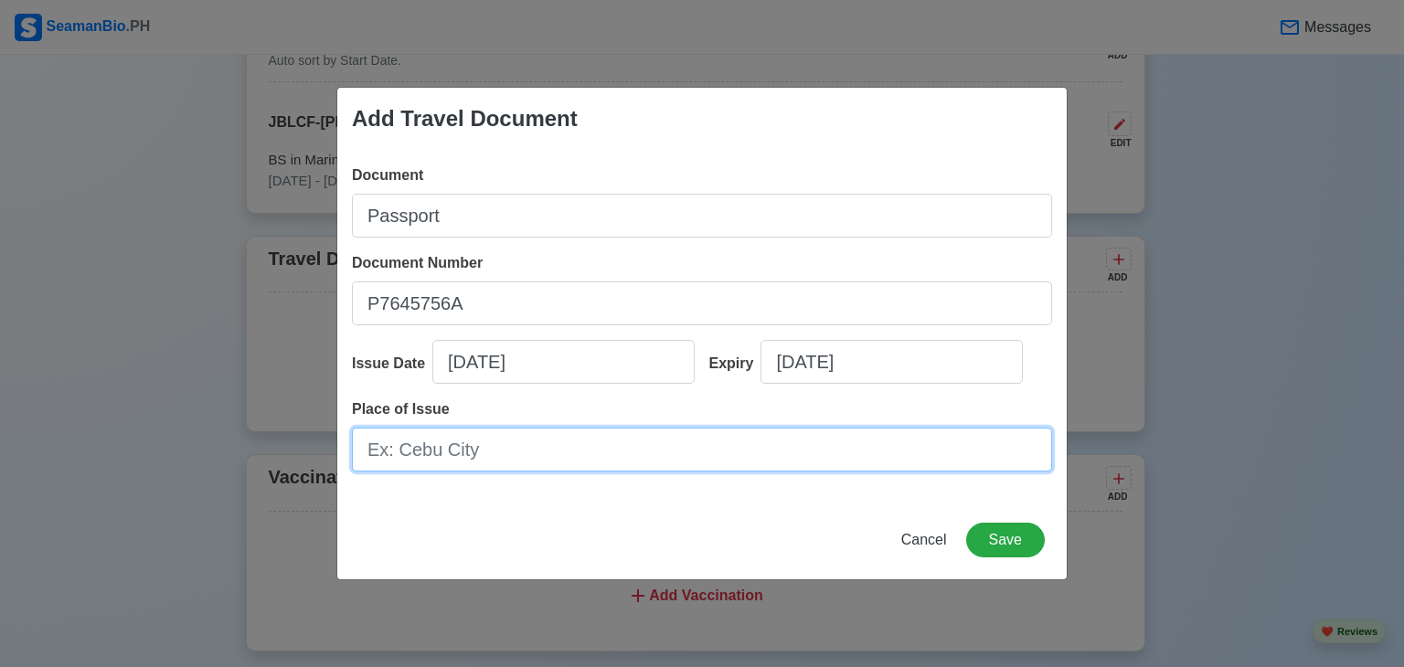
click at [533, 451] on input "Place of Issue" at bounding box center [702, 450] width 700 height 44
type input "DFA Iloilo"
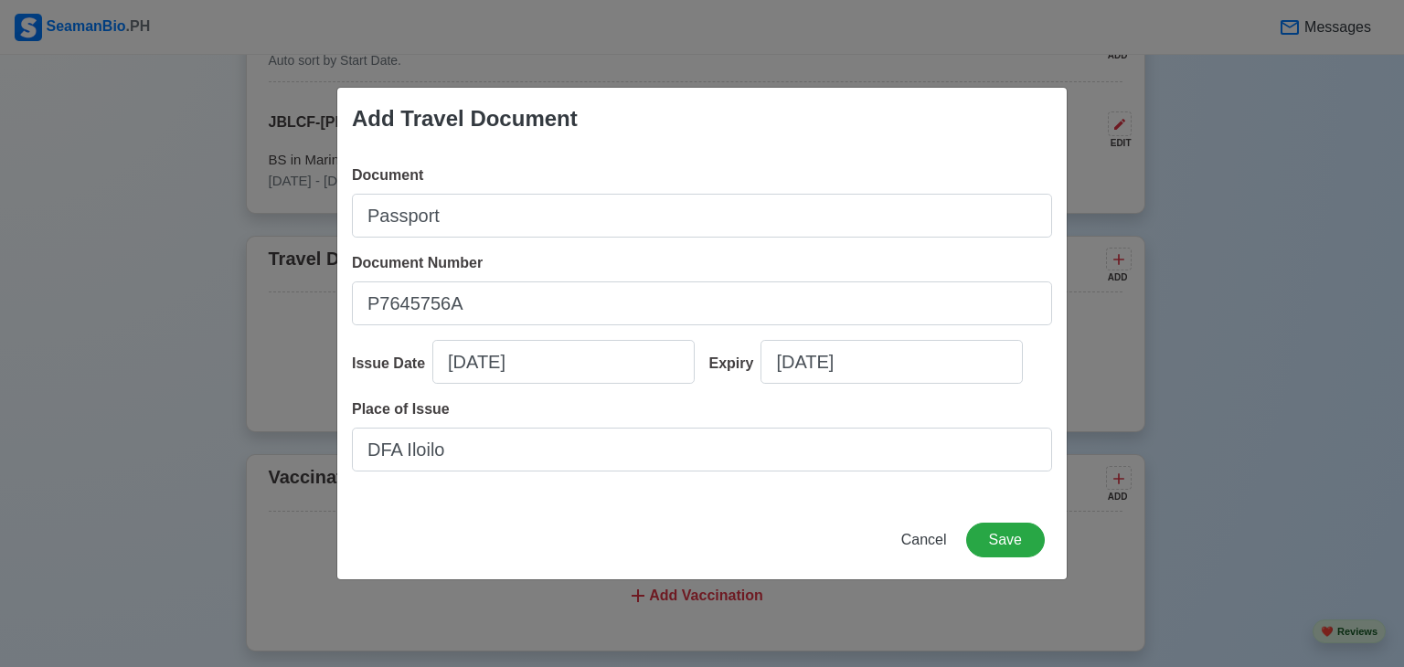
click at [667, 514] on div "Add Travel Document Document Passport Document Number P7645756A Issue Date 06/2…" at bounding box center [701, 334] width 731 height 494
click at [1027, 538] on button "Save" at bounding box center [1005, 540] width 79 height 35
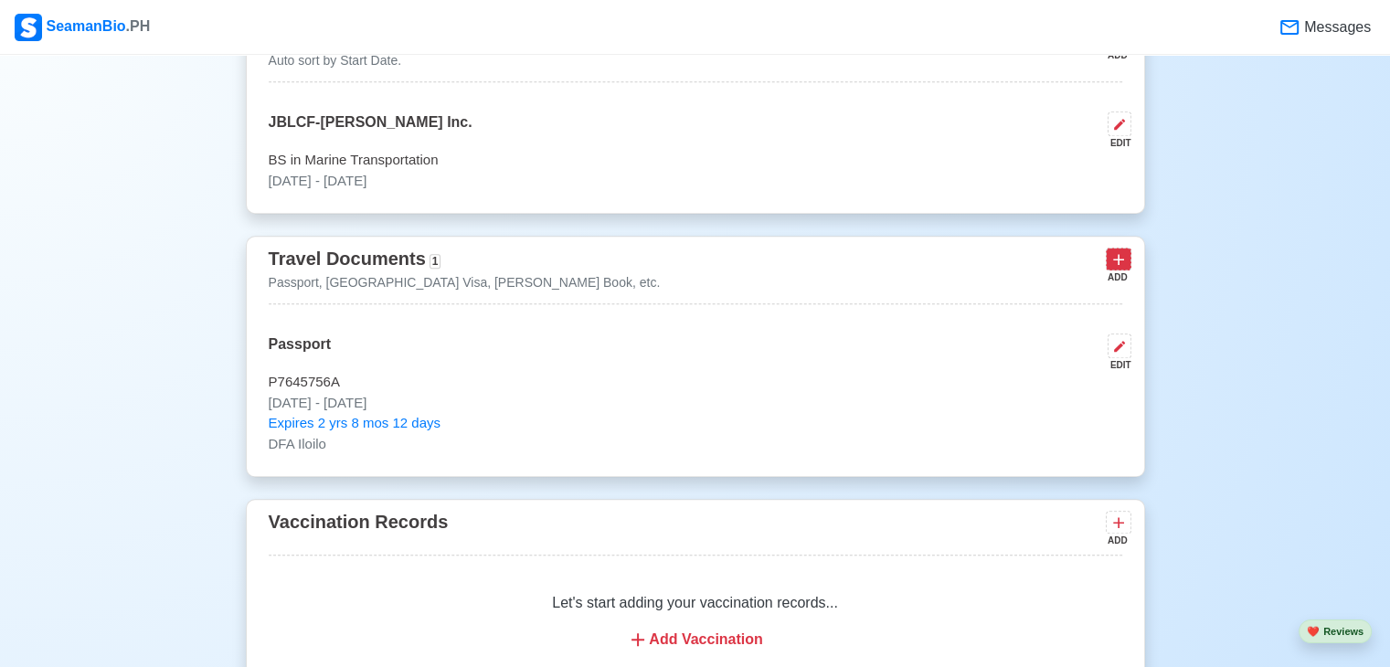
click at [1120, 255] on icon at bounding box center [1118, 260] width 11 height 11
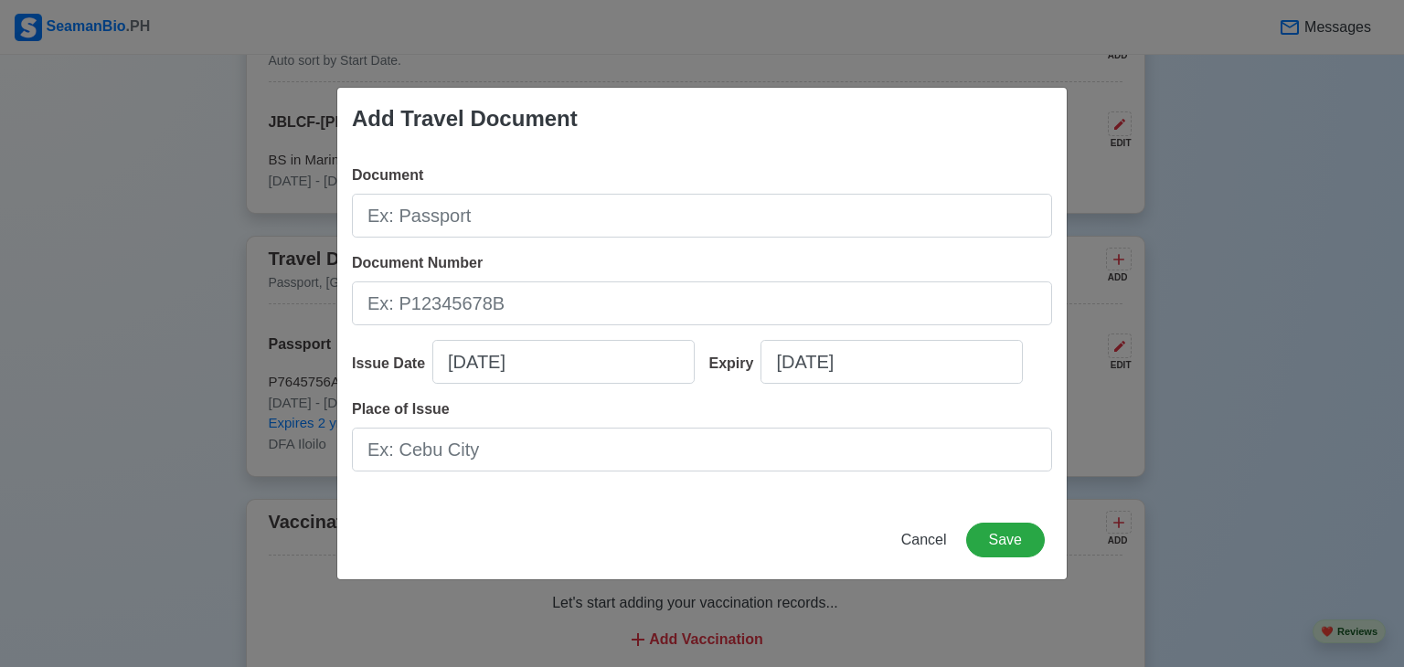
drag, startPoint x: 695, startPoint y: 103, endPoint x: 760, endPoint y: 137, distance: 74.0
click at [760, 137] on div "Add Travel Document" at bounding box center [701, 119] width 729 height 62
click at [932, 541] on span "Cancel" at bounding box center [924, 540] width 46 height 16
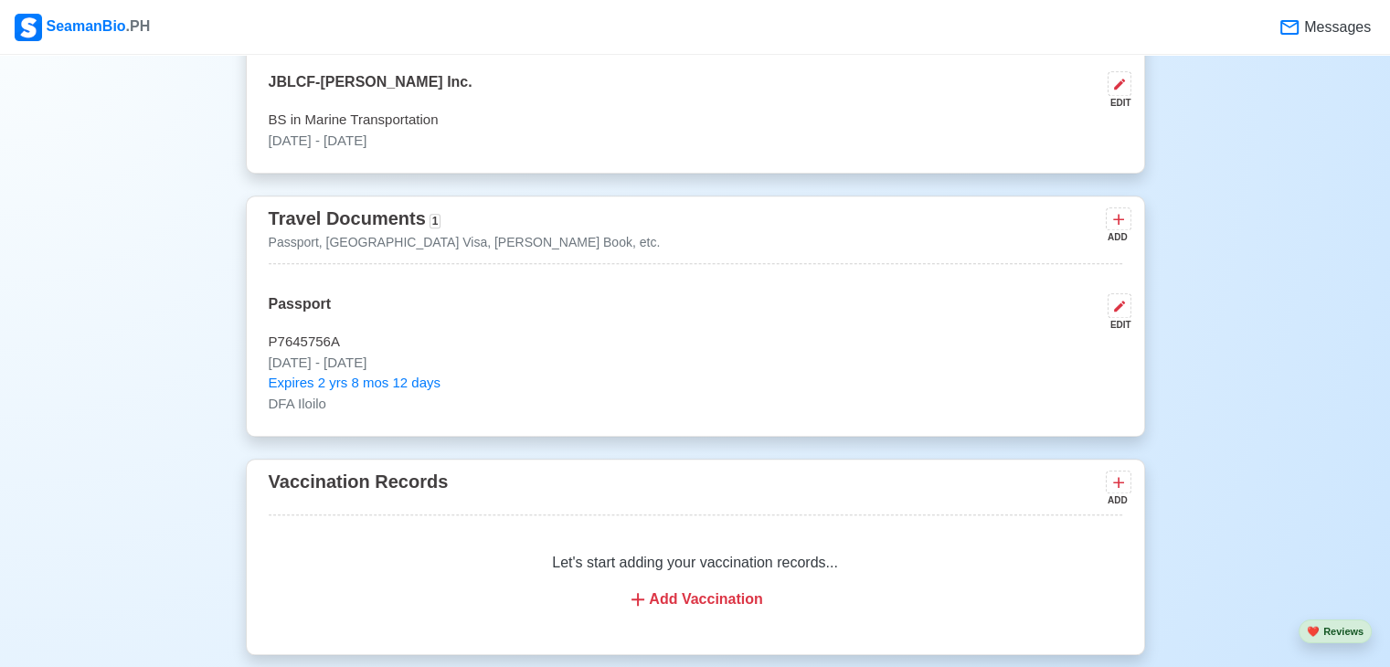
scroll to position [1554, 0]
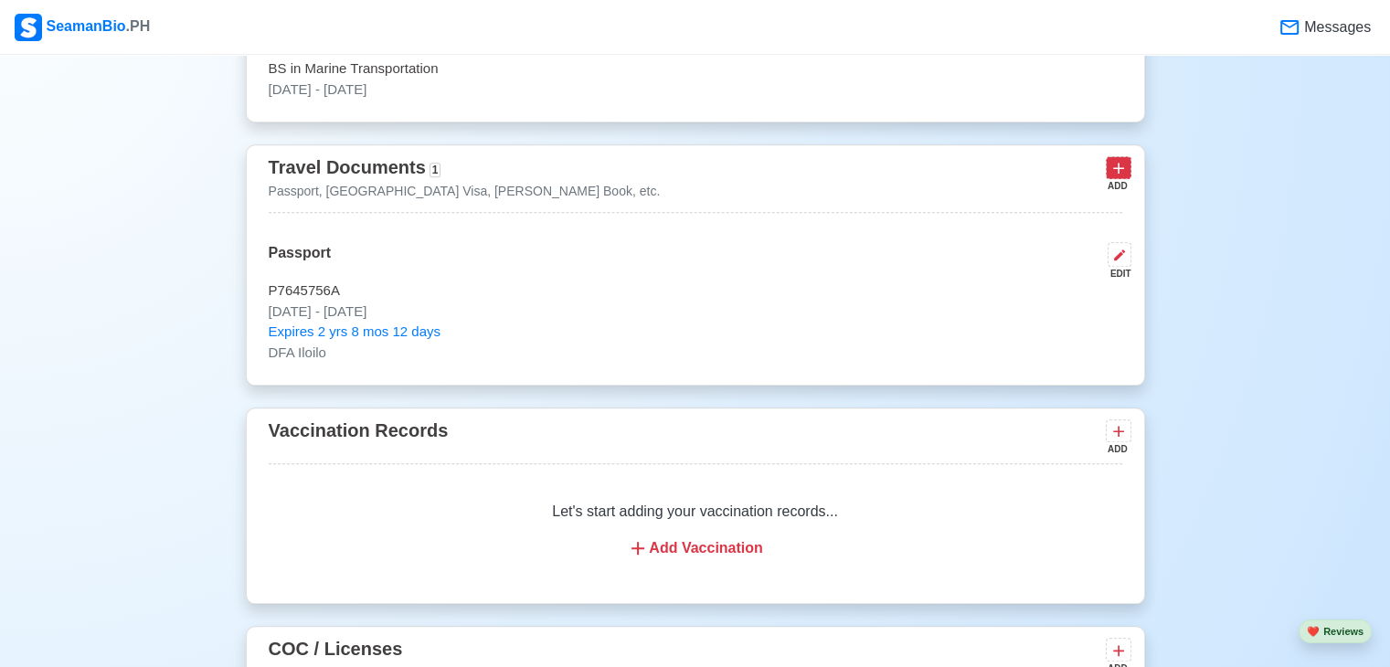
click at [1116, 164] on icon at bounding box center [1118, 169] width 11 height 11
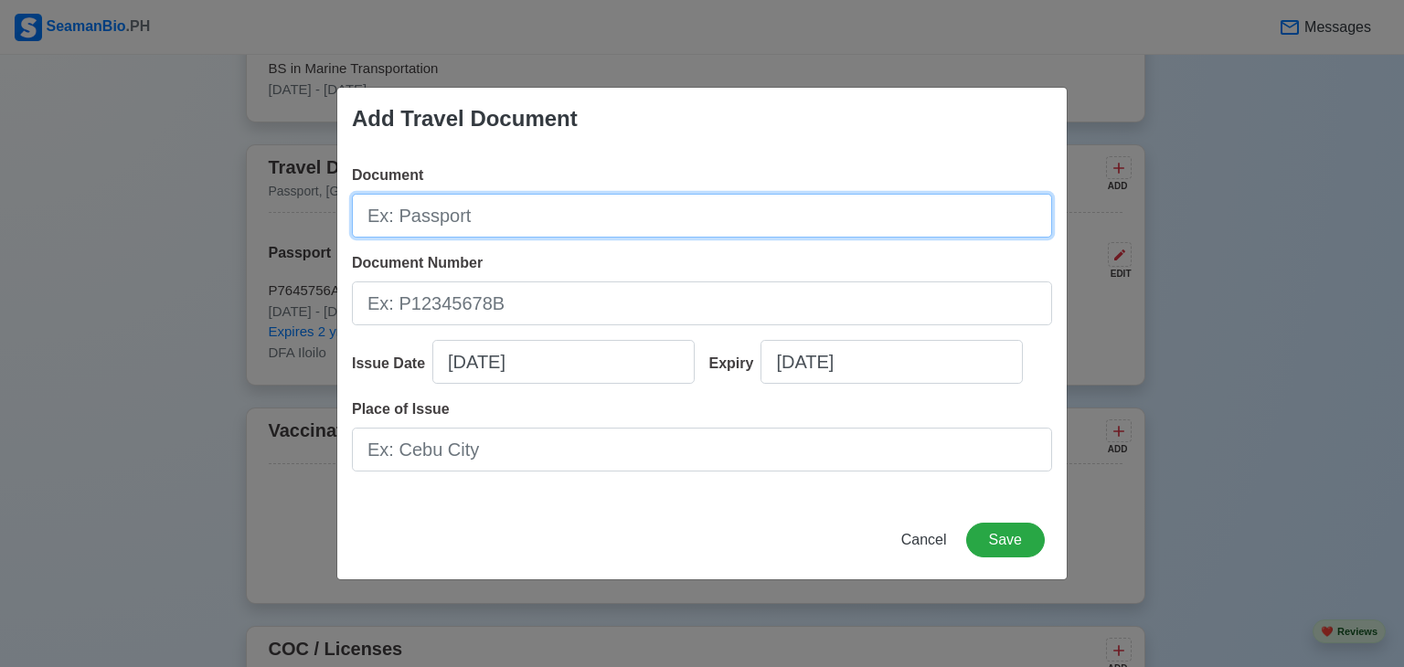
click at [668, 225] on input "Document" at bounding box center [702, 216] width 700 height 44
type input "[PERSON_NAME] Book"
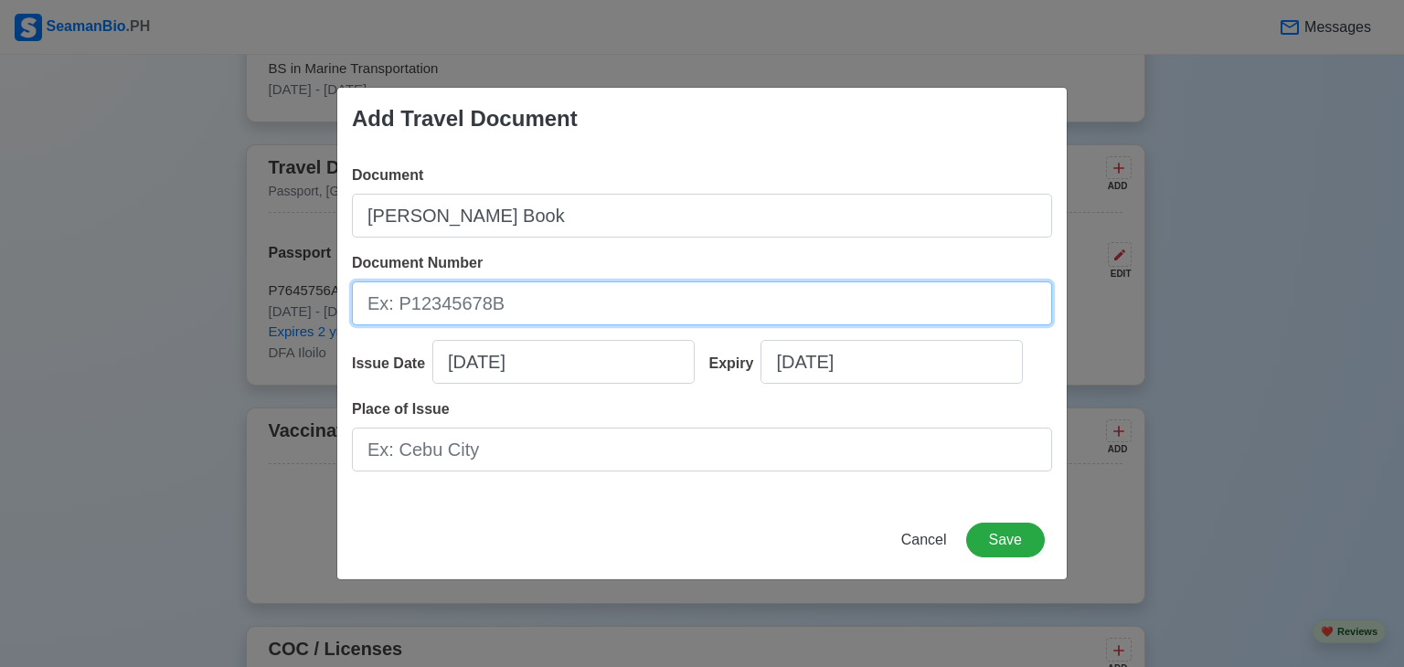
click at [683, 305] on input "Document Number" at bounding box center [702, 303] width 700 height 44
type input "C1403215"
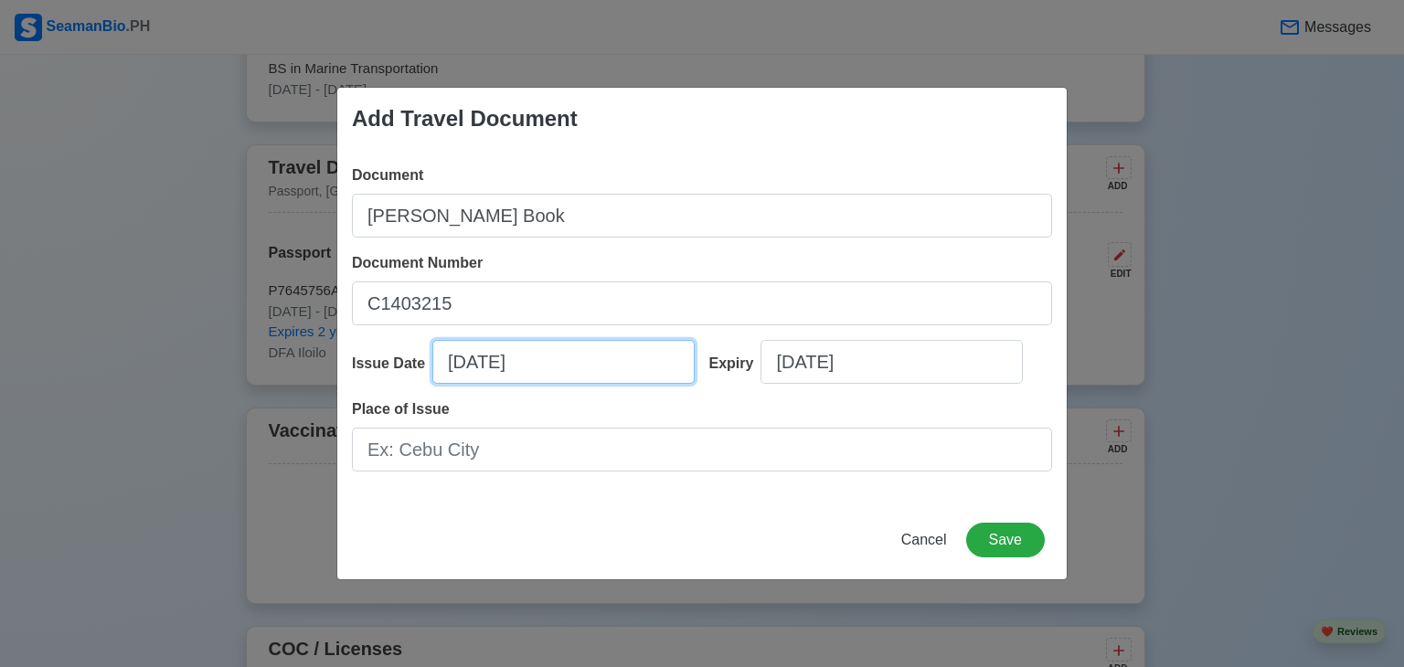
click at [624, 352] on input "[DATE]" at bounding box center [563, 362] width 262 height 44
select select "****"
select select "*******"
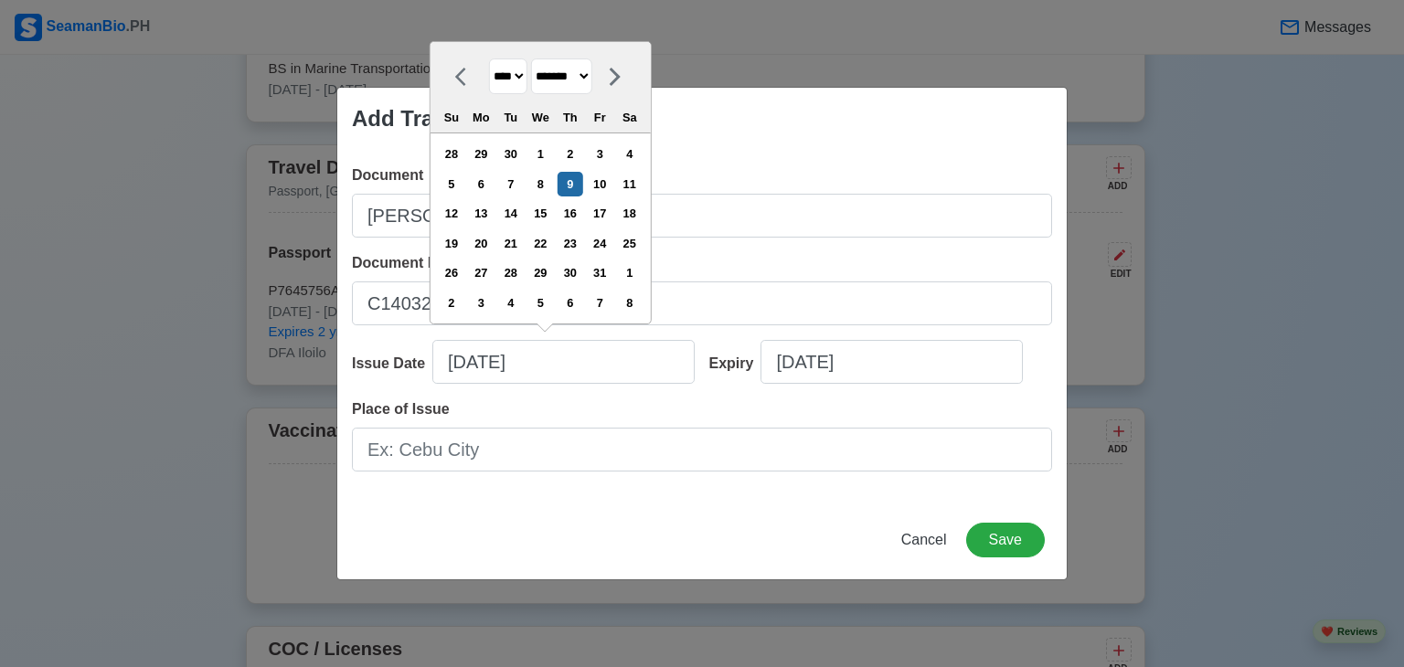
click at [523, 79] on select "**** **** **** **** **** **** **** **** **** **** **** **** **** **** **** ****…" at bounding box center [508, 76] width 38 height 36
select select "****"
click at [489, 59] on select "**** **** **** **** **** **** **** **** **** **** **** **** **** **** **** ****…" at bounding box center [508, 76] width 38 height 36
click at [523, 211] on div "16" at bounding box center [510, 213] width 25 height 25
type input "10/16/2018"
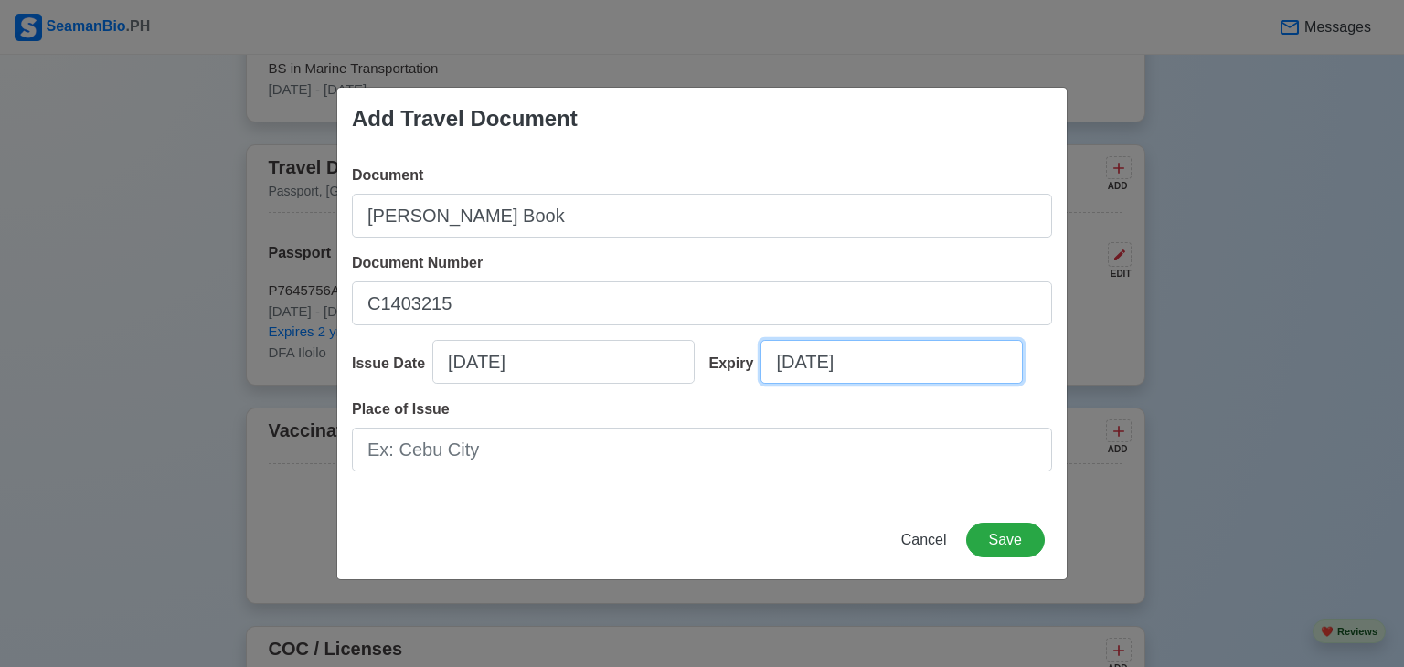
select select "****"
select select "*******"
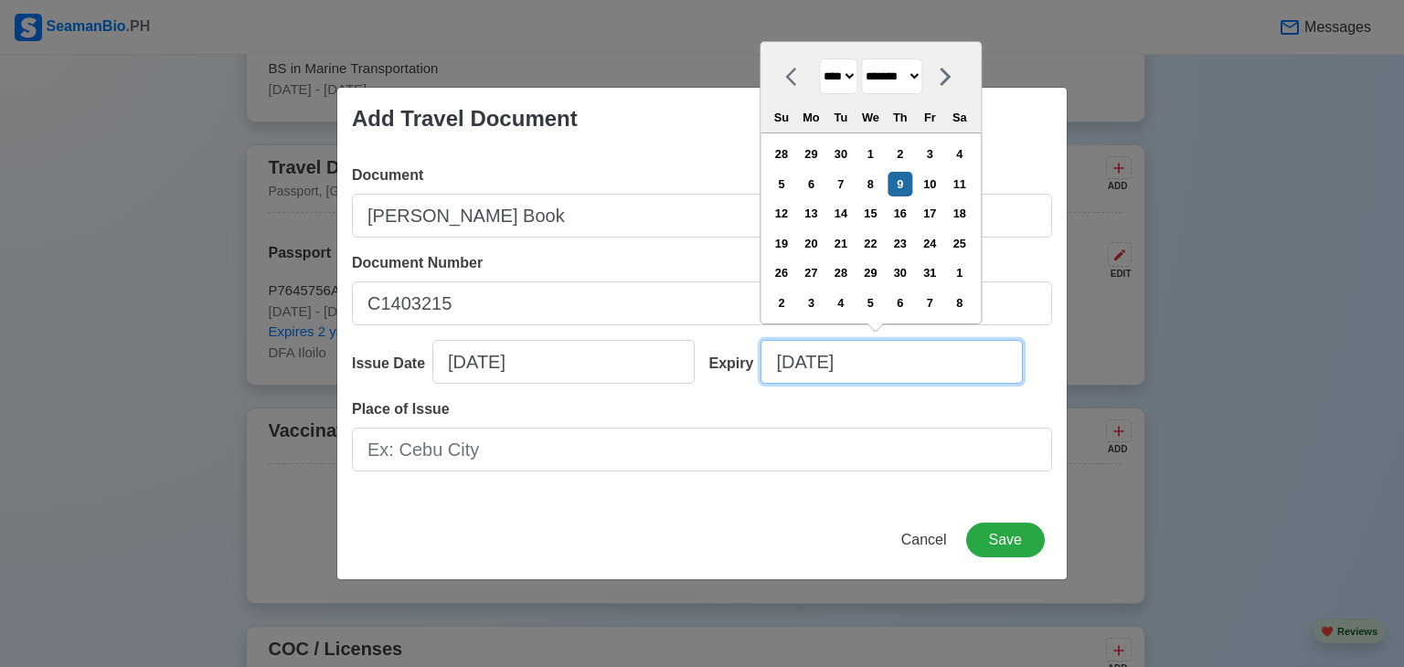
click at [922, 365] on input "[DATE]" at bounding box center [891, 362] width 262 height 44
click at [855, 77] on select "**** **** **** **** **** **** **** **** **** **** **** **** **** **** **** ****…" at bounding box center [838, 76] width 38 height 36
select select "****"
click at [819, 59] on select "**** **** **** **** **** **** **** **** **** **** **** **** **** **** **** ****…" at bounding box center [838, 76] width 38 height 36
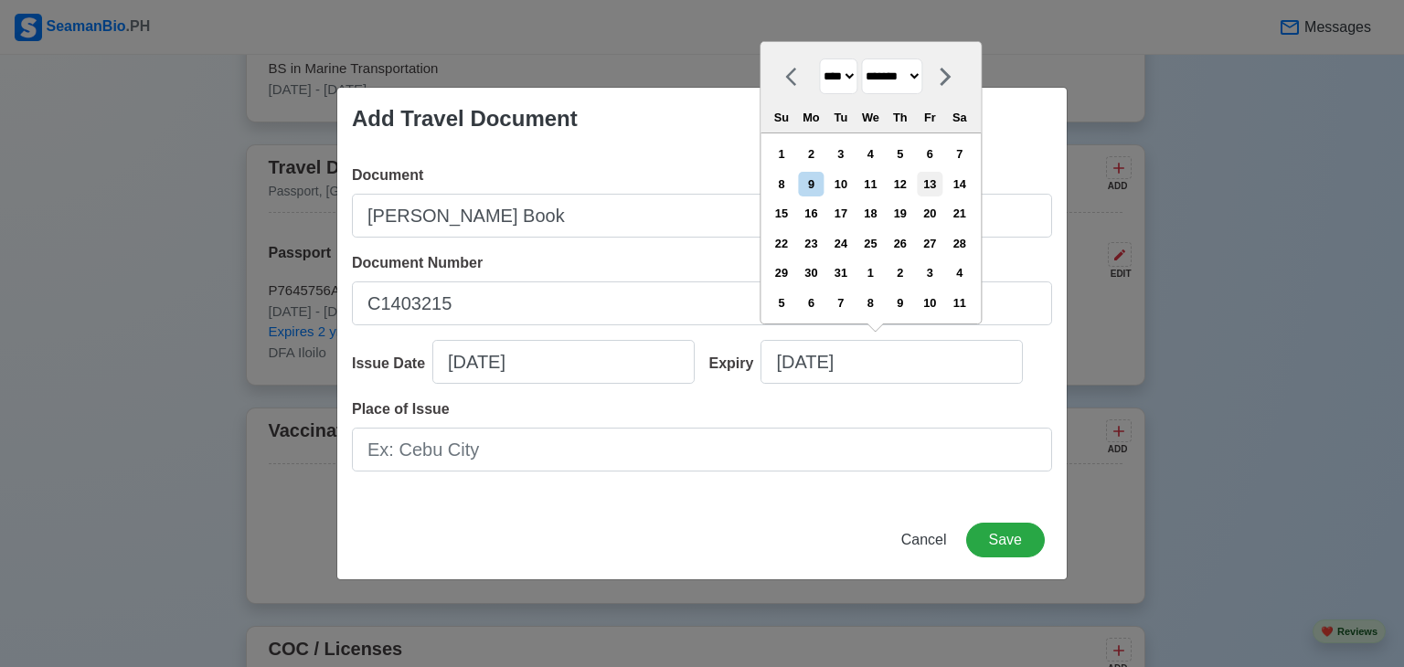
click at [940, 184] on div "13" at bounding box center [930, 184] width 25 height 25
type input "10/13/2028"
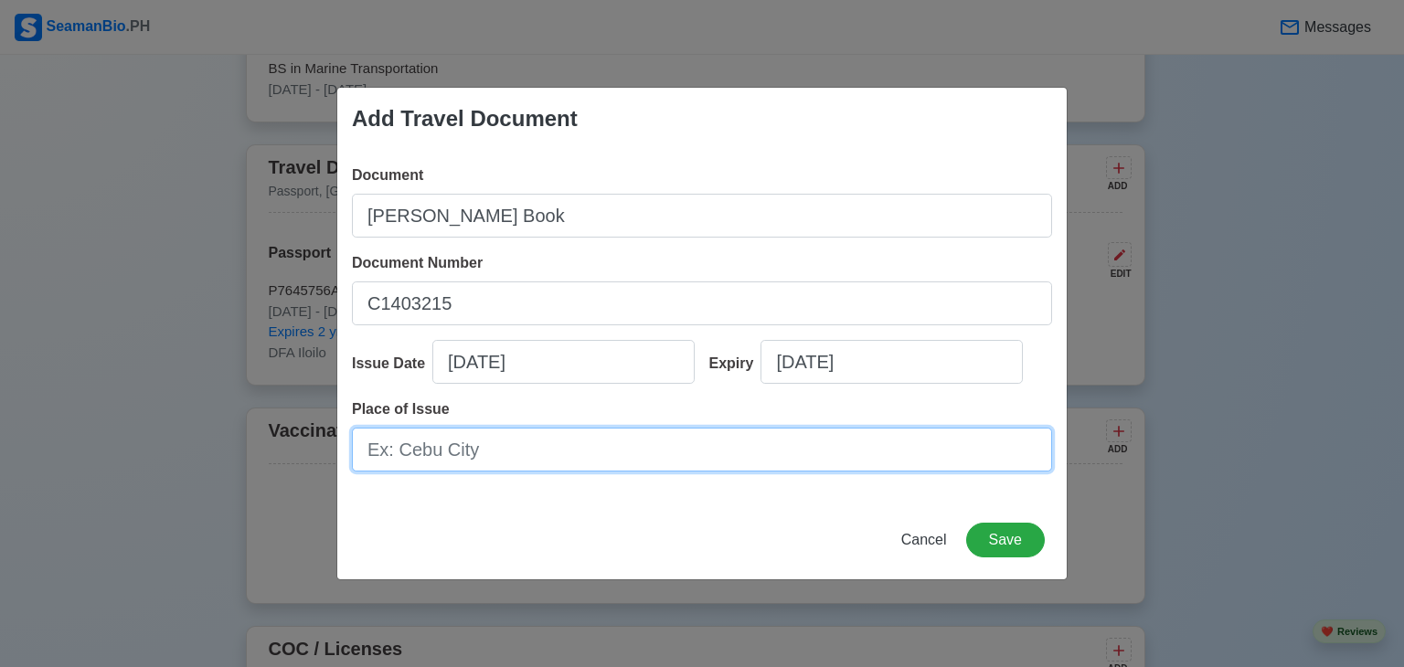
click at [590, 450] on input "Place of Issue" at bounding box center [702, 450] width 700 height 44
type input "[GEOGRAPHIC_DATA]"
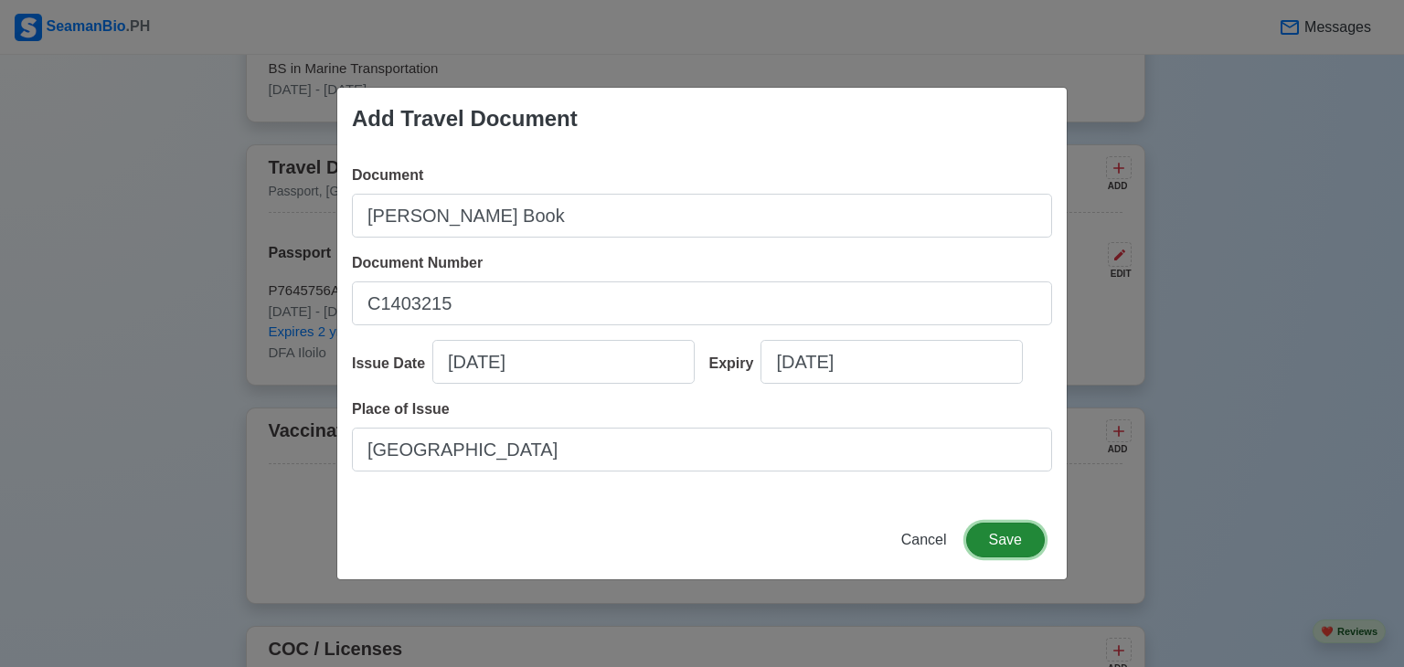
click at [1011, 537] on button "Save" at bounding box center [1005, 540] width 79 height 35
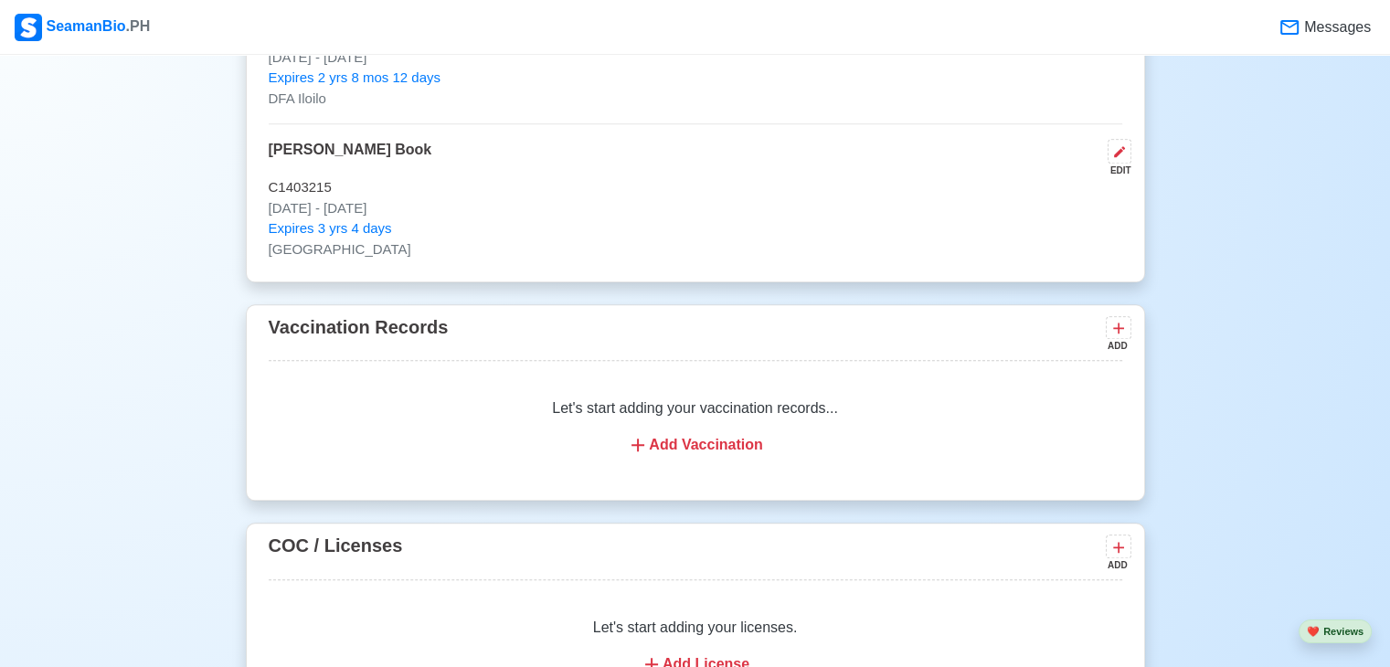
scroll to position [1828, 0]
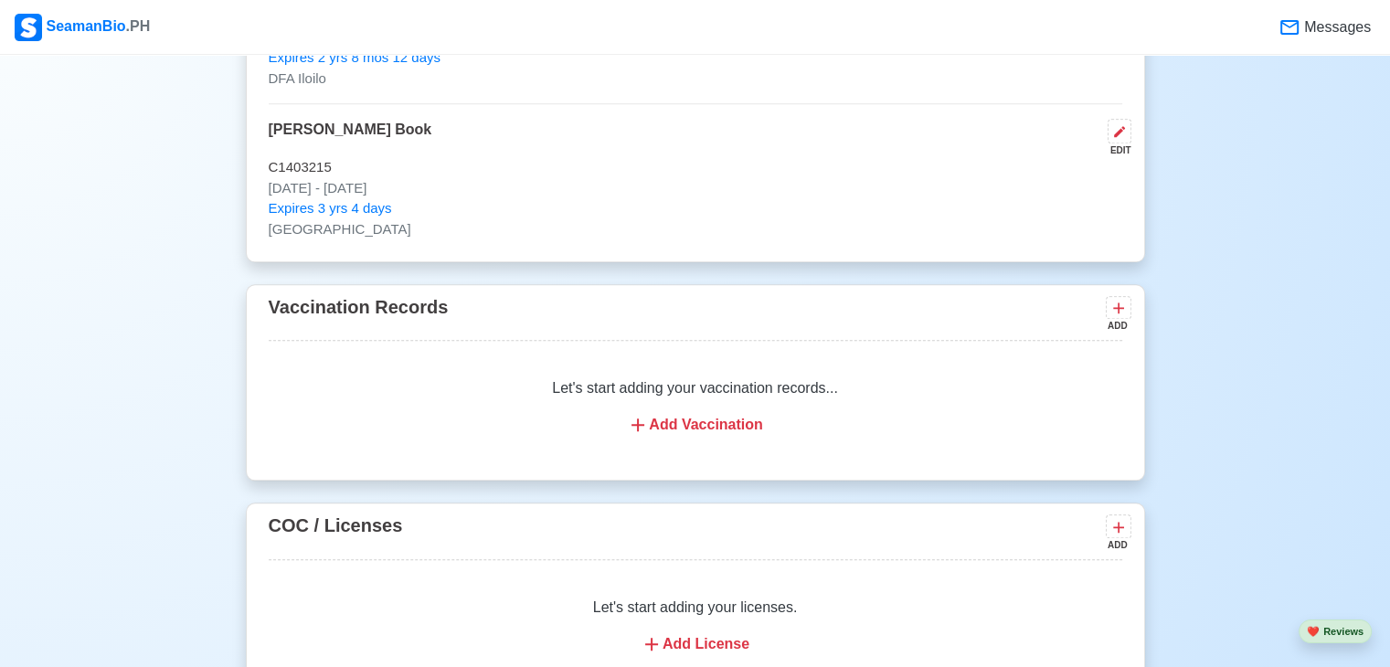
click at [734, 414] on div "Add Vaccination" at bounding box center [696, 425] width 810 height 22
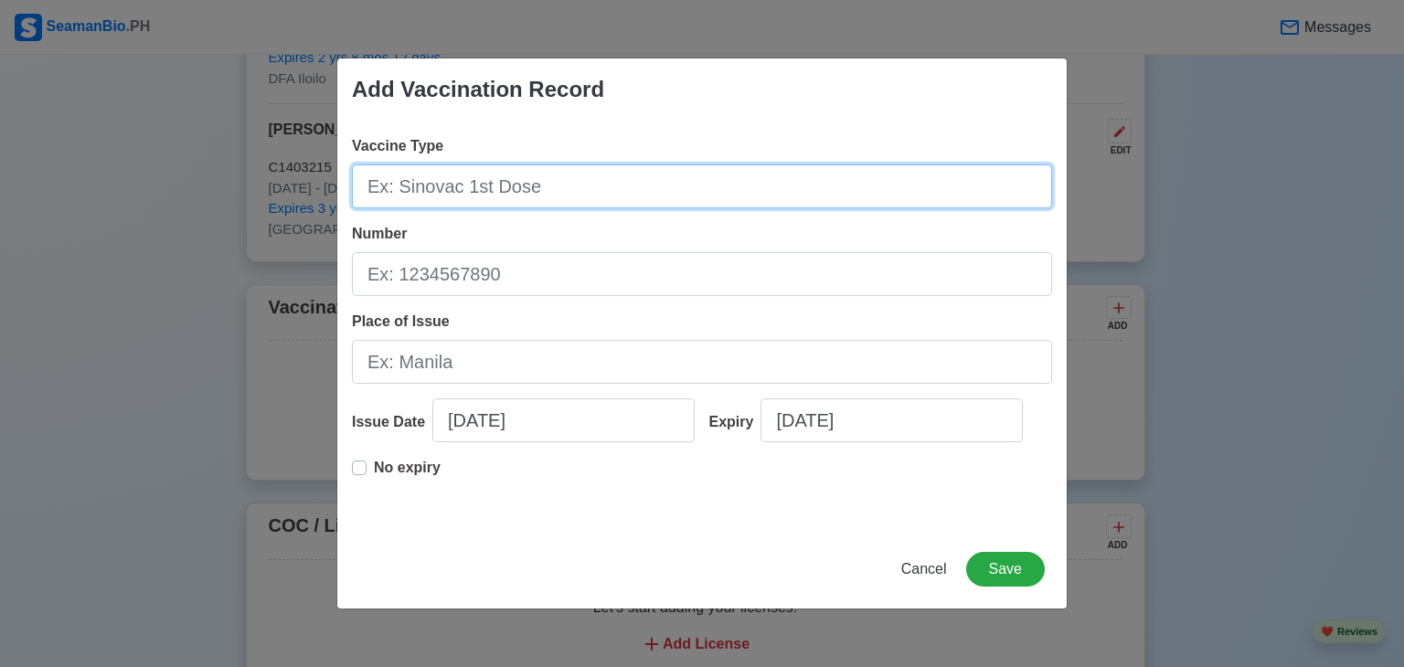
click at [612, 180] on input "Vaccine Type" at bounding box center [702, 187] width 700 height 44
type input "[PERSON_NAME]"
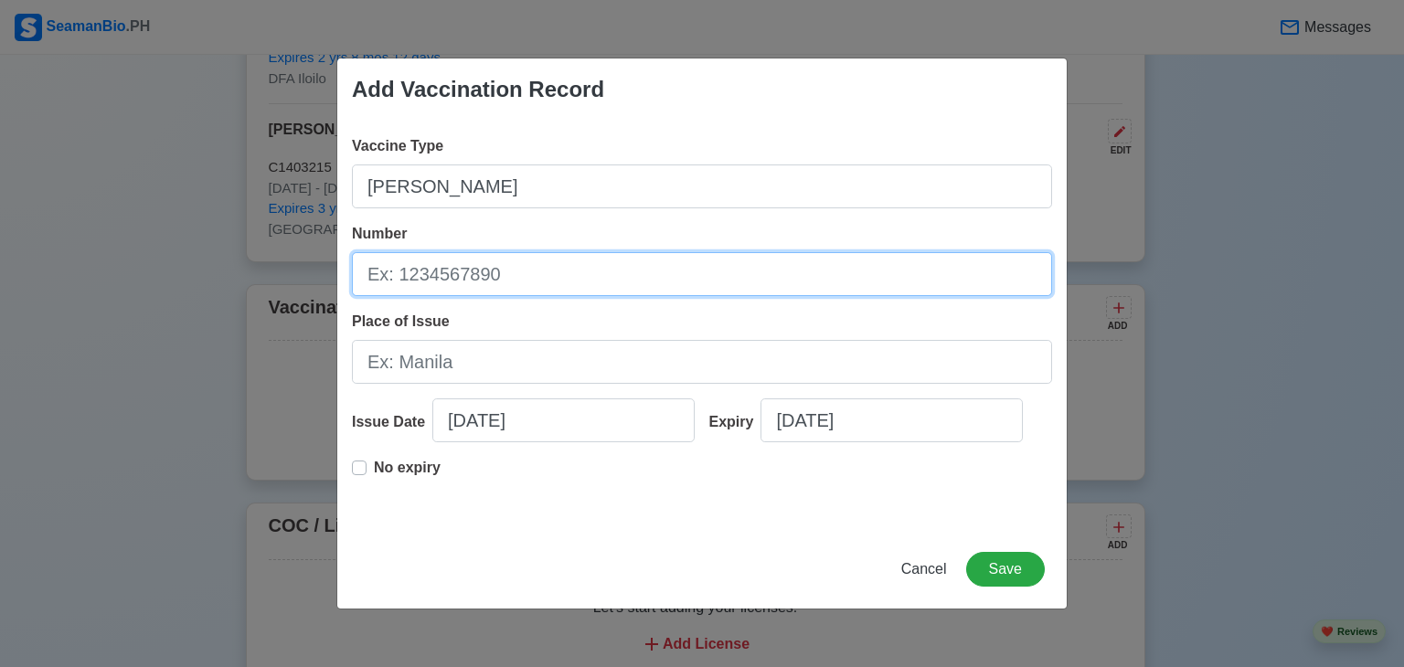
click at [557, 266] on input "Number" at bounding box center [702, 274] width 700 height 44
type input "1820096"
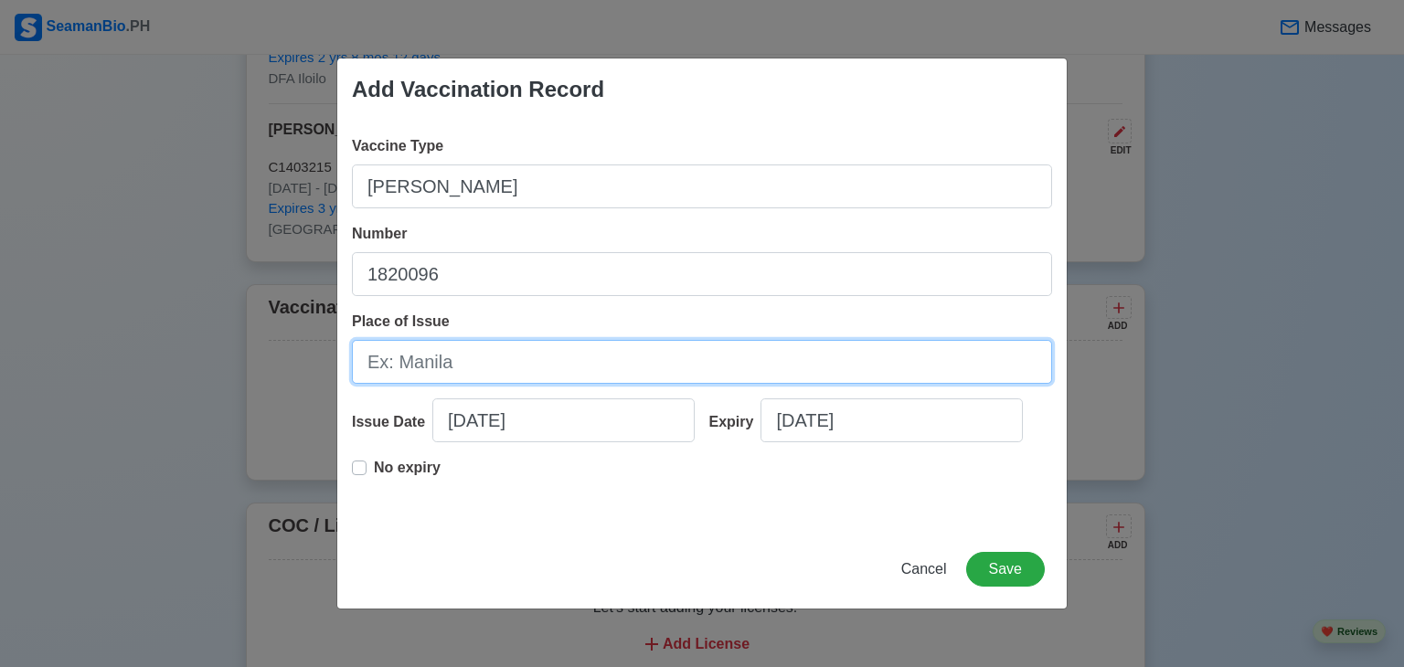
click at [546, 354] on input "Place of Issue" at bounding box center [702, 362] width 700 height 44
type input "PPH [GEOGRAPHIC_DATA]"
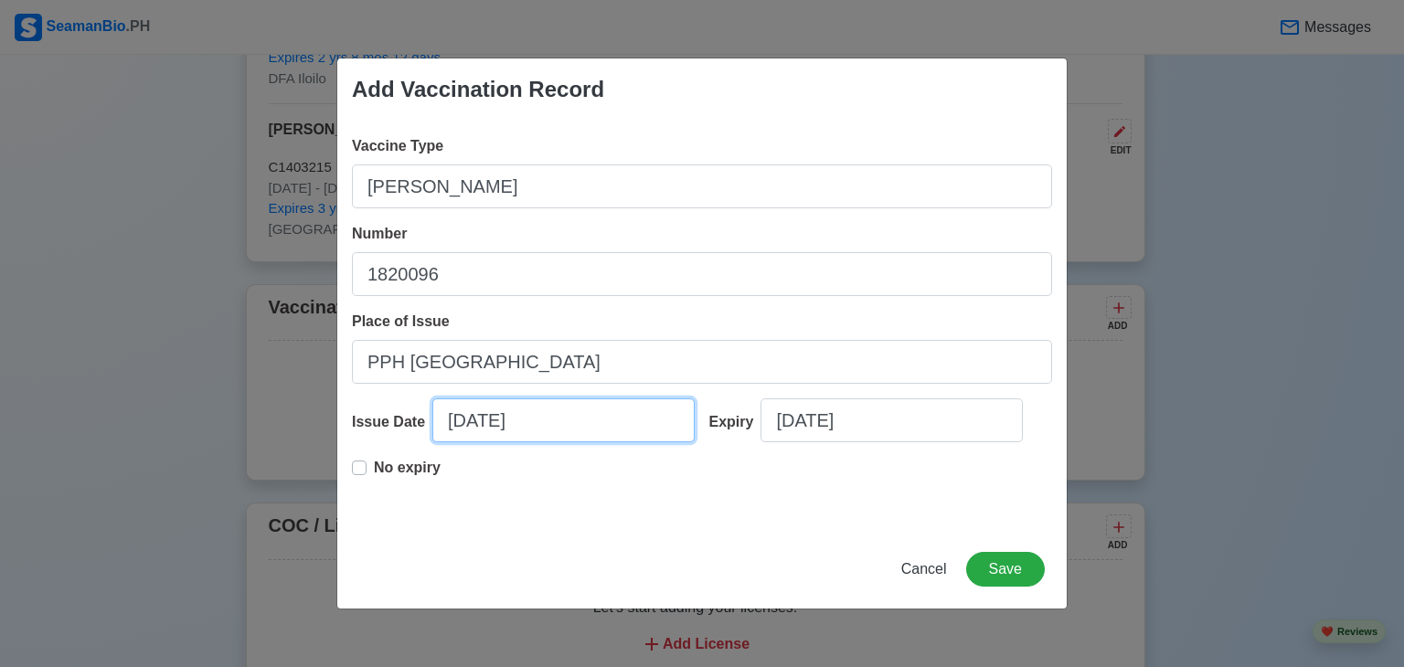
click at [579, 412] on input "[DATE]" at bounding box center [563, 420] width 262 height 44
select select "****"
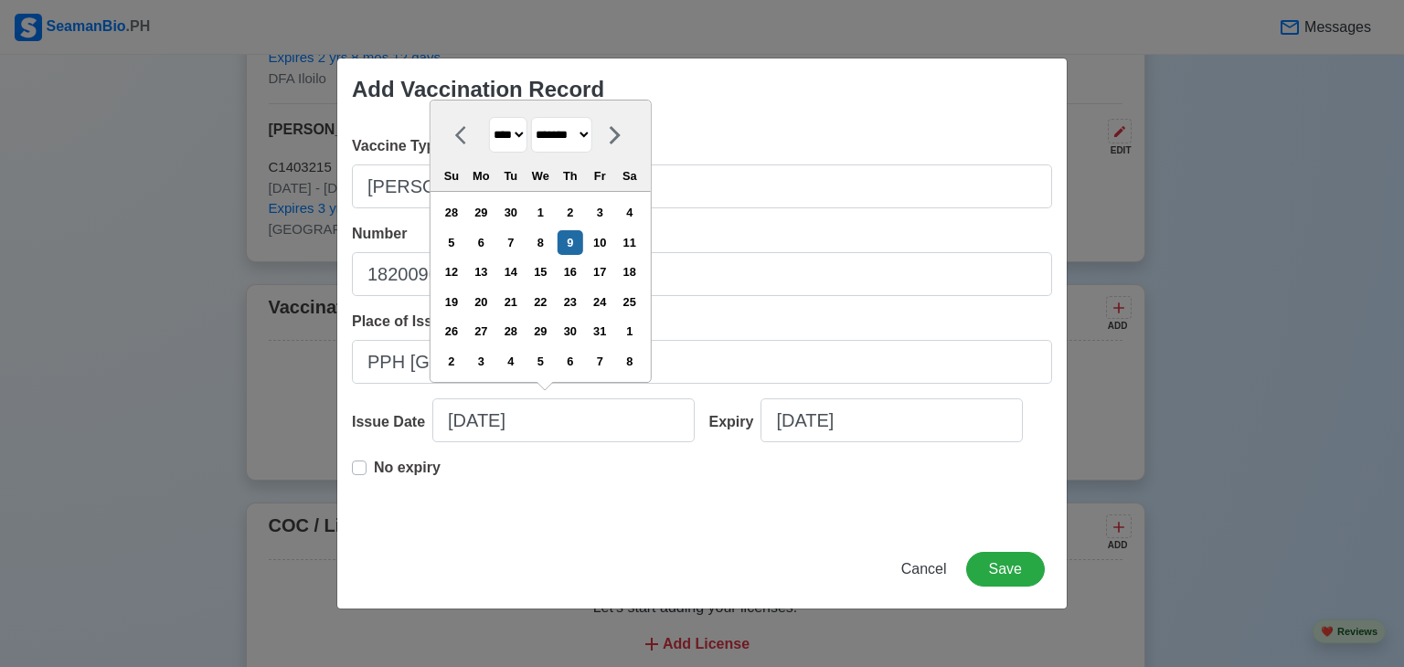
click at [592, 137] on select "******* ******** ***** ***** *** **** **** ****** ********* ******* ******** **…" at bounding box center [561, 135] width 61 height 36
select select "****"
click at [537, 118] on select "******* ******** ***** ***** *** **** **** ****** ********* ******* ******** **…" at bounding box center [561, 135] width 61 height 36
click at [524, 136] on select "**** **** **** **** **** **** **** **** **** **** **** **** **** **** **** ****…" at bounding box center [508, 135] width 38 height 36
select select "****"
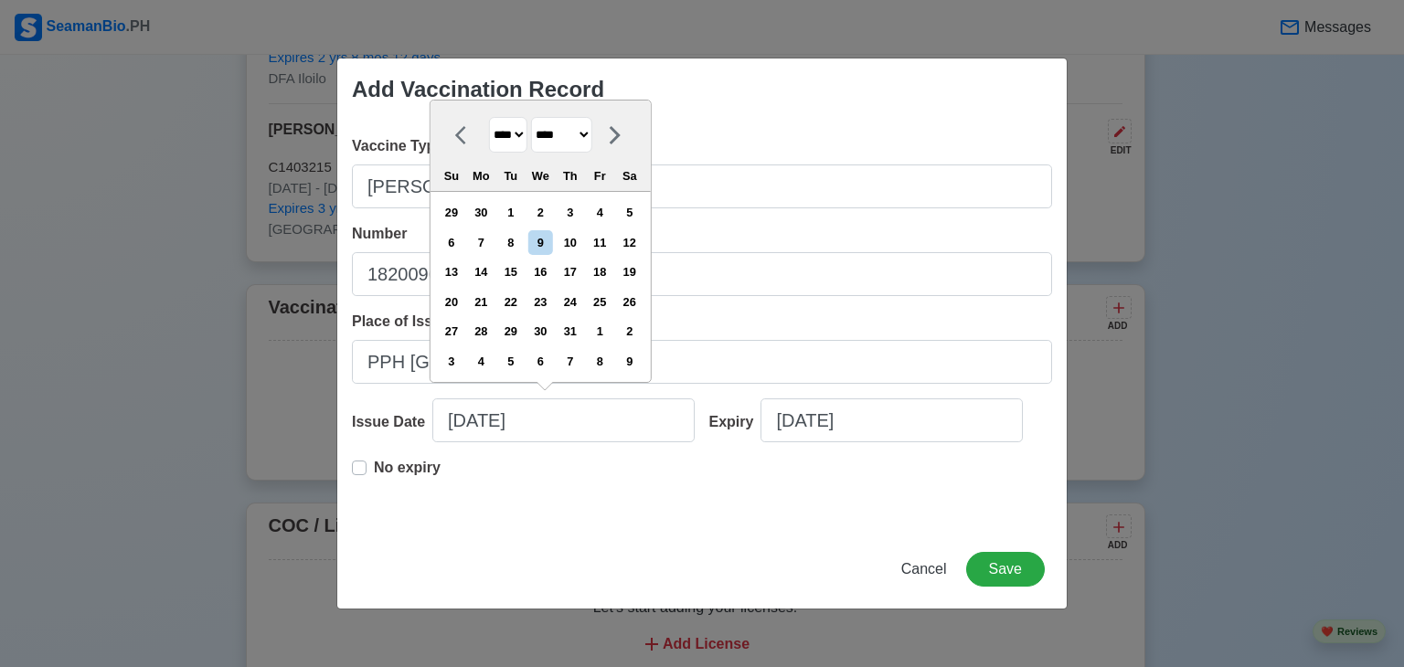
click at [489, 118] on select "**** **** **** **** **** **** **** **** **** **** **** **** **** **** **** ****…" at bounding box center [508, 135] width 38 height 36
click at [581, 213] on div "1" at bounding box center [569, 212] width 25 height 25
type input "07/01/2021"
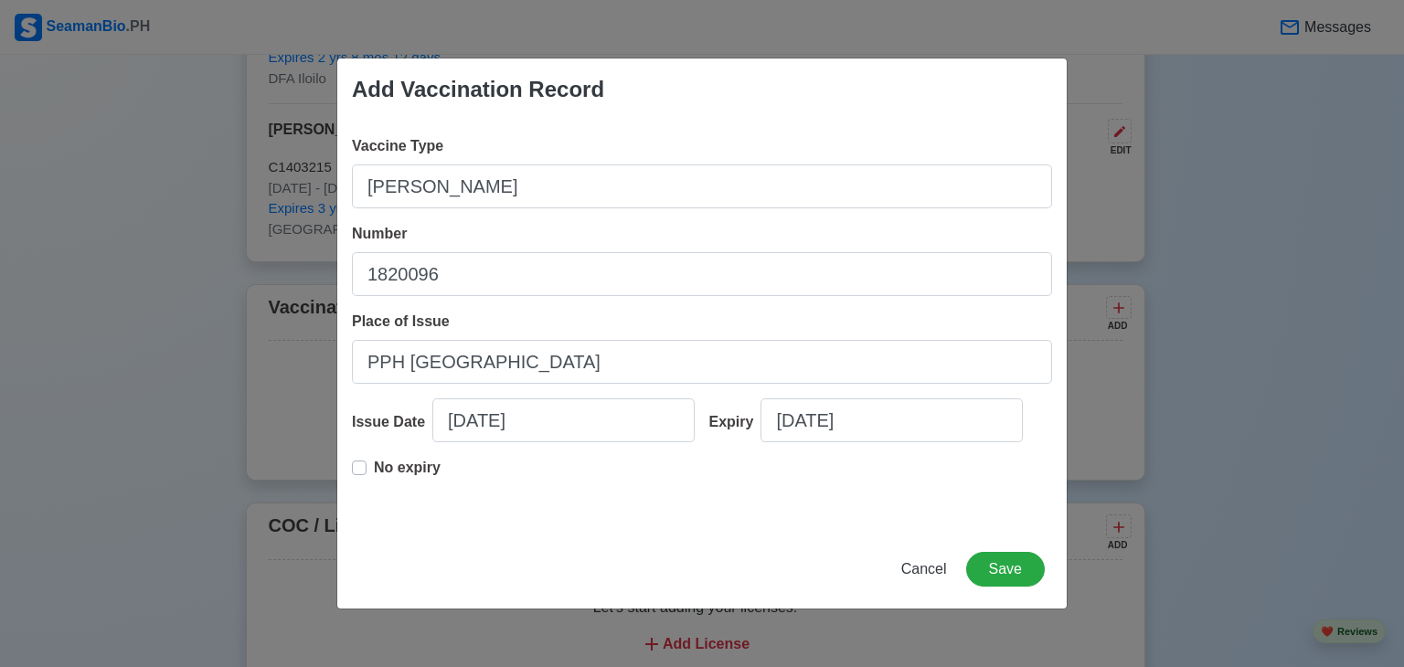
click at [374, 469] on label "No expiry" at bounding box center [407, 475] width 67 height 37
type input "07/01/2021"
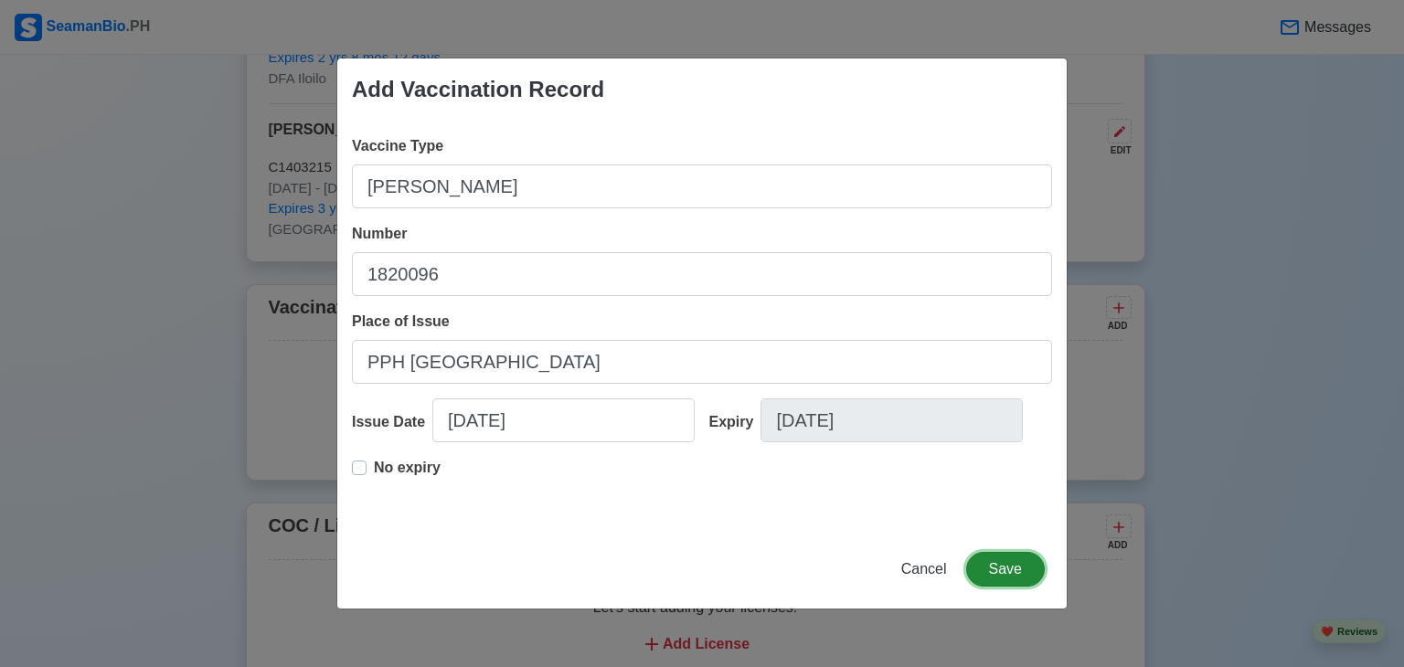
click at [1025, 565] on button "Save" at bounding box center [1005, 569] width 79 height 35
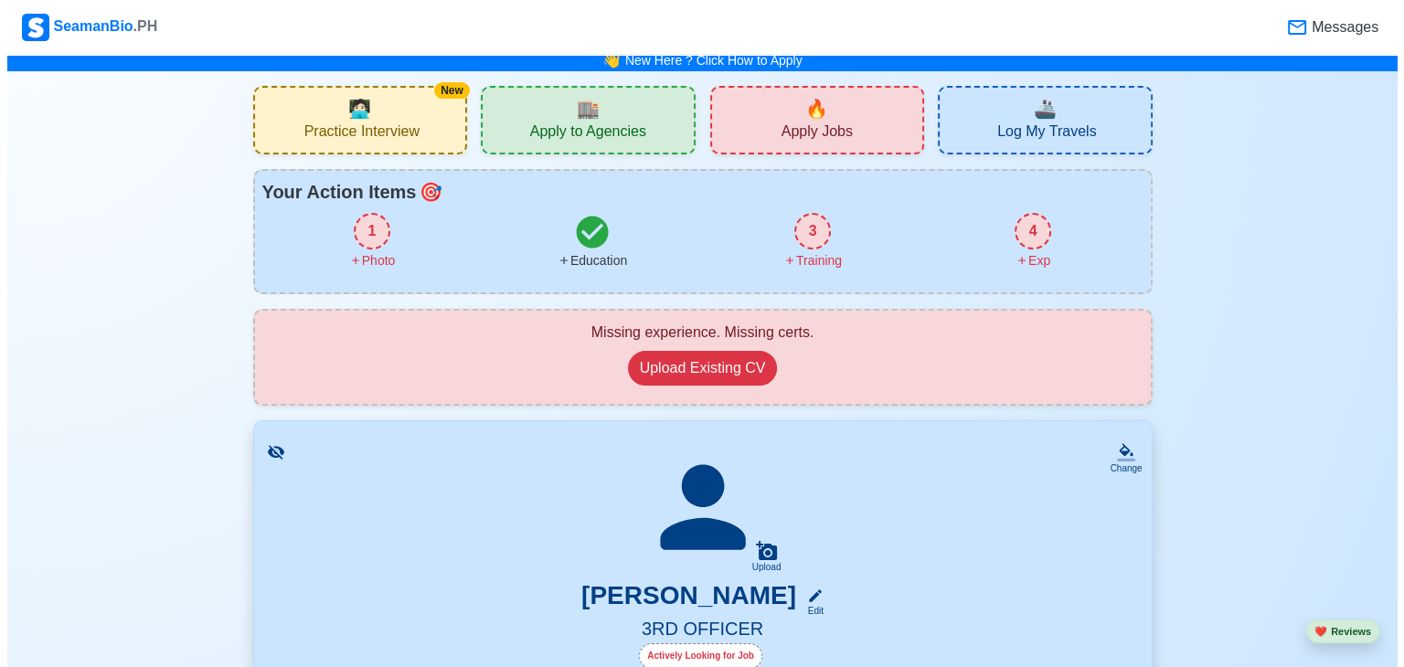
scroll to position [0, 0]
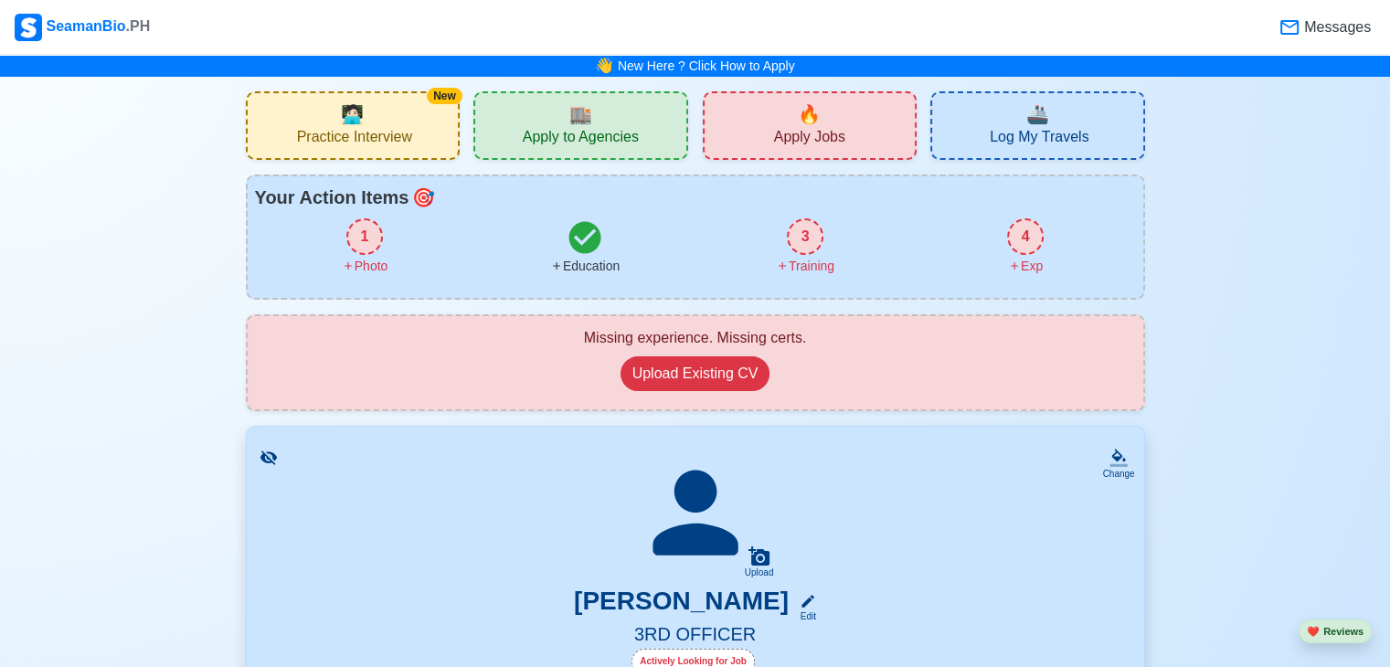
click at [357, 229] on div "1" at bounding box center [364, 236] width 37 height 37
click at [364, 235] on div "1" at bounding box center [364, 236] width 37 height 37
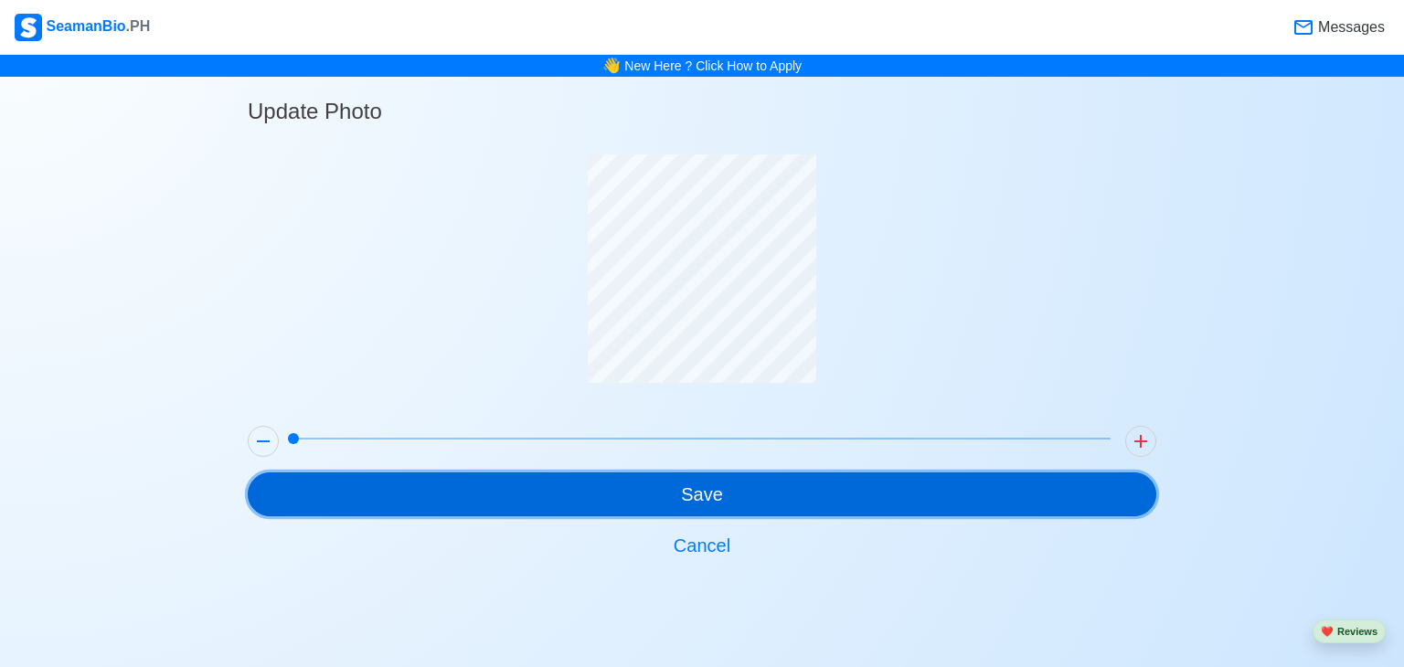
click at [775, 490] on button "Save" at bounding box center [702, 494] width 908 height 44
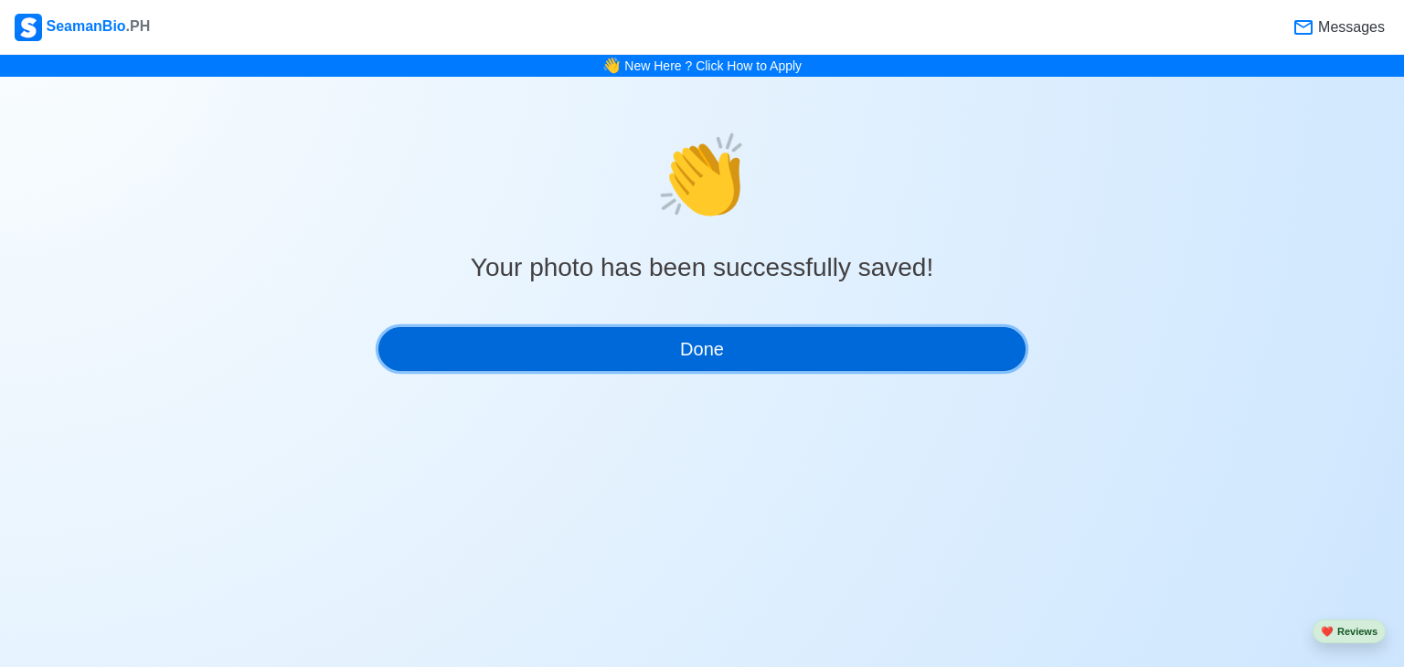
click at [822, 354] on button "Done" at bounding box center [701, 349] width 647 height 44
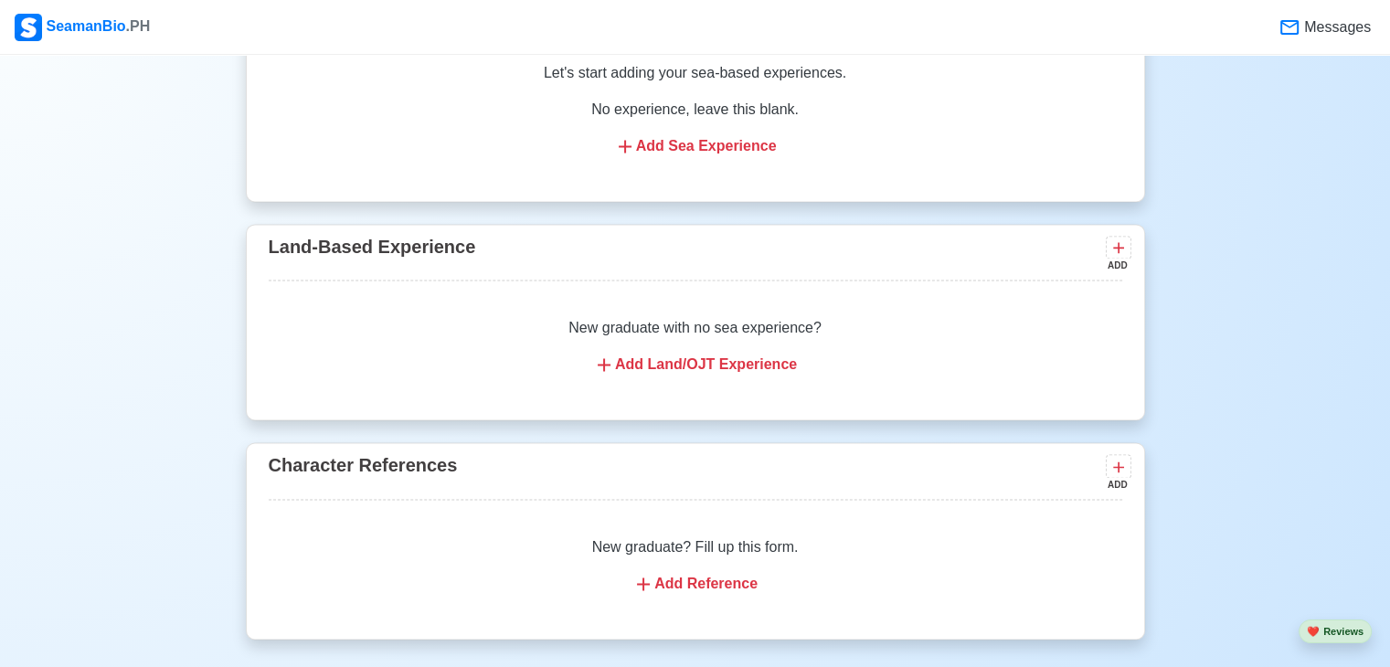
scroll to position [2833, 0]
click at [724, 575] on div "Add Reference" at bounding box center [696, 586] width 810 height 22
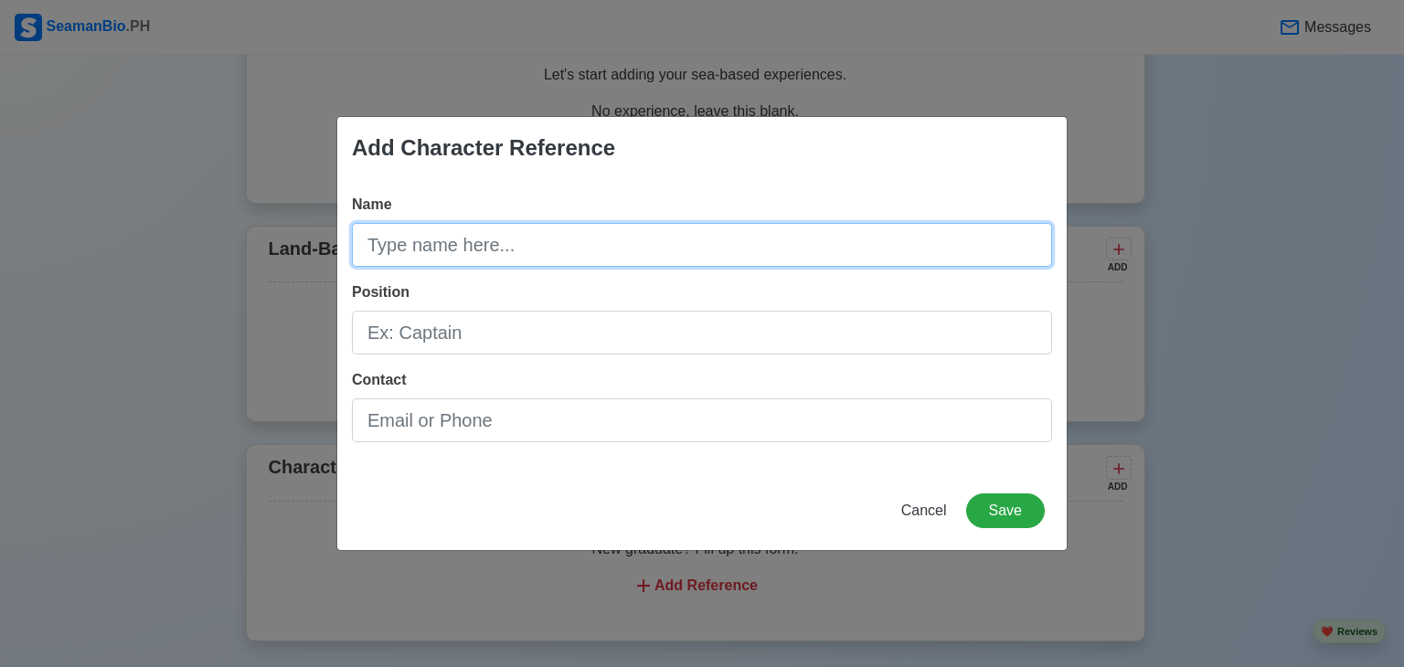
click at [643, 248] on input "Name" at bounding box center [702, 245] width 700 height 44
type input "[PERSON_NAME]"
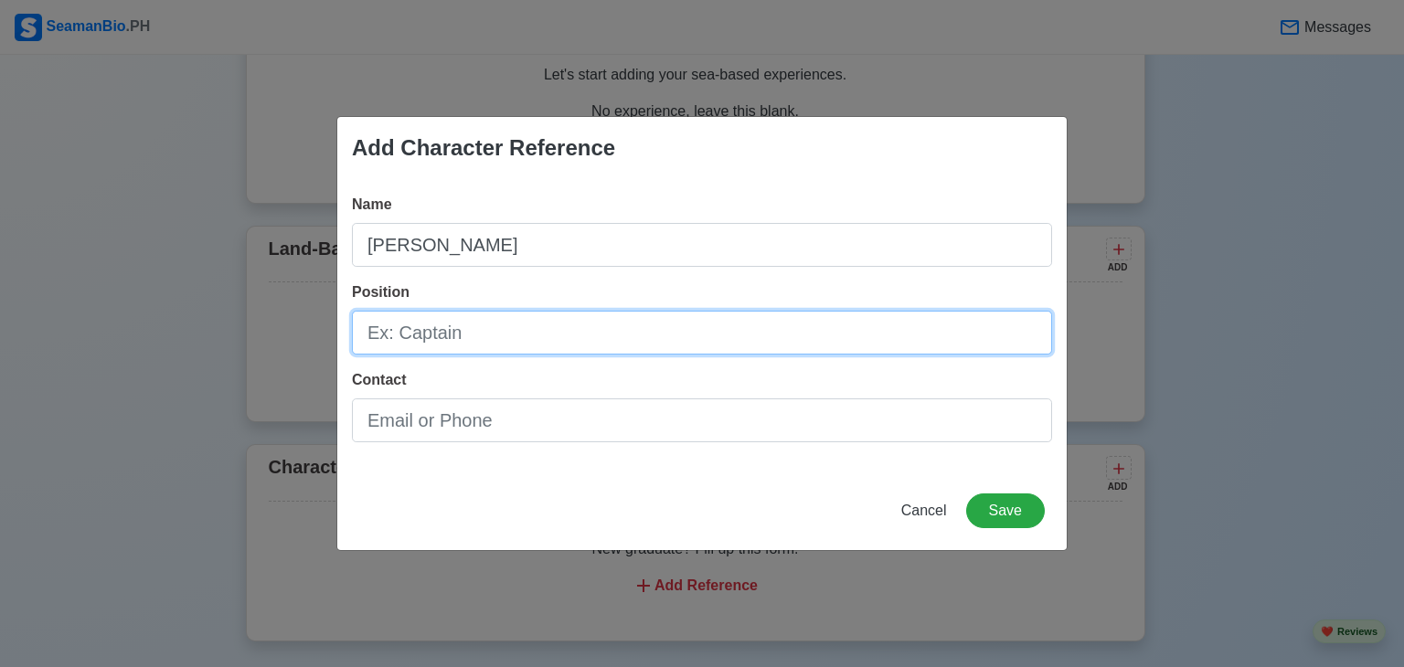
click at [565, 326] on input "Position" at bounding box center [702, 333] width 700 height 44
click at [462, 327] on input "Oldendorff Representative" at bounding box center [702, 333] width 700 height 44
type input "Oldendorff Representative"
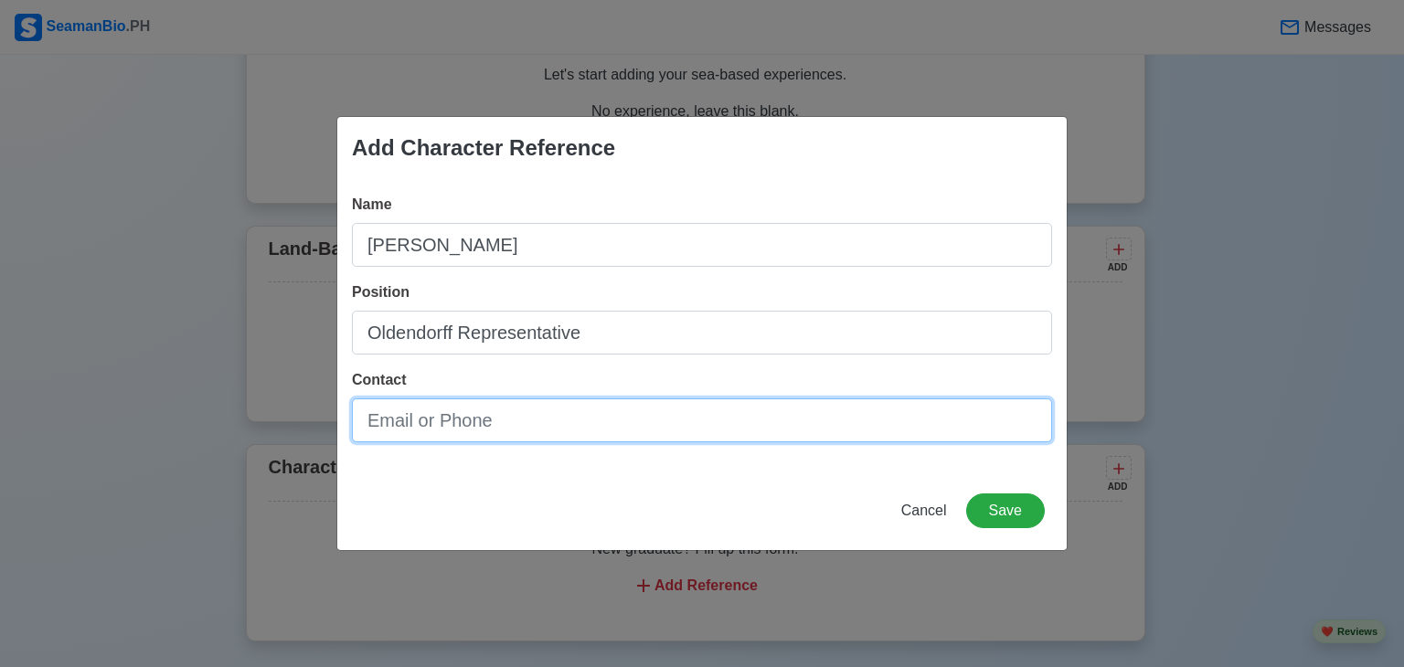
click at [559, 418] on input "Contact" at bounding box center [702, 420] width 700 height 44
type input "[EMAIL_ADDRESS][DOMAIN_NAME]"
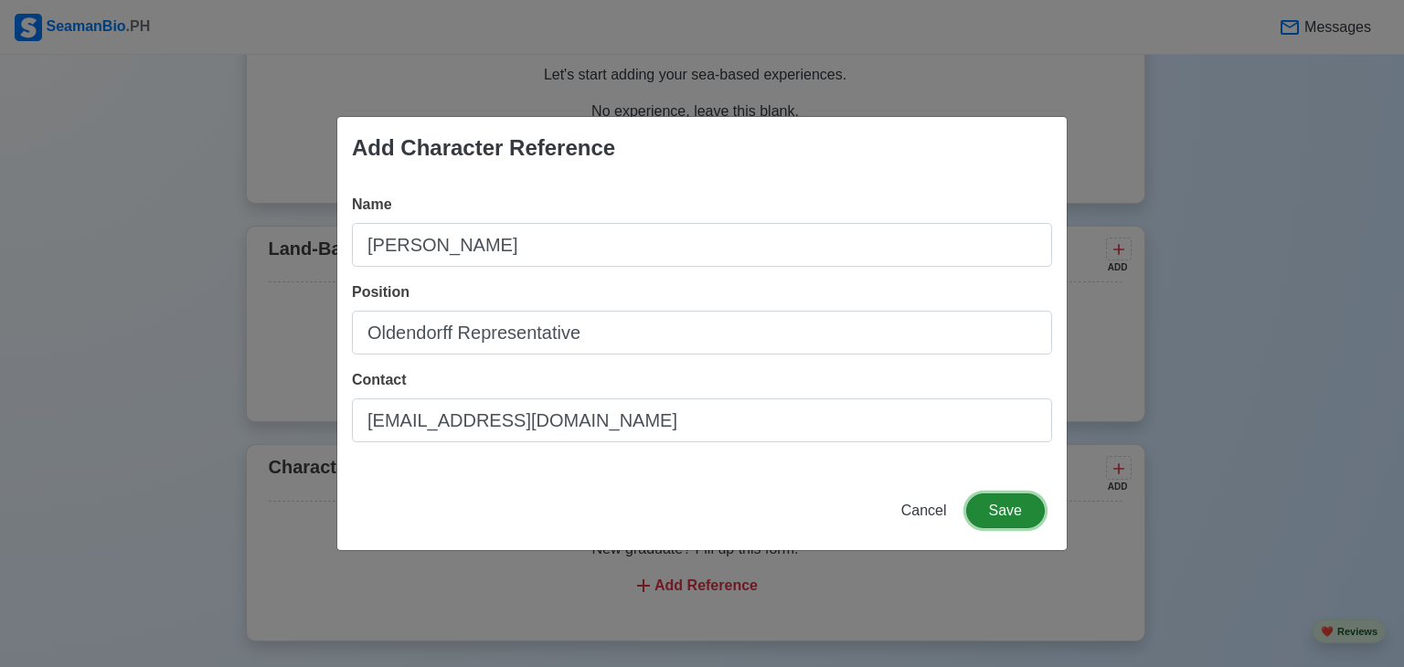
click at [1016, 505] on button "Save" at bounding box center [1005, 511] width 79 height 35
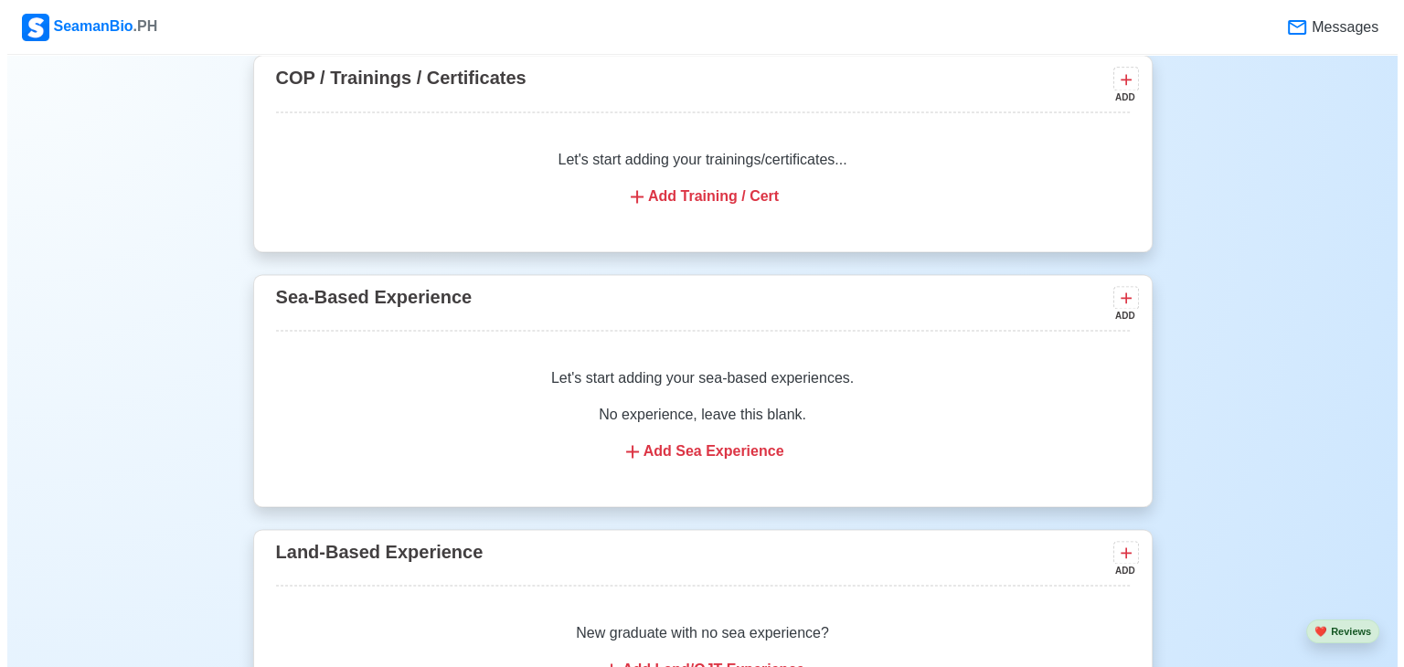
scroll to position [2468, 0]
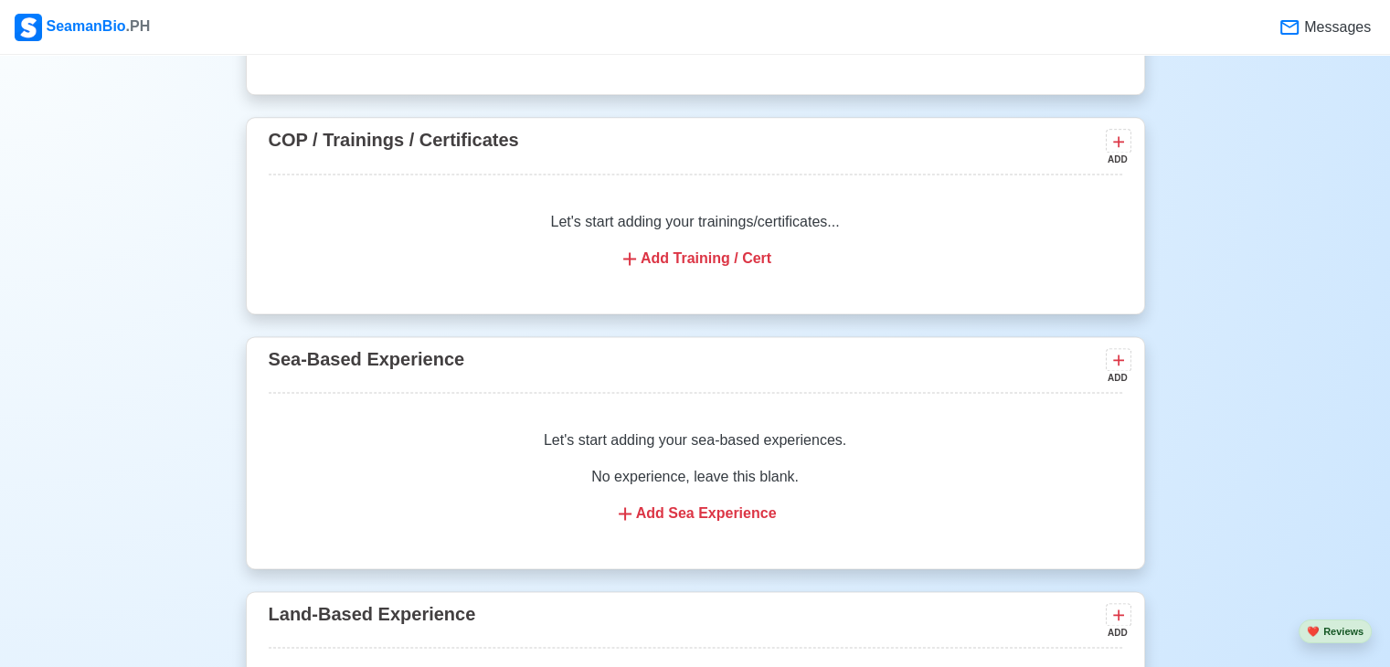
click at [738, 503] on div "Add Sea Experience" at bounding box center [696, 514] width 810 height 22
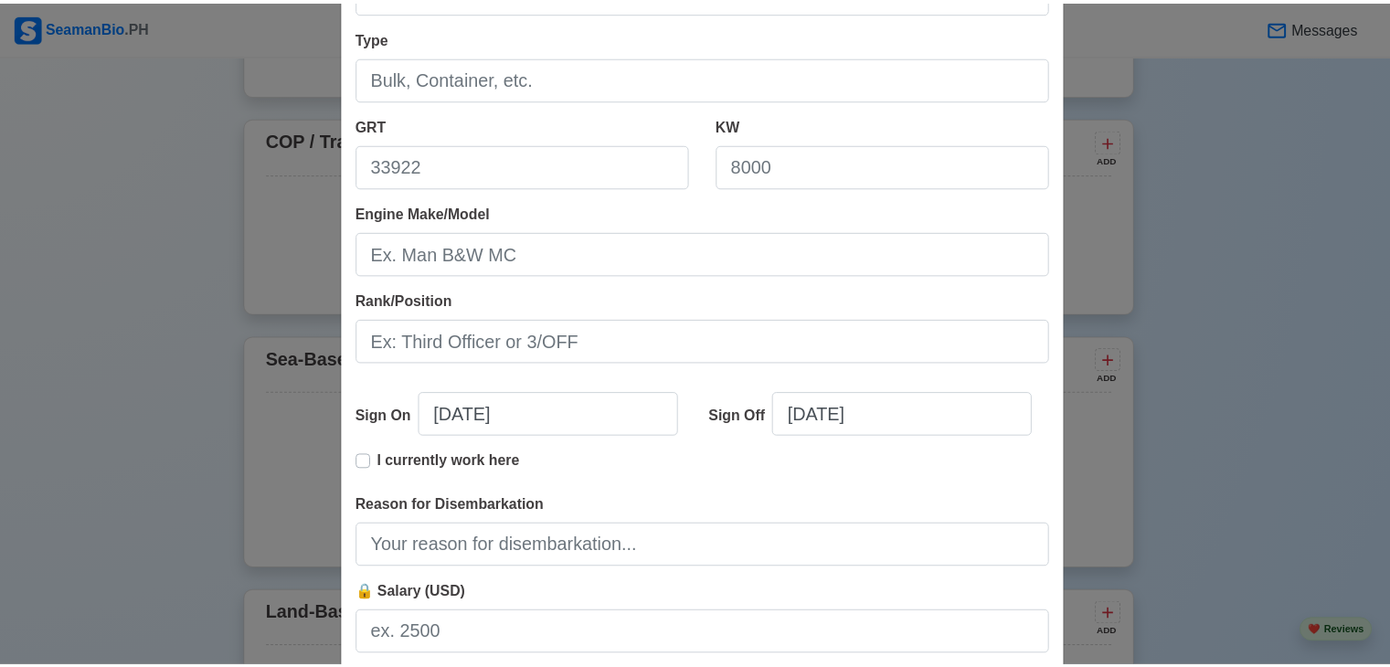
scroll to position [374, 0]
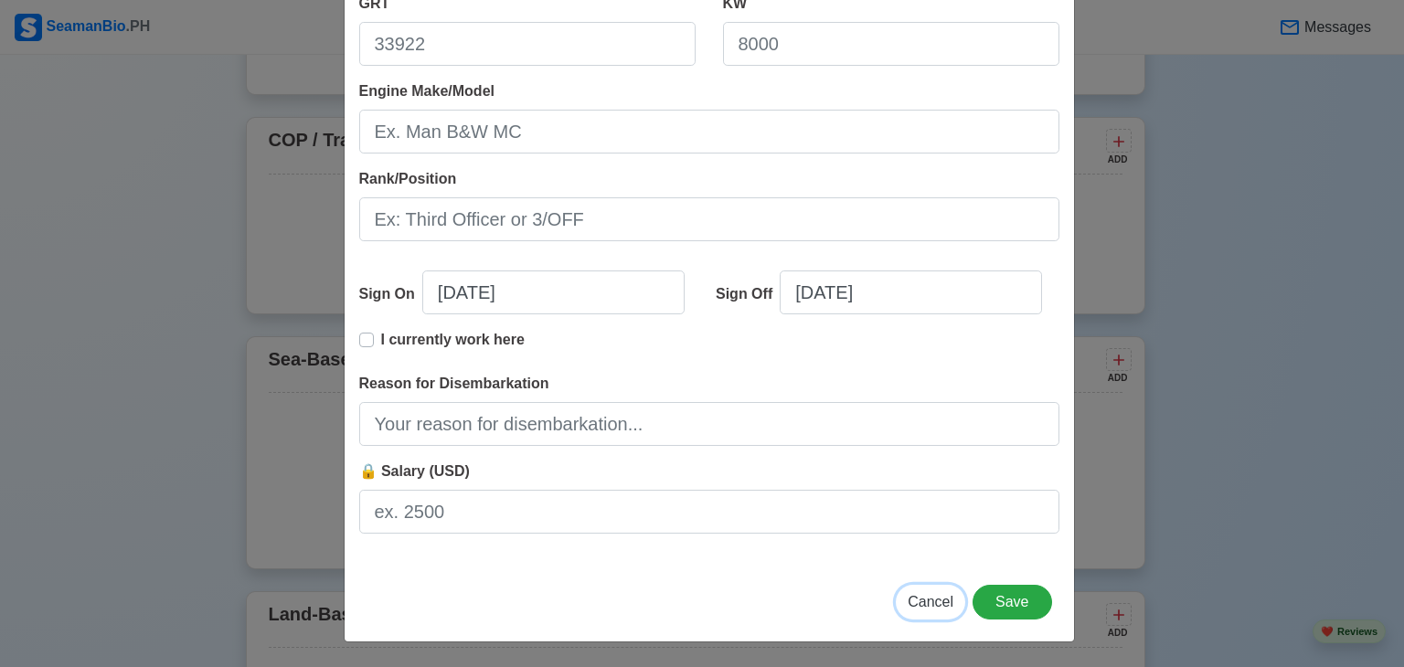
click at [933, 601] on span "Cancel" at bounding box center [931, 602] width 46 height 16
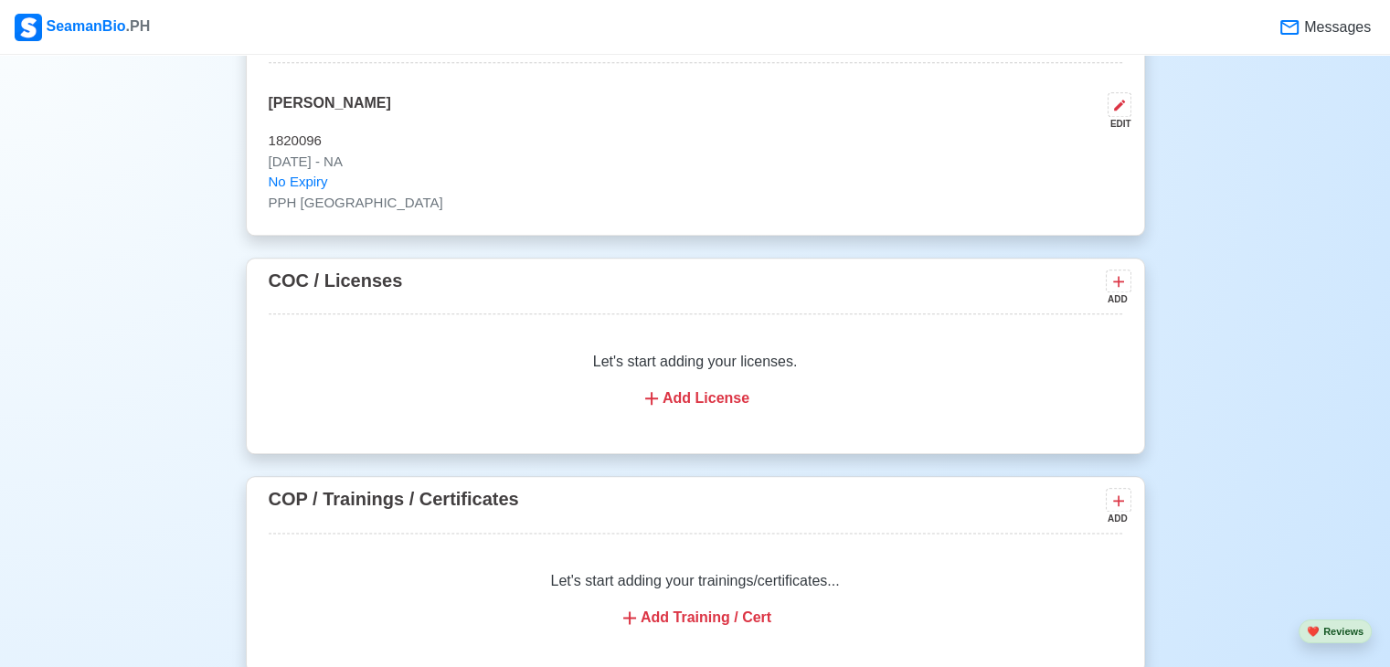
scroll to position [2102, 0]
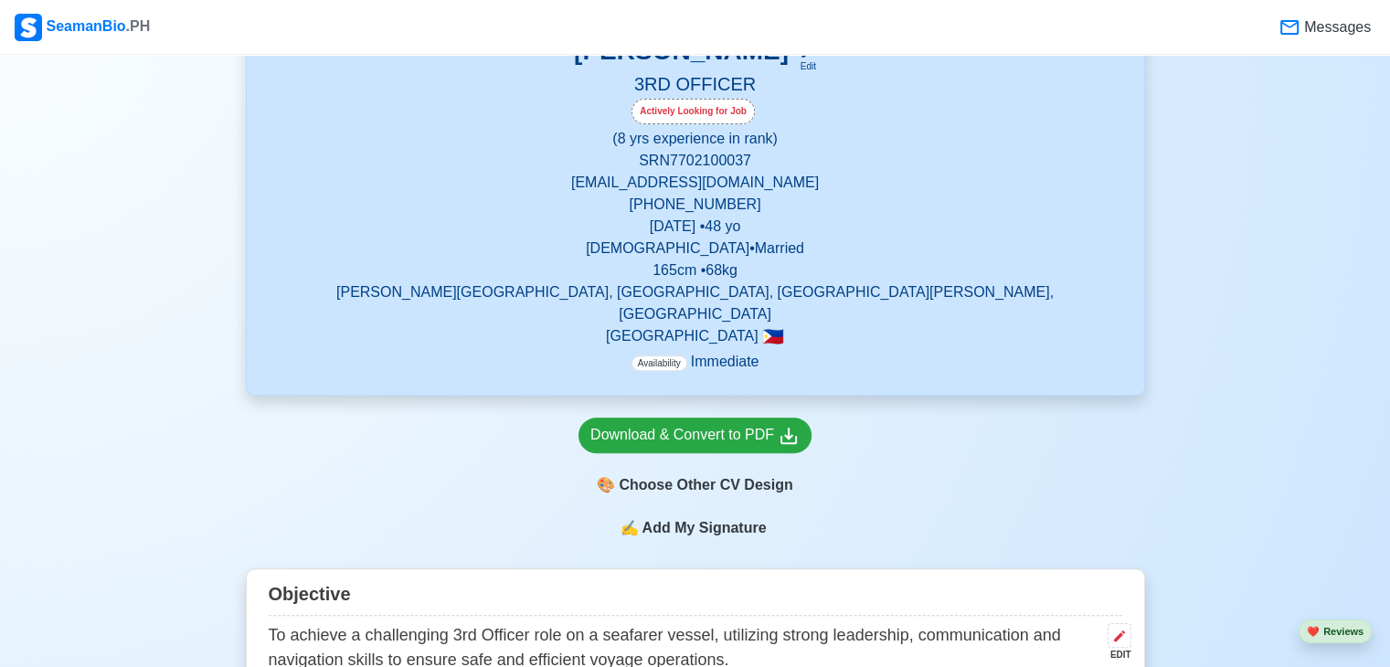
scroll to position [548, 0]
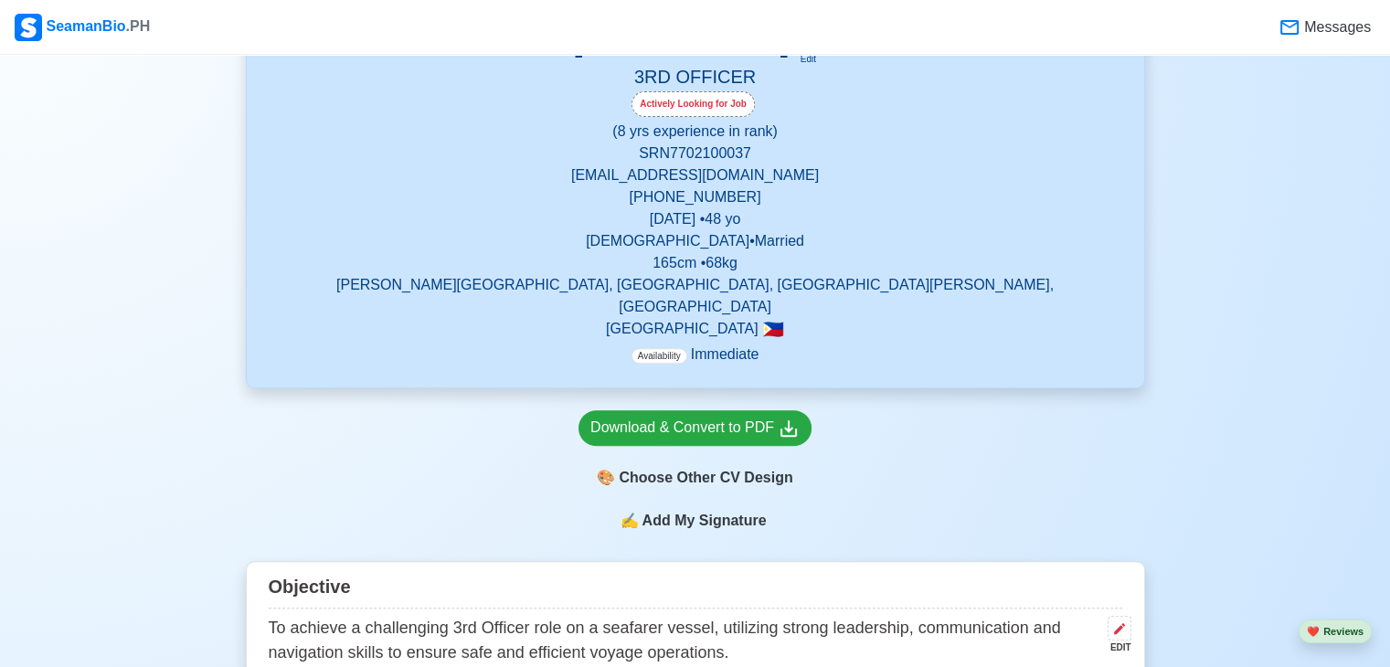
click at [686, 510] on span "Add My Signature" at bounding box center [704, 521] width 132 height 22
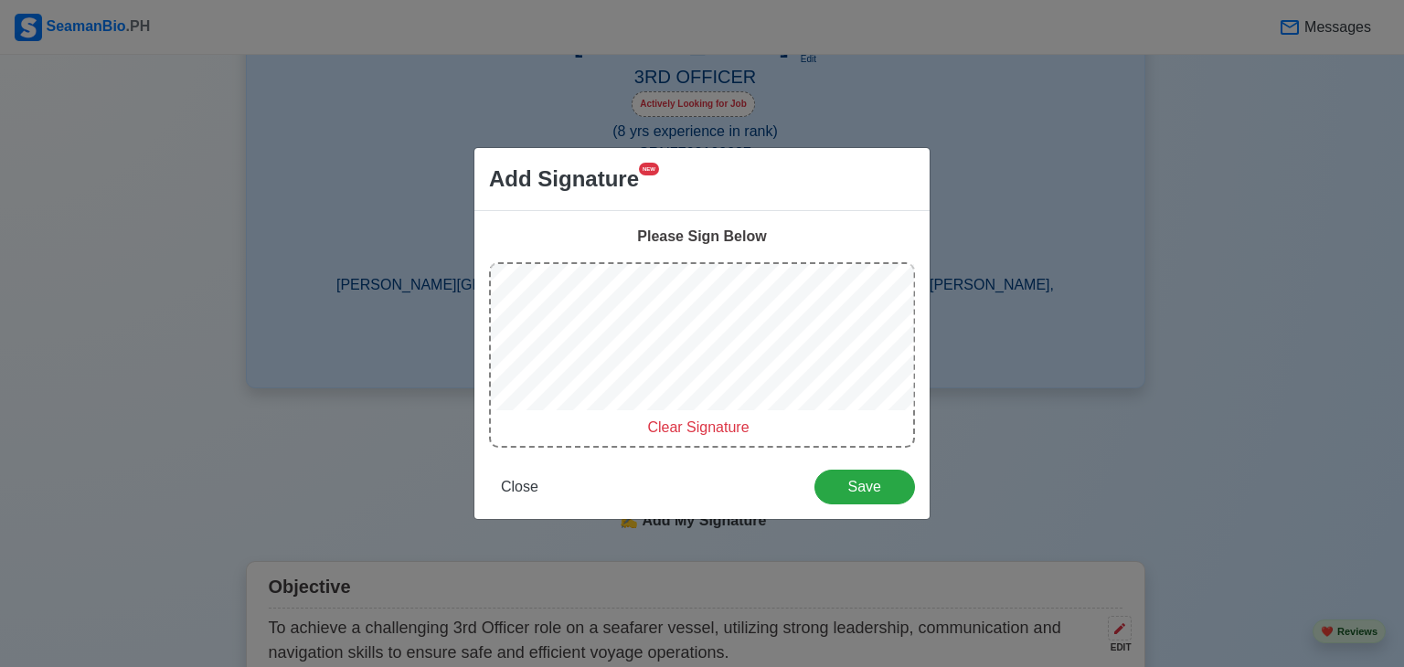
click at [660, 423] on div "Clear Signature" at bounding box center [702, 355] width 426 height 186
click at [698, 423] on span "Clear Signature" at bounding box center [697, 427] width 101 height 16
click at [644, 425] on div "Clear Signature" at bounding box center [702, 355] width 426 height 186
click at [617, 419] on div "Clear Signature" at bounding box center [702, 355] width 426 height 186
click at [620, 410] on div at bounding box center [702, 340] width 422 height 153
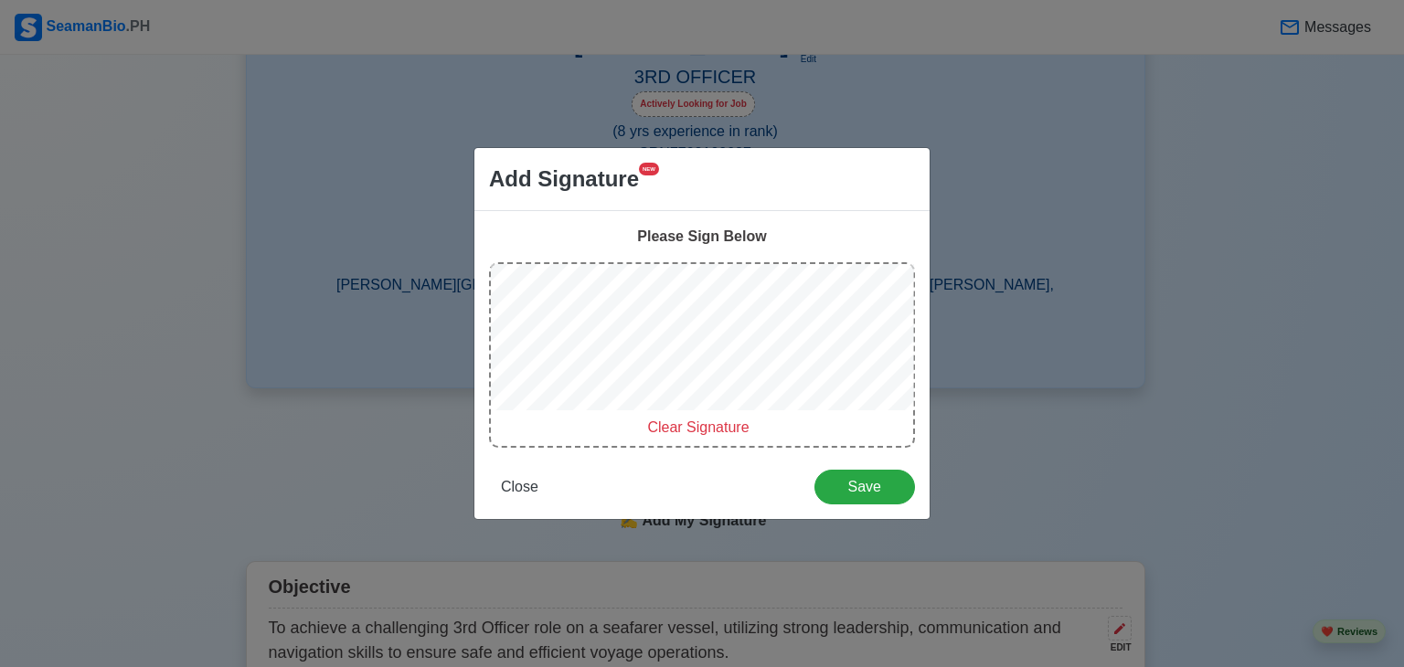
click at [624, 400] on div at bounding box center [702, 340] width 422 height 153
click at [617, 418] on div "Clear Signature" at bounding box center [702, 355] width 426 height 186
click at [618, 416] on div "Clear Signature" at bounding box center [702, 355] width 426 height 186
click at [648, 419] on div "Clear Signature" at bounding box center [702, 355] width 426 height 186
click at [888, 484] on span "Save" at bounding box center [864, 487] width 77 height 16
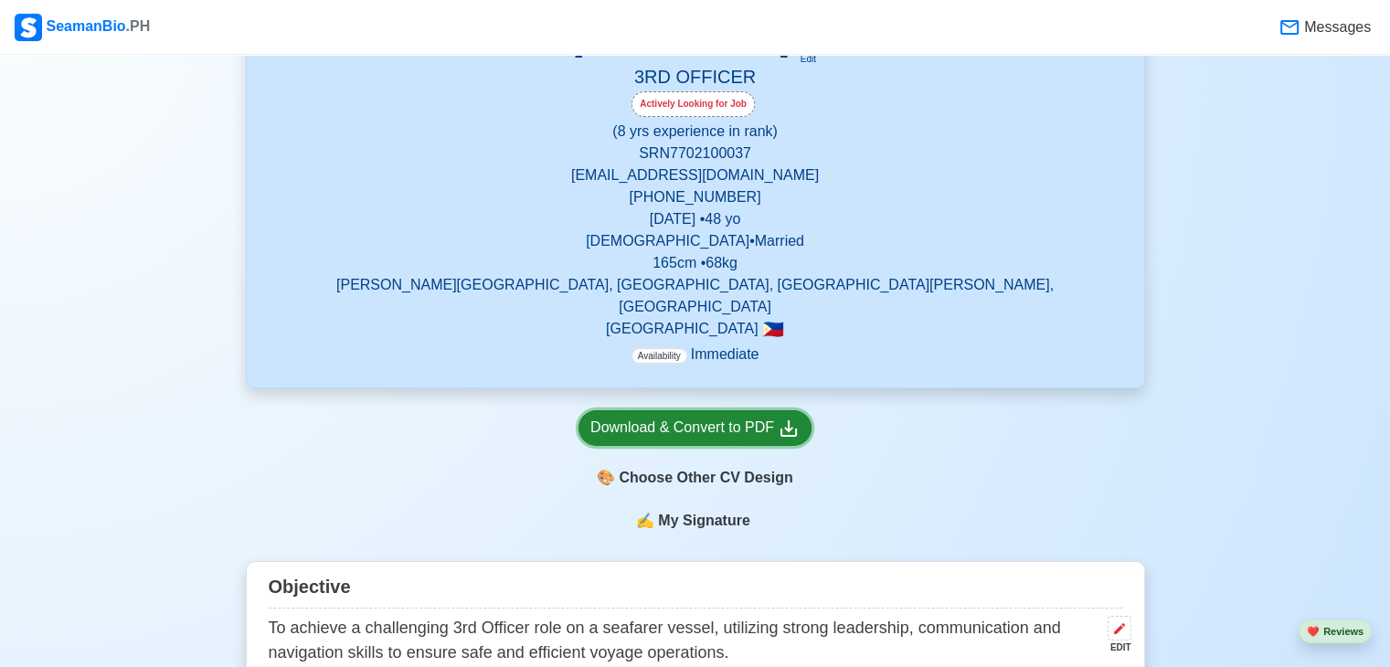
click at [746, 417] on div "Download & Convert to PDF" at bounding box center [694, 428] width 209 height 23
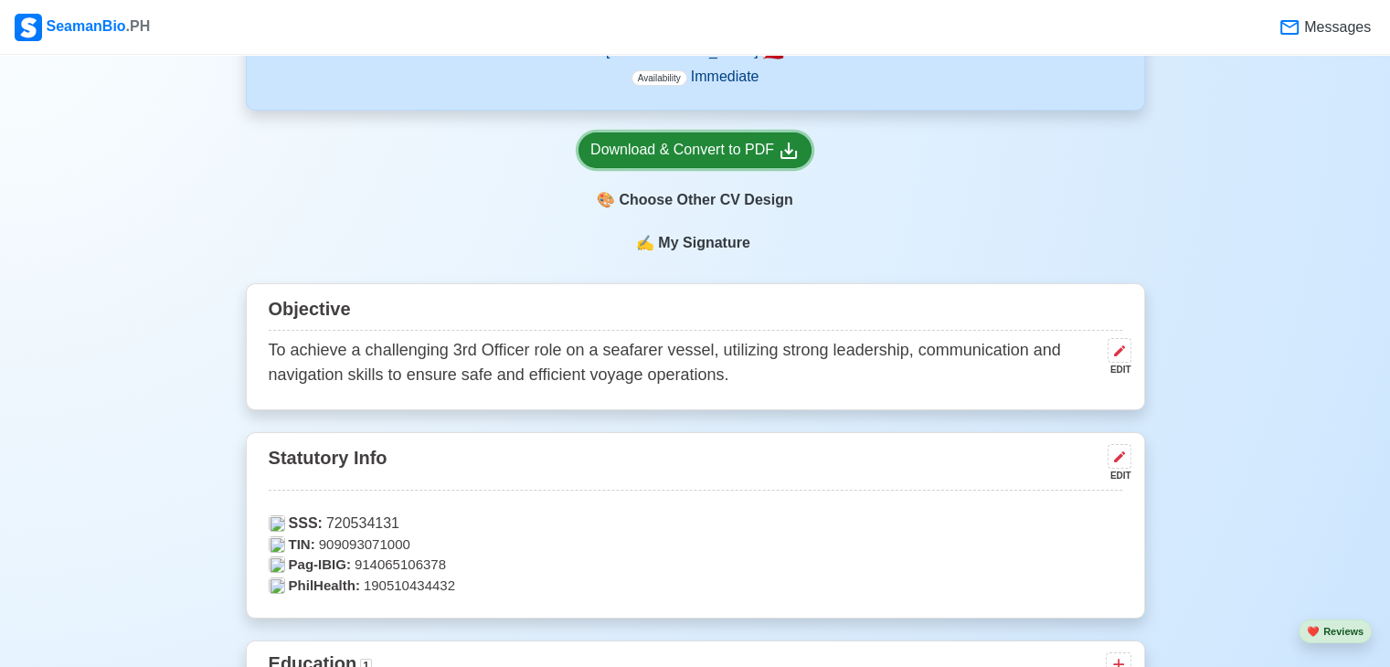
scroll to position [823, 0]
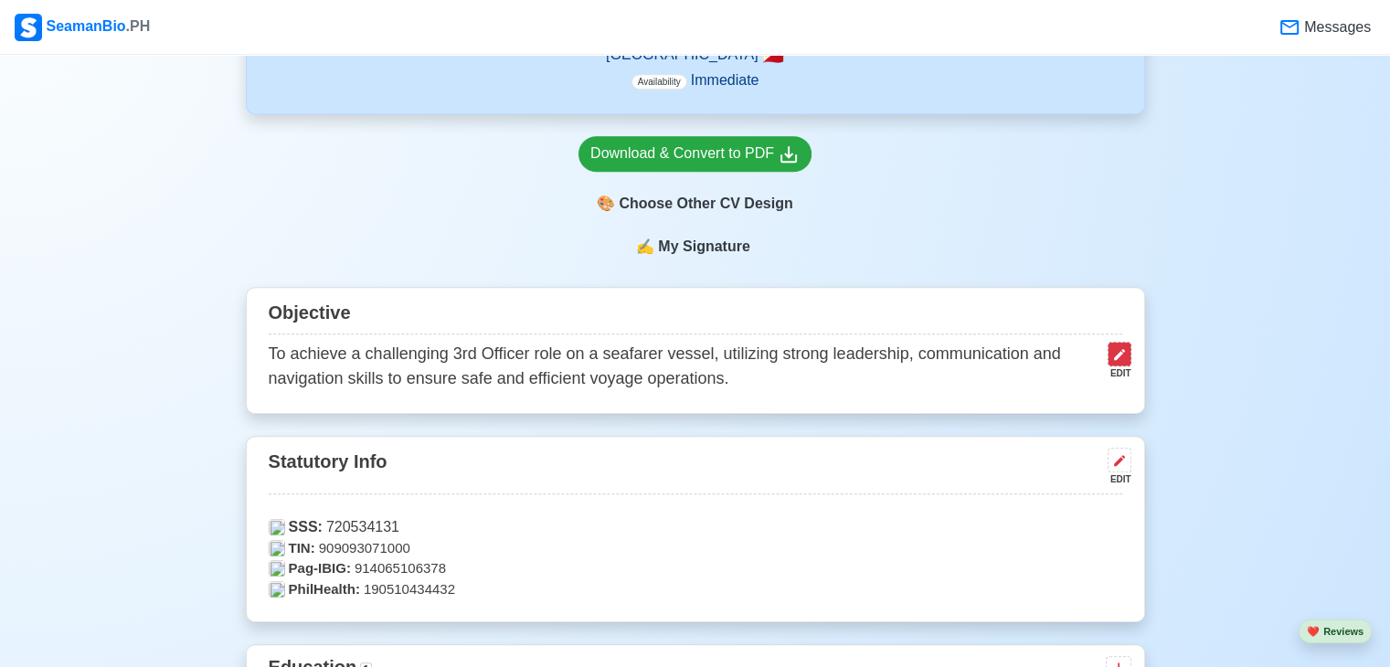
click at [1121, 349] on icon at bounding box center [1119, 354] width 11 height 11
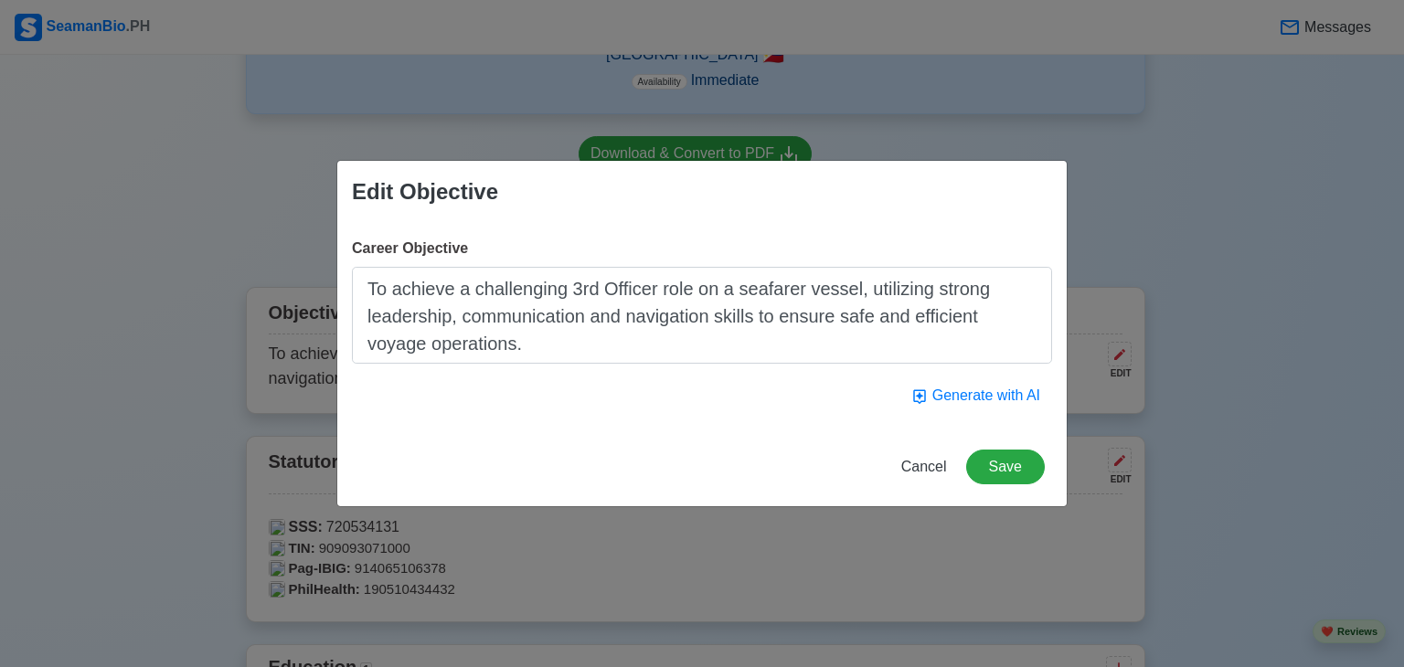
click at [515, 346] on textarea "To achieve a challenging 3rd Officer role on a seafarer vessel, utilizing stron…" at bounding box center [702, 315] width 700 height 97
click at [369, 287] on textarea "To achieve a challenging 3rd Officer role on a seafarer vessel, utilizing stron…" at bounding box center [702, 315] width 700 height 97
click at [929, 466] on span "Cancel" at bounding box center [924, 467] width 46 height 16
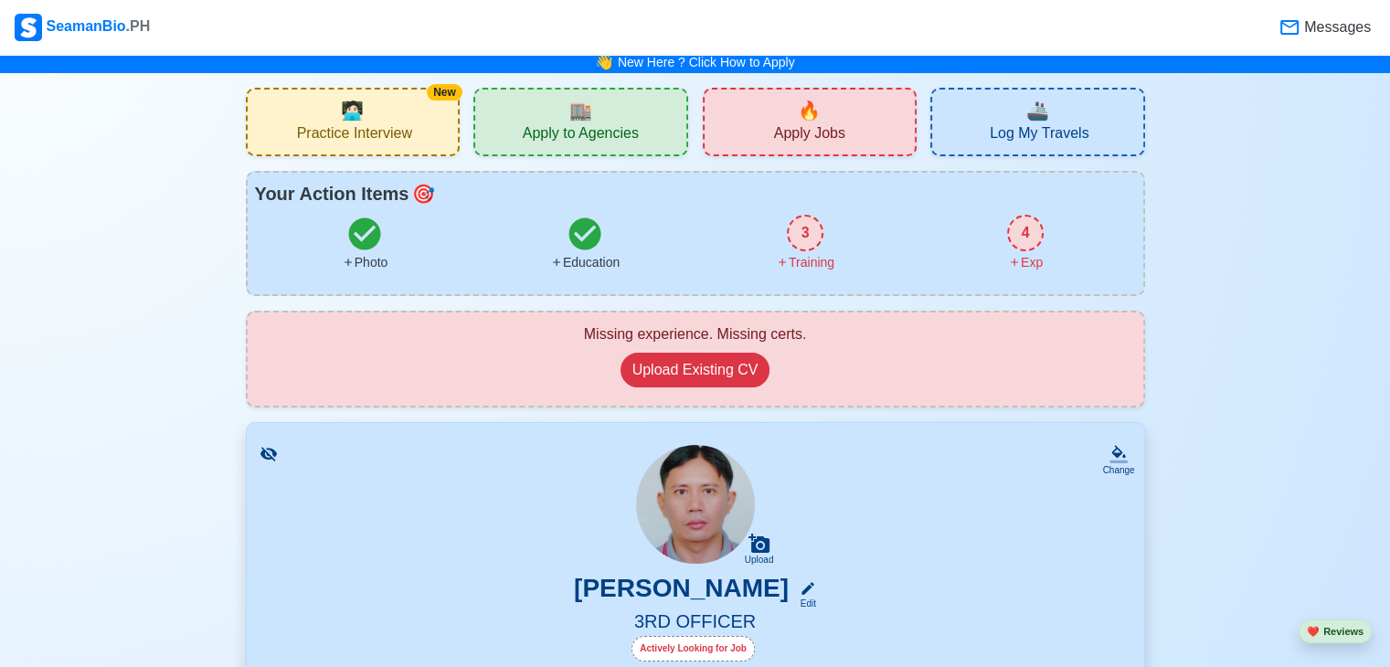
scroll to position [0, 0]
